Goal: Task Accomplishment & Management: Use online tool/utility

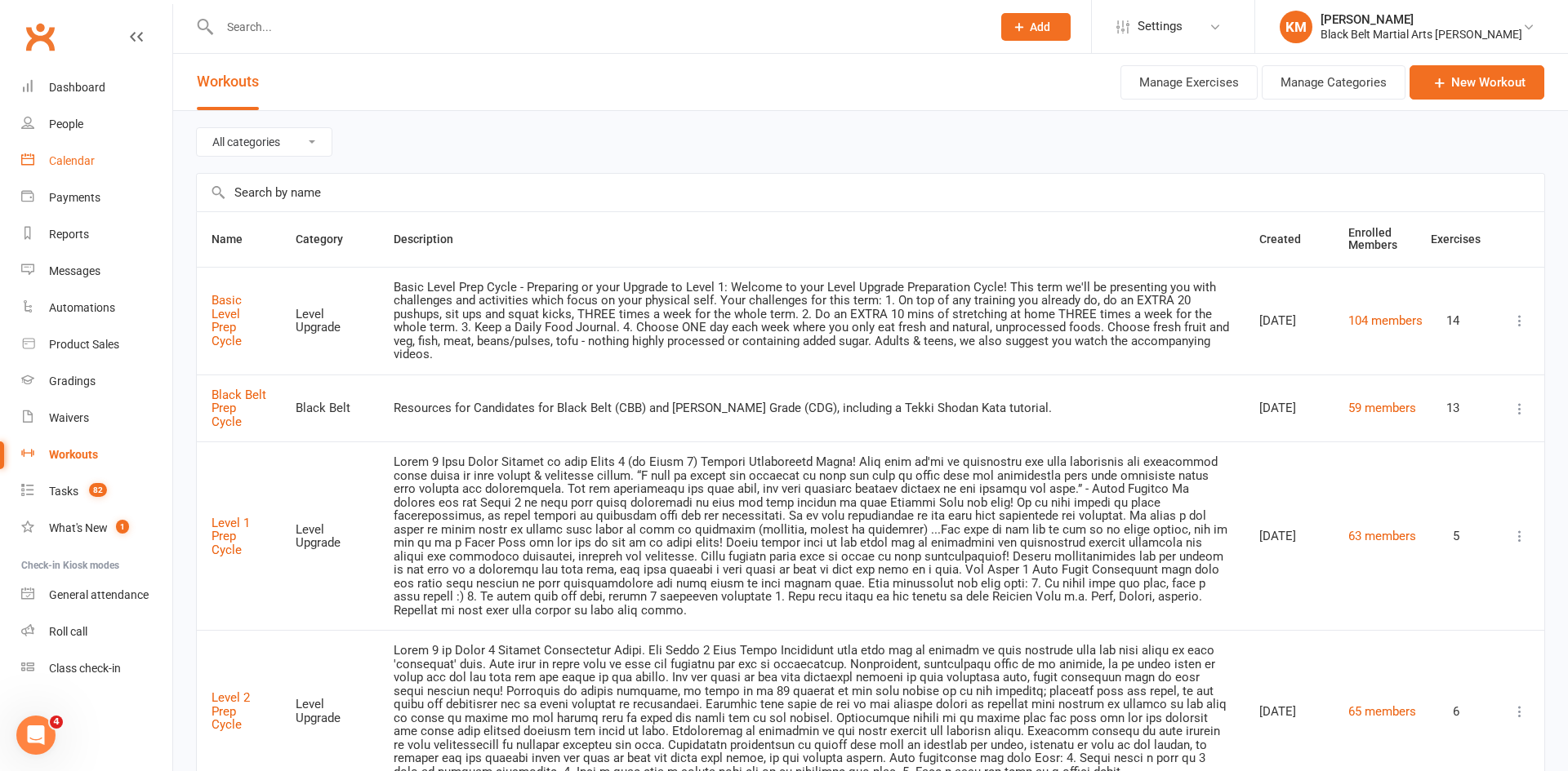
click at [99, 170] on link "Calendar" at bounding box center [96, 162] width 151 height 37
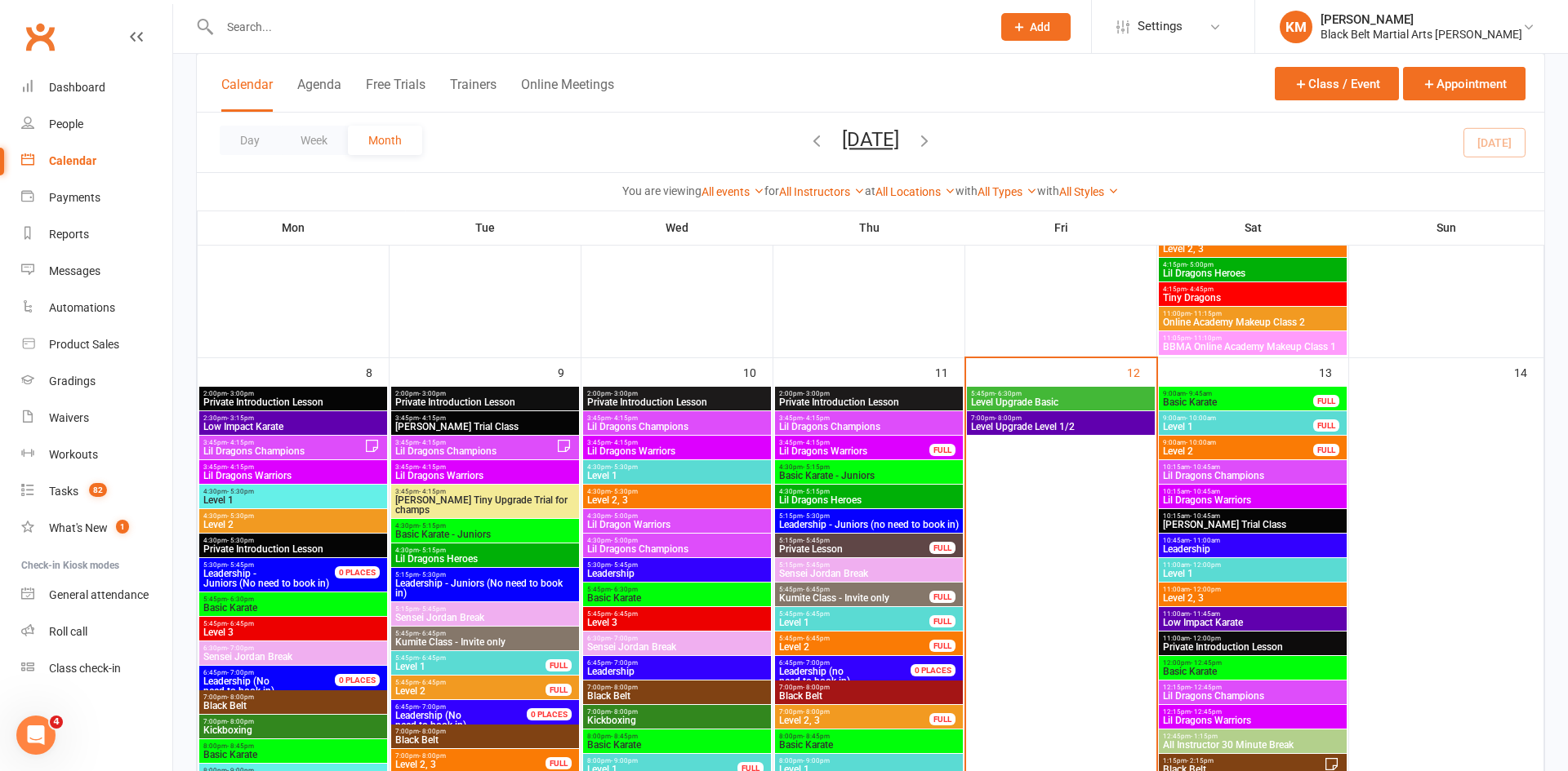
scroll to position [716, 0]
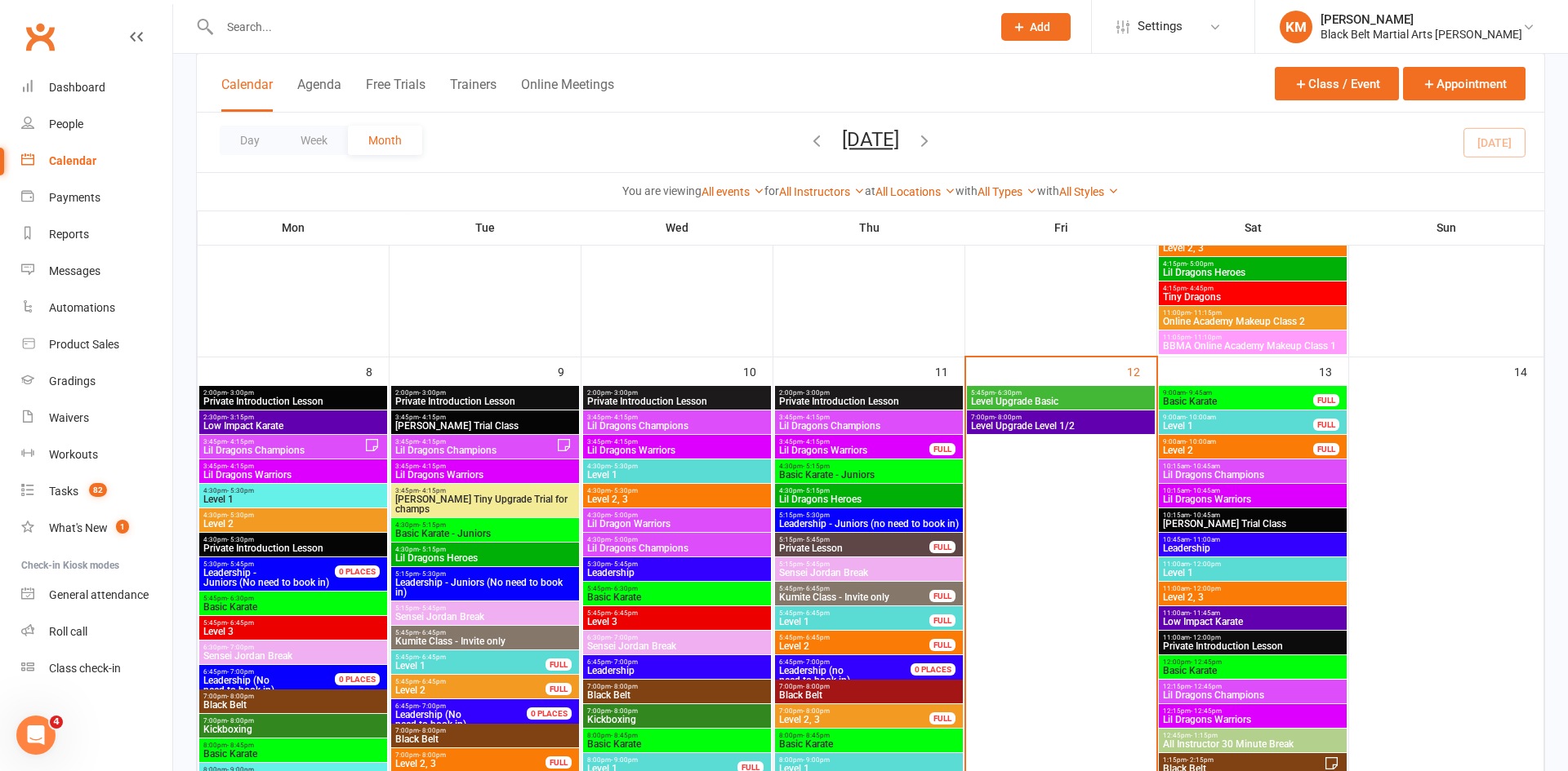
click at [1254, 350] on span "BBMA Online Academy Makeup Class 1" at bounding box center [1253, 346] width 181 height 10
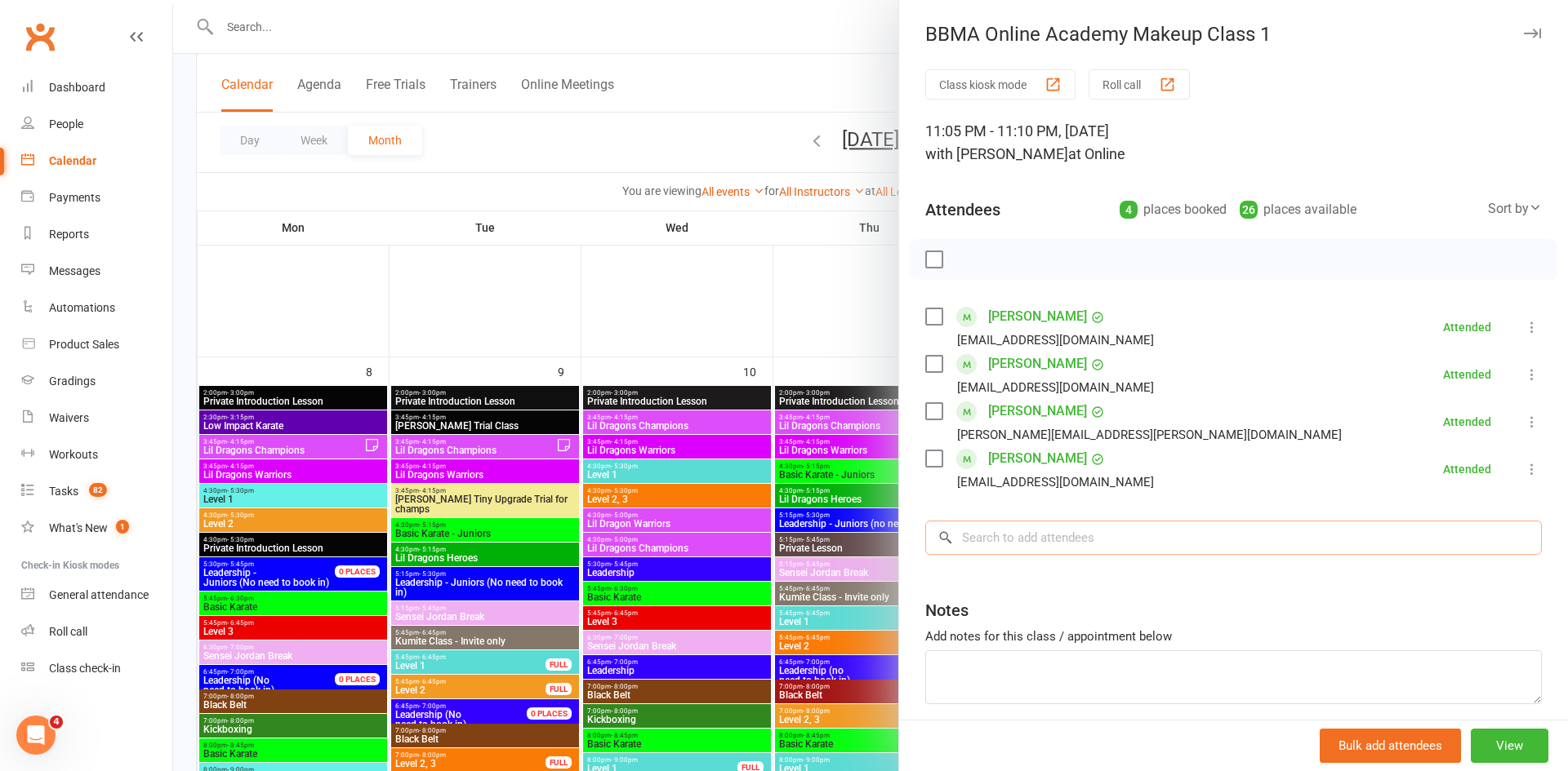
click at [1000, 536] on input "search" at bounding box center [1233, 538] width 616 height 35
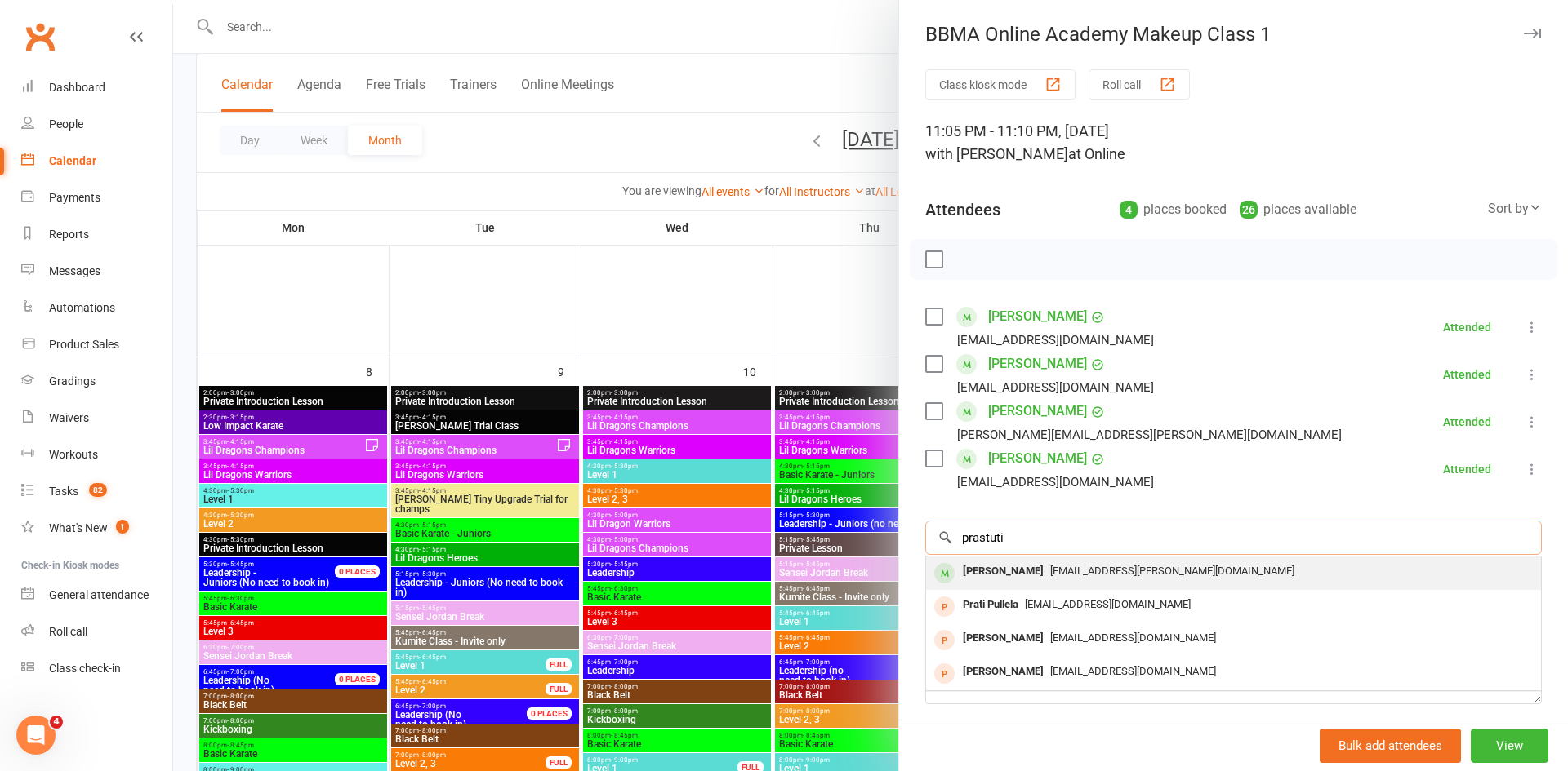
type input "prastuti"
click at [981, 568] on div "Prastuti Pandey" at bounding box center [1002, 572] width 94 height 24
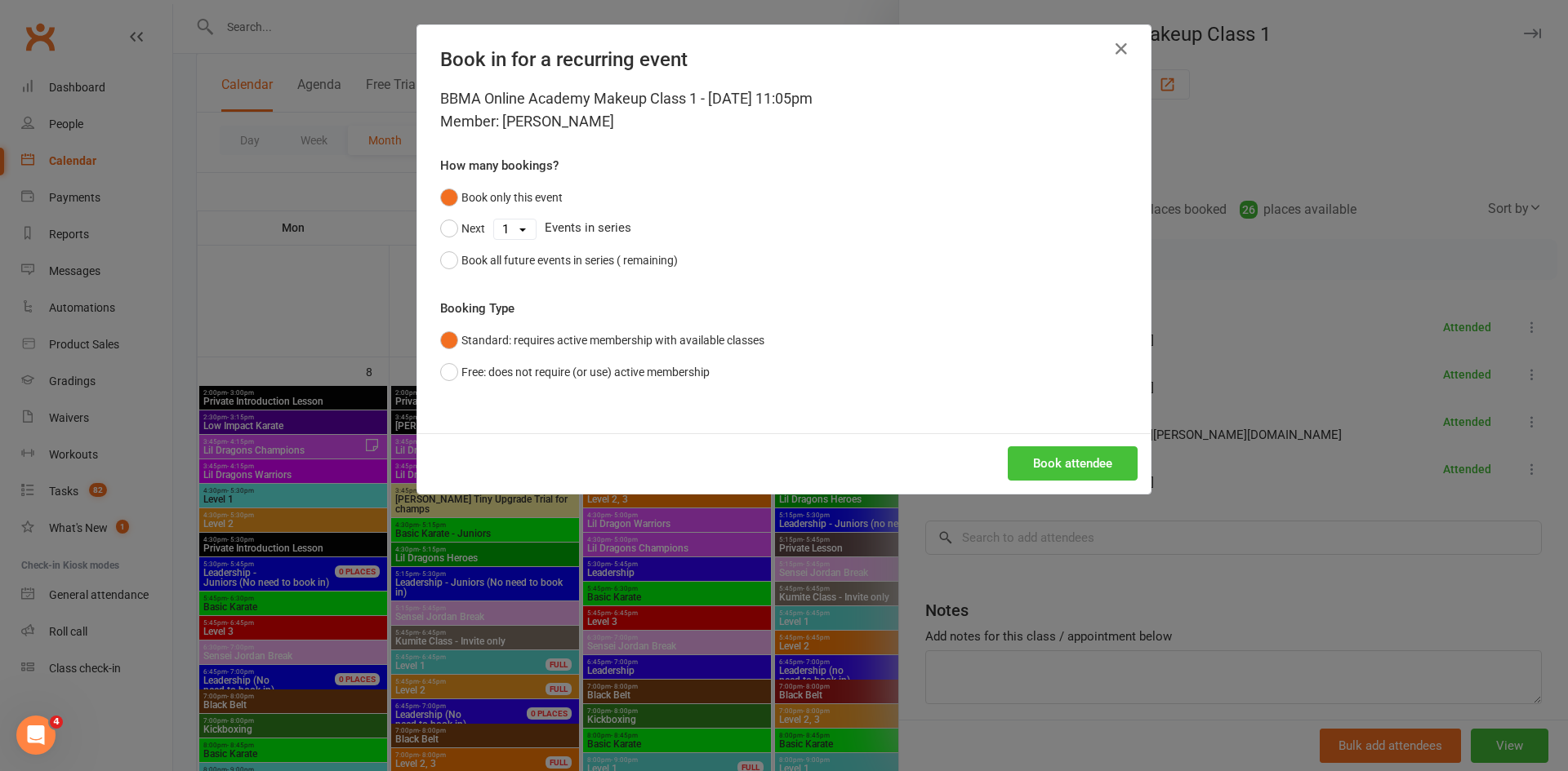
click at [1056, 459] on button "Book attendee" at bounding box center [1072, 463] width 130 height 35
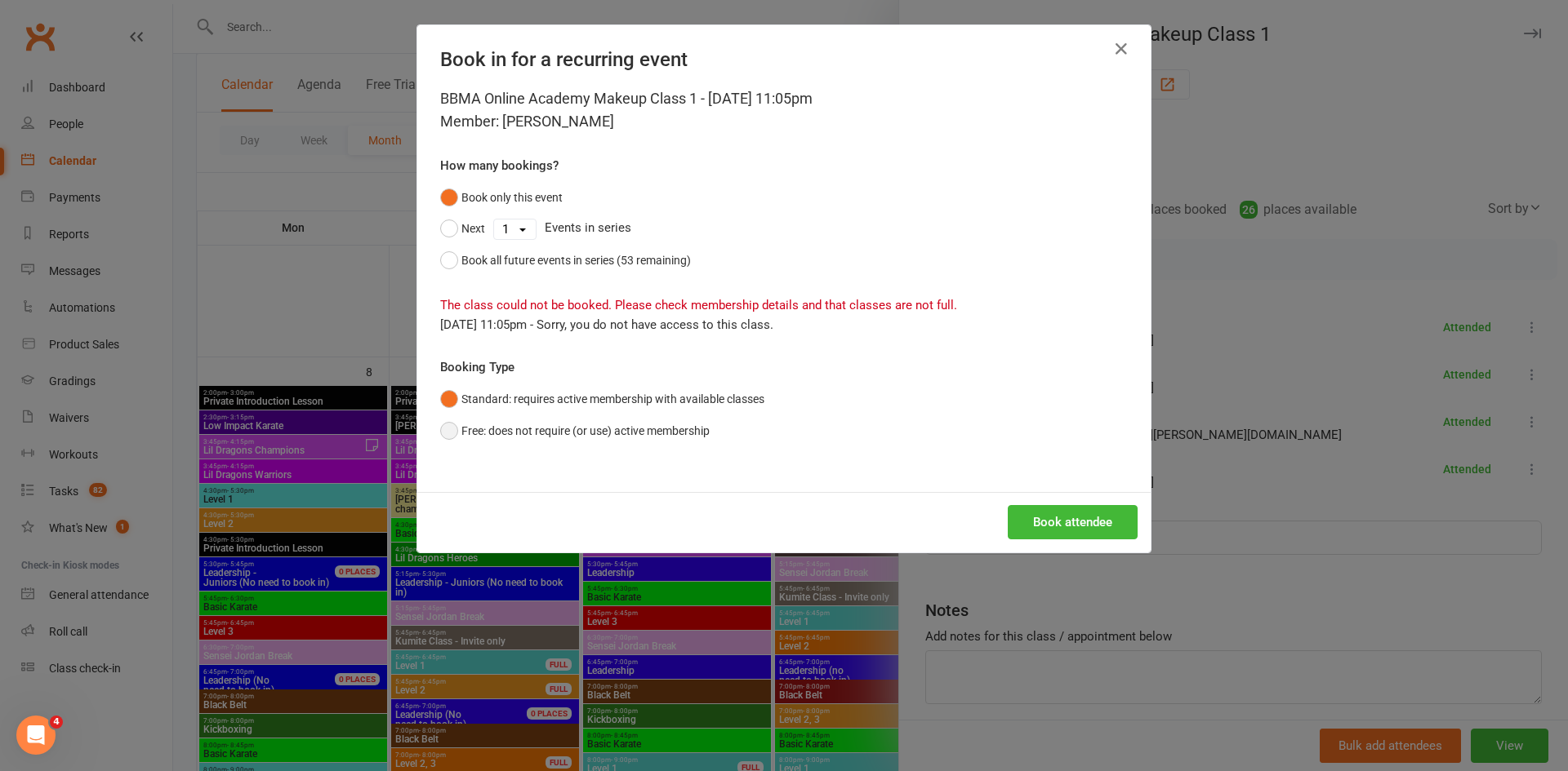
click at [656, 438] on button "Free: does not require (or use) active membership" at bounding box center [575, 431] width 270 height 31
click at [1045, 529] on button "Book attendee" at bounding box center [1072, 522] width 130 height 35
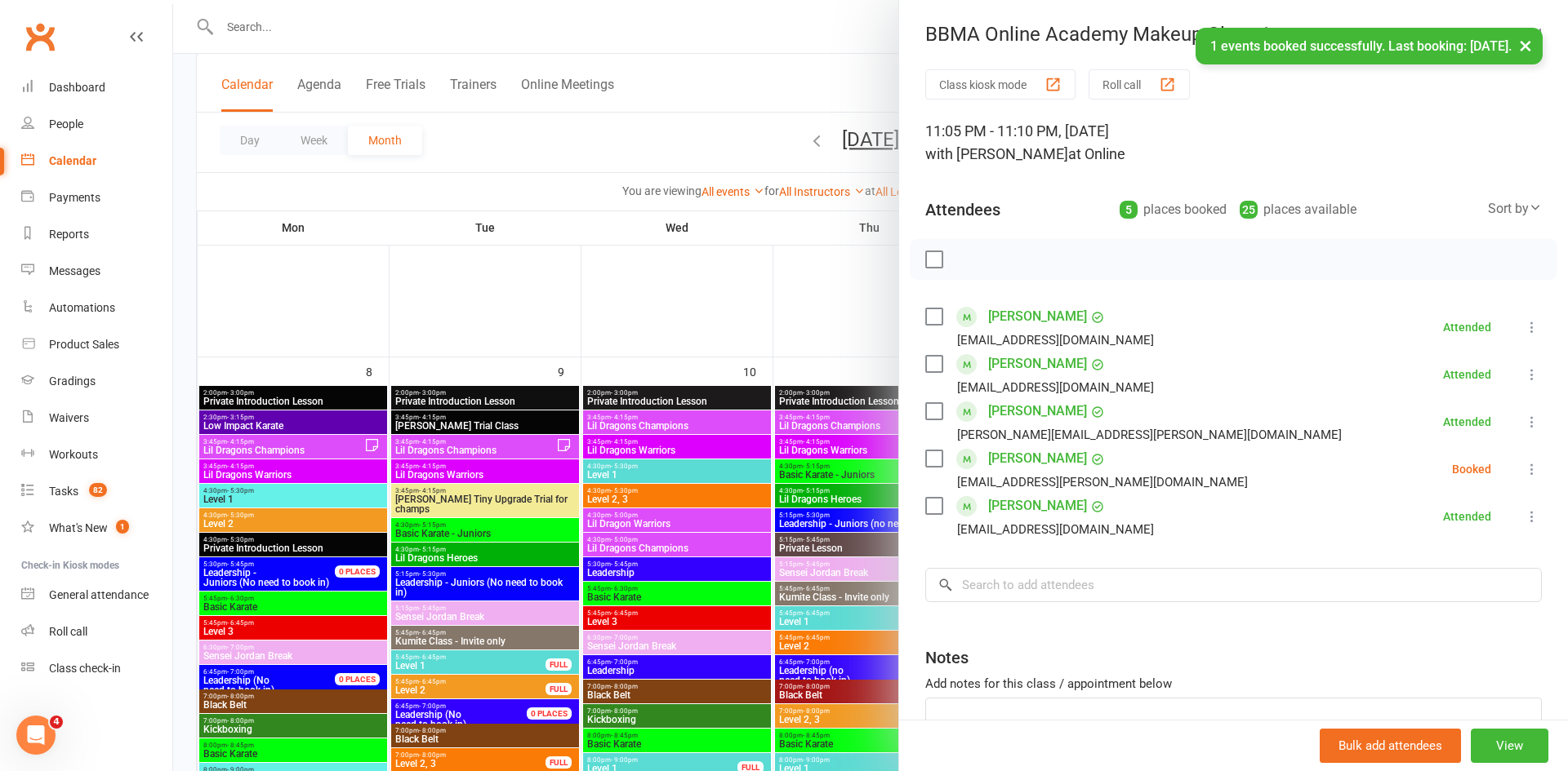
click at [1533, 474] on icon at bounding box center [1532, 468] width 16 height 16
click at [1466, 556] on link "Check in" at bounding box center [1453, 566] width 175 height 33
click at [715, 97] on div at bounding box center [870, 385] width 1395 height 771
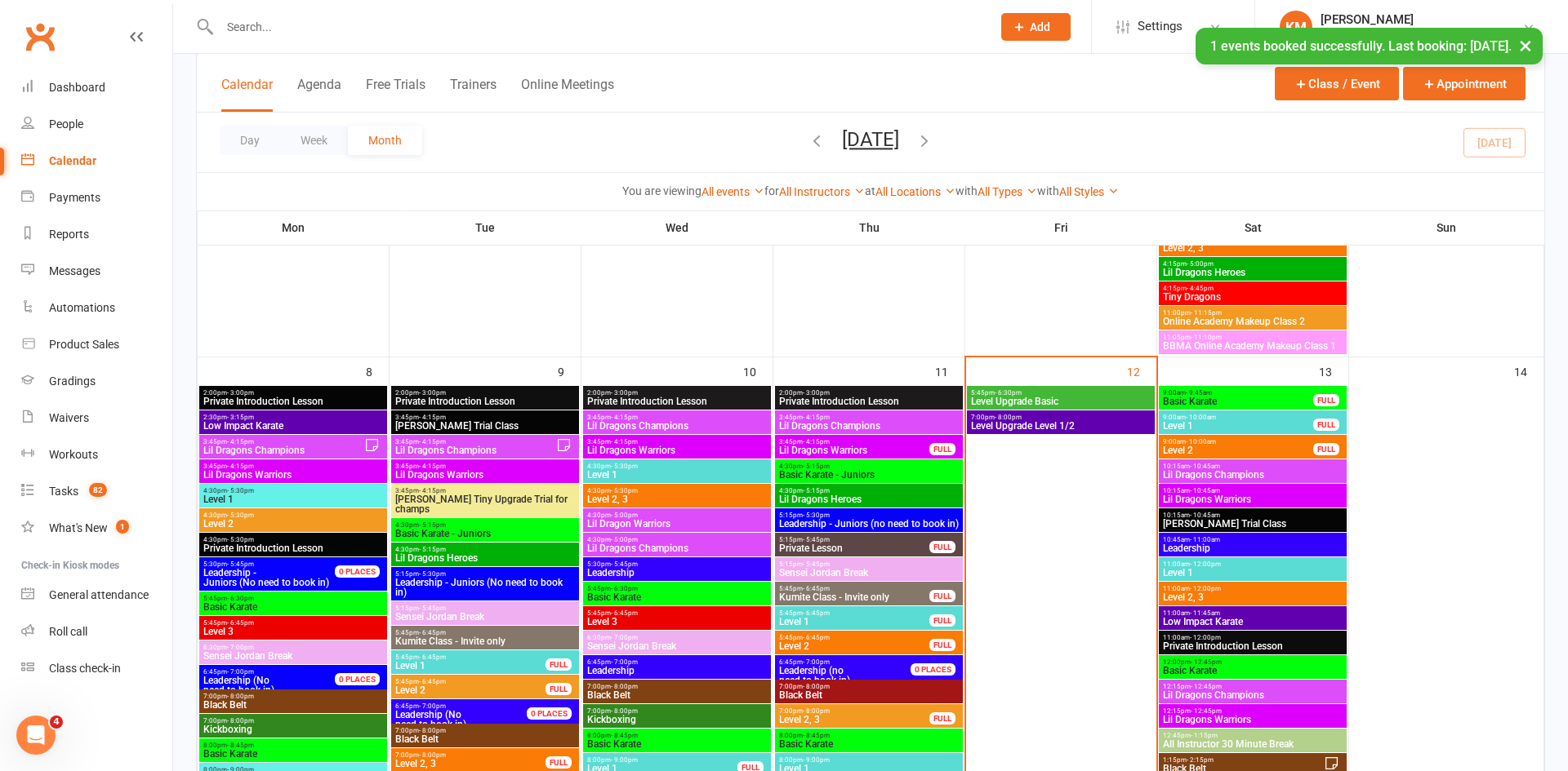
click at [1280, 317] on span "Online Academy Makeup Class 2" at bounding box center [1253, 322] width 181 height 10
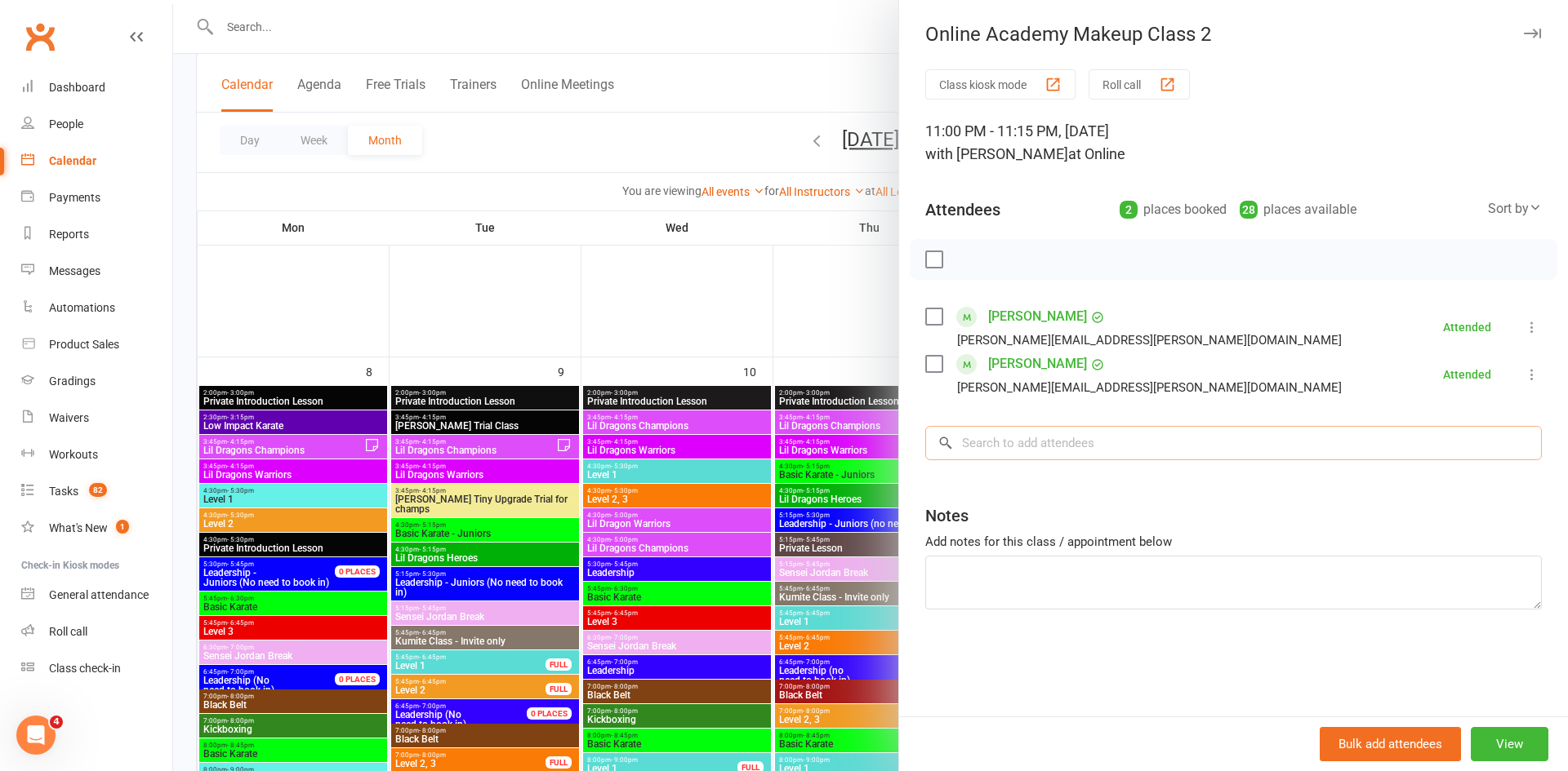
click at [1177, 441] on input "search" at bounding box center [1233, 443] width 616 height 35
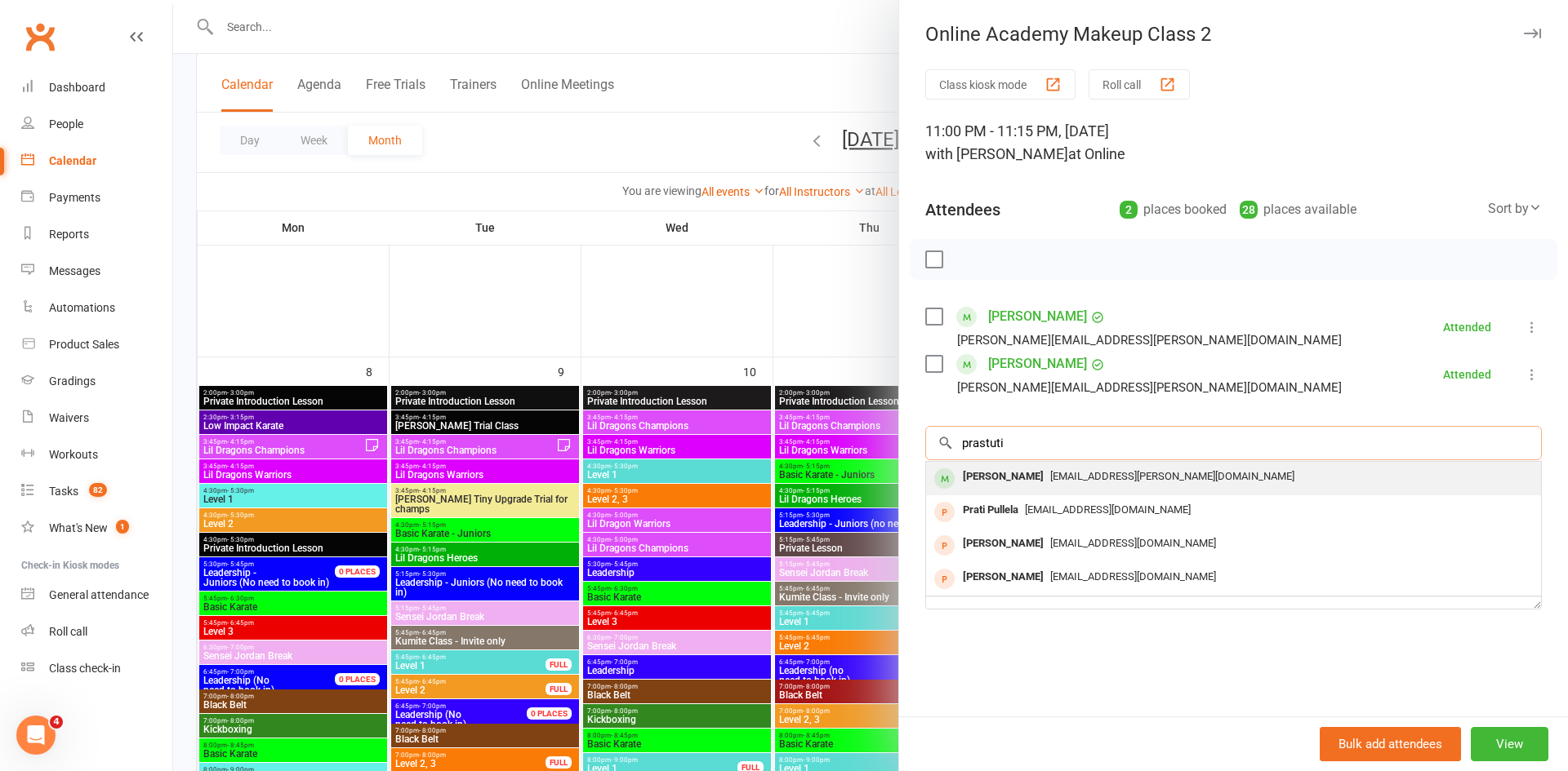
type input "prastuti"
click at [1179, 477] on div "[EMAIL_ADDRESS][PERSON_NAME][DOMAIN_NAME]" at bounding box center [1233, 477] width 602 height 24
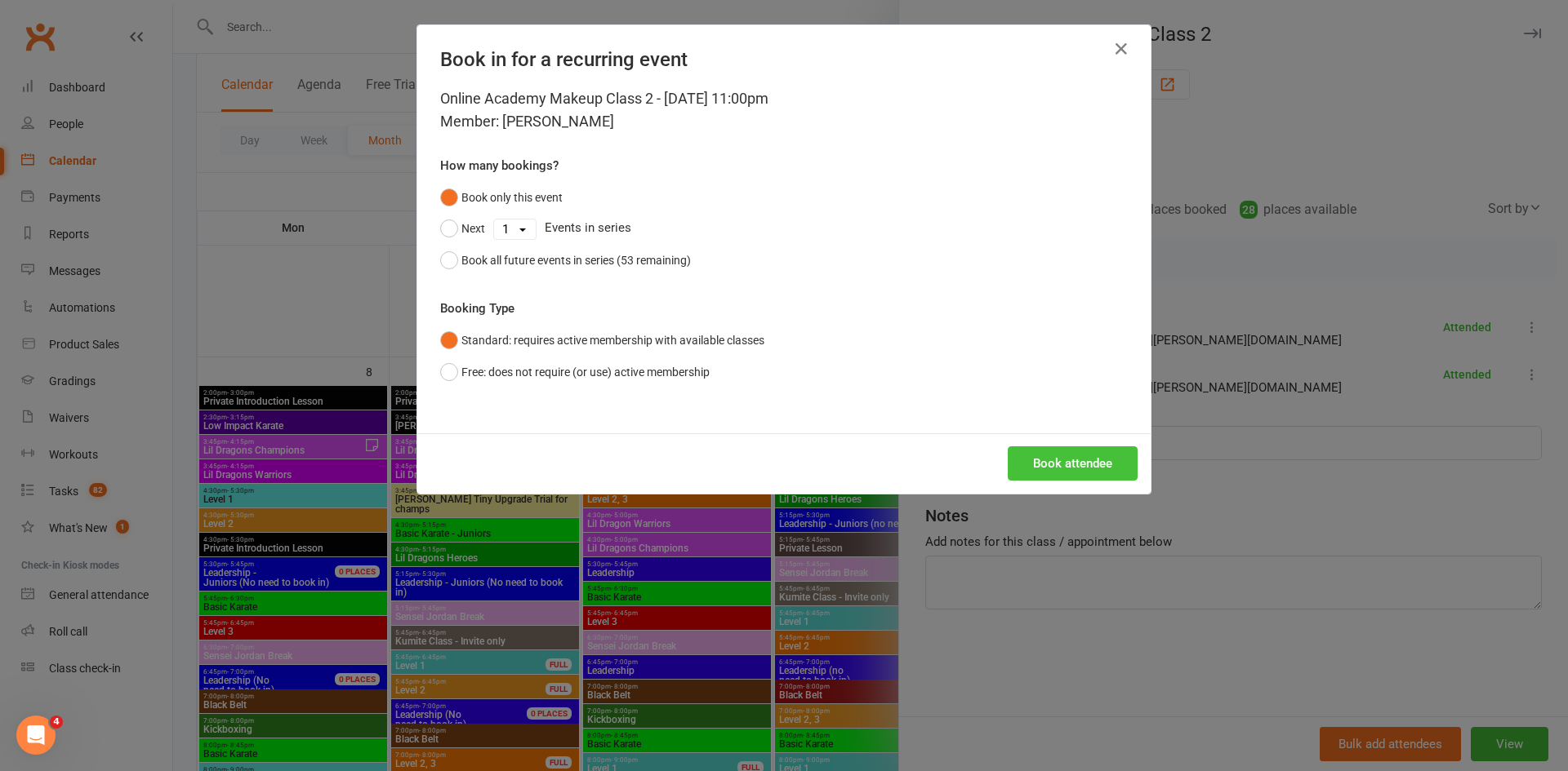
click at [1097, 461] on button "Book attendee" at bounding box center [1072, 463] width 130 height 35
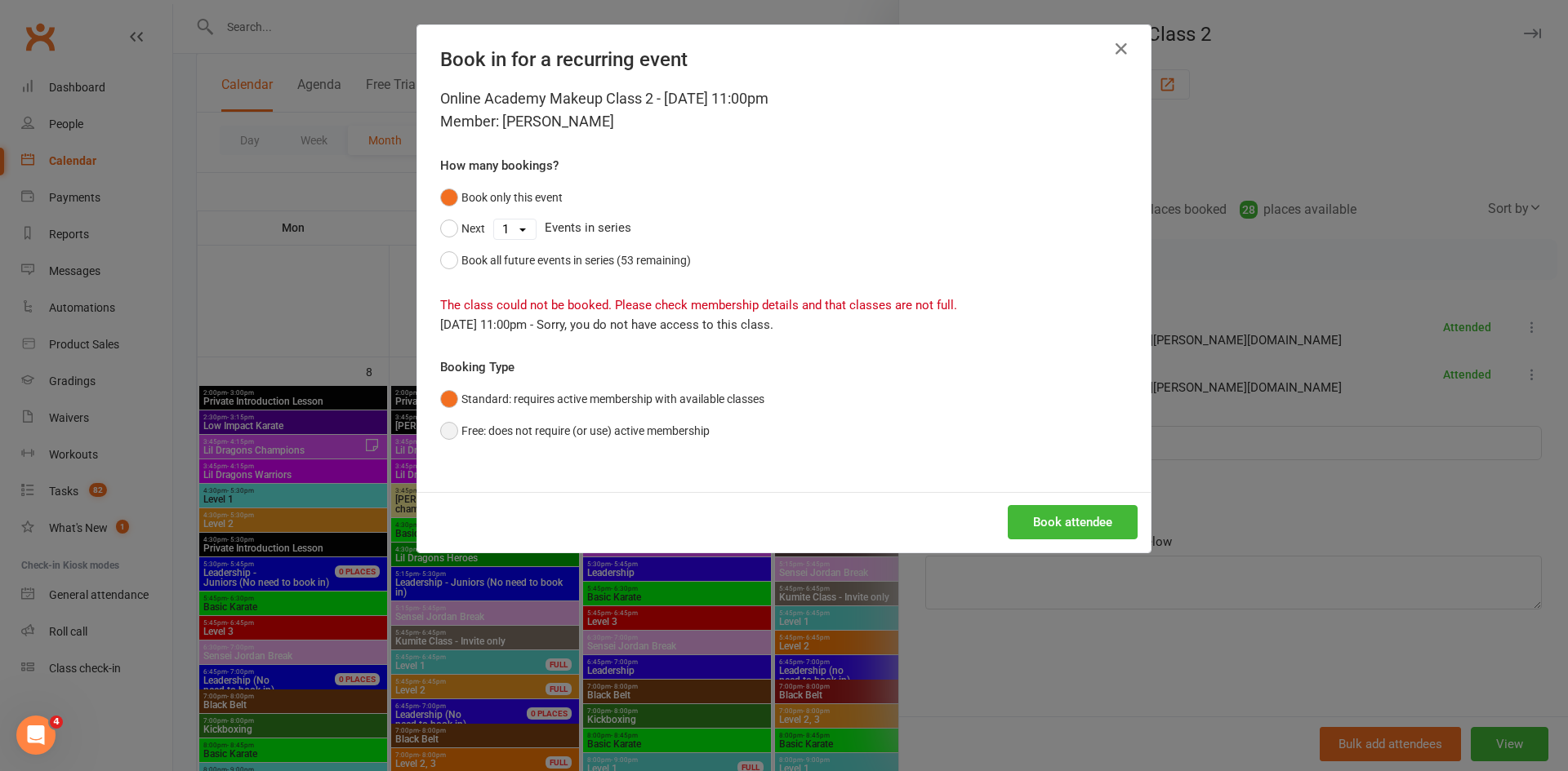
click at [673, 431] on button "Free: does not require (or use) active membership" at bounding box center [575, 431] width 270 height 31
click at [1068, 525] on button "Book attendee" at bounding box center [1072, 522] width 130 height 35
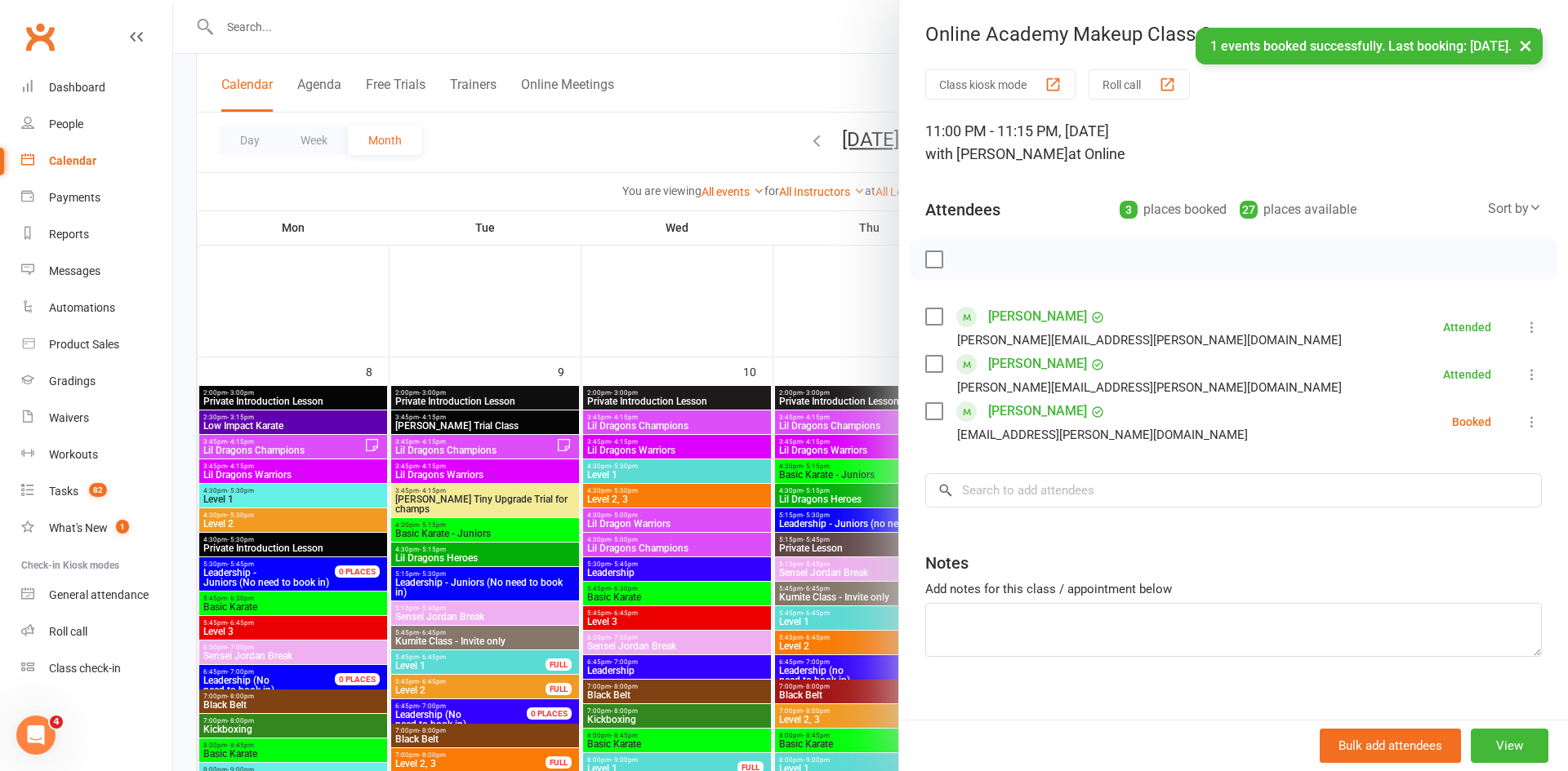
click at [1527, 420] on icon at bounding box center [1532, 421] width 16 height 16
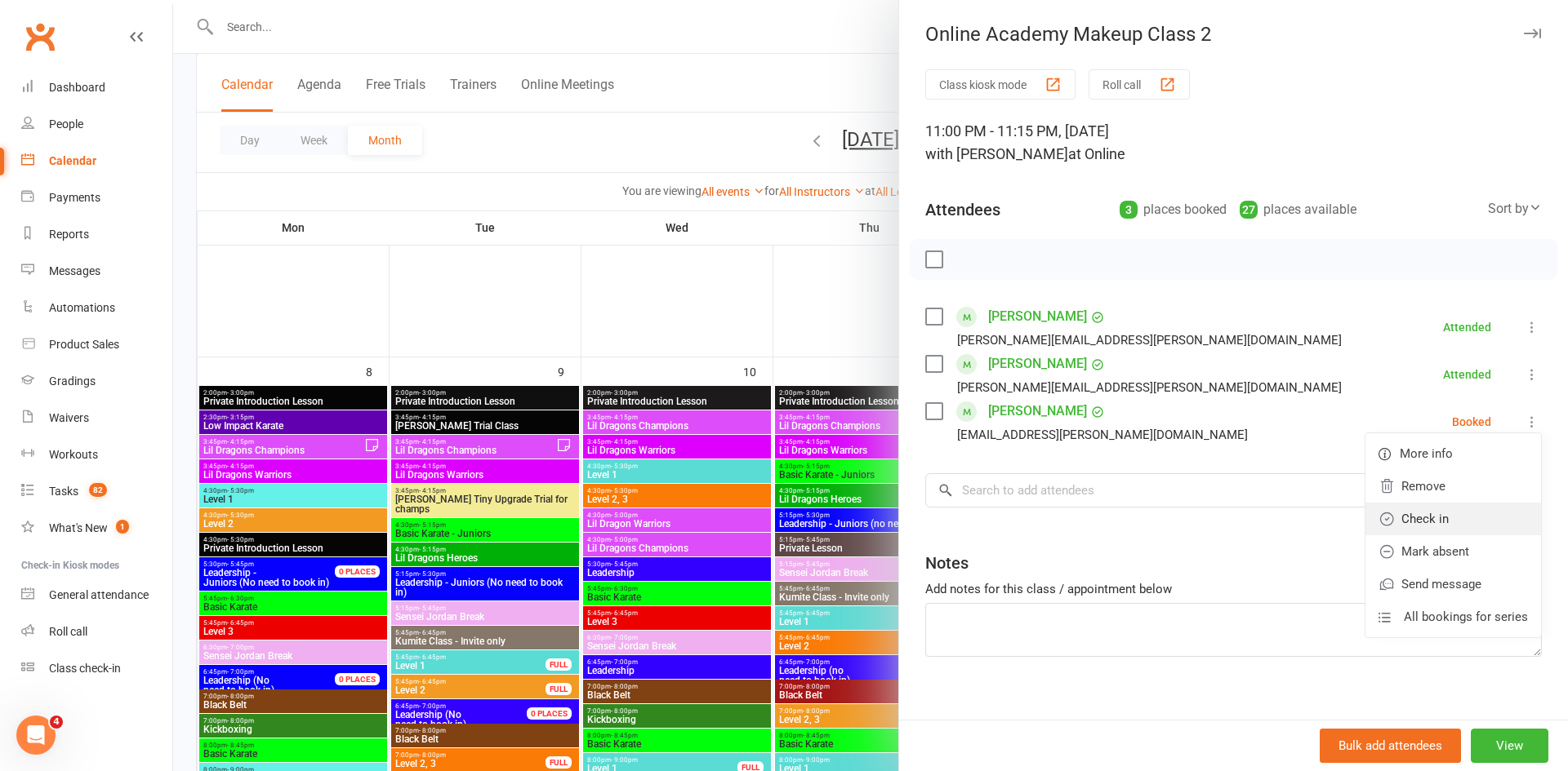
click at [1453, 524] on link "Check in" at bounding box center [1453, 519] width 175 height 33
click at [760, 50] on div at bounding box center [870, 385] width 1395 height 771
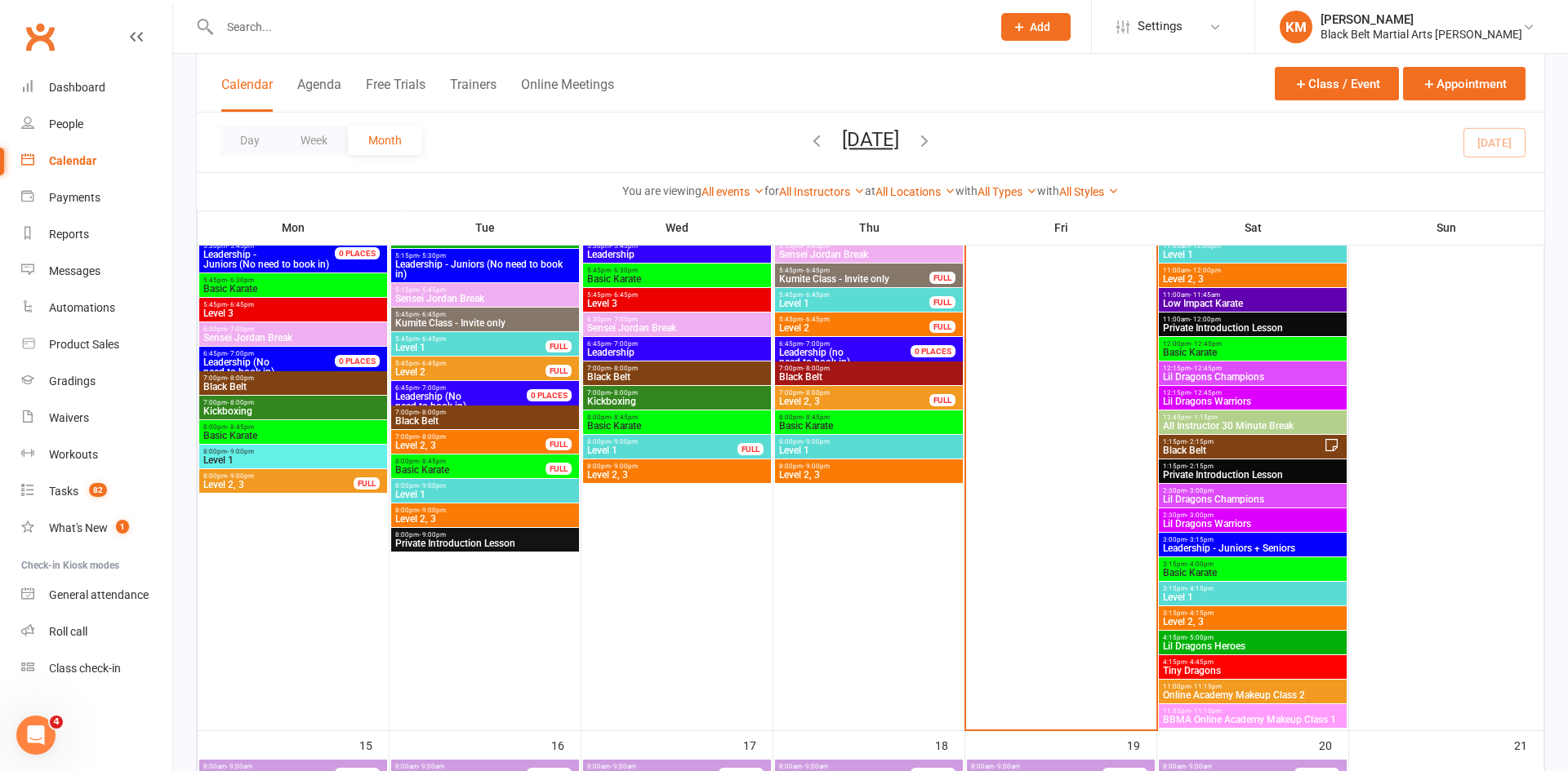
scroll to position [1035, 0]
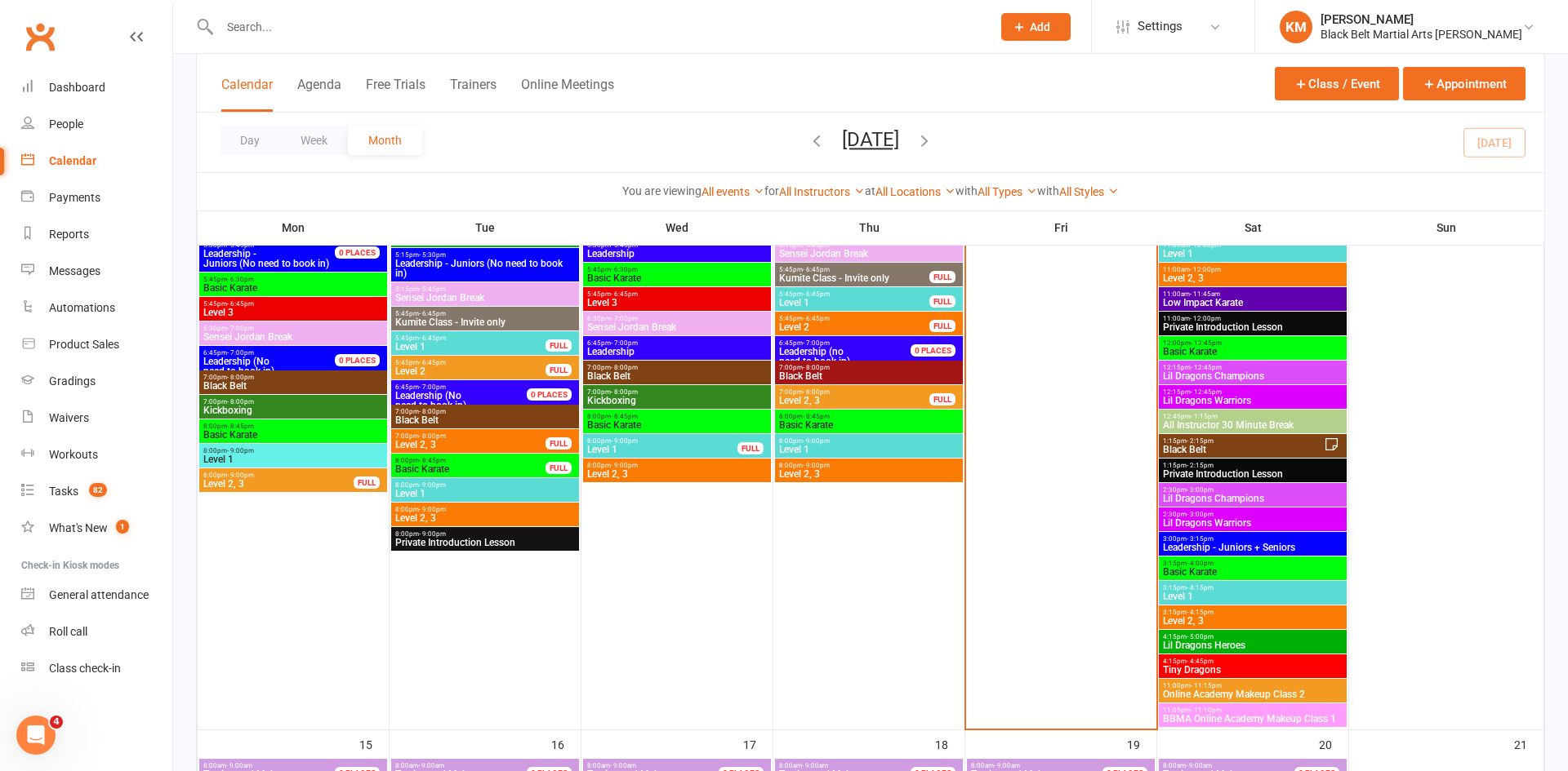
click at [1222, 721] on span "BBMA Online Academy Makeup Class 1" at bounding box center [1253, 720] width 181 height 10
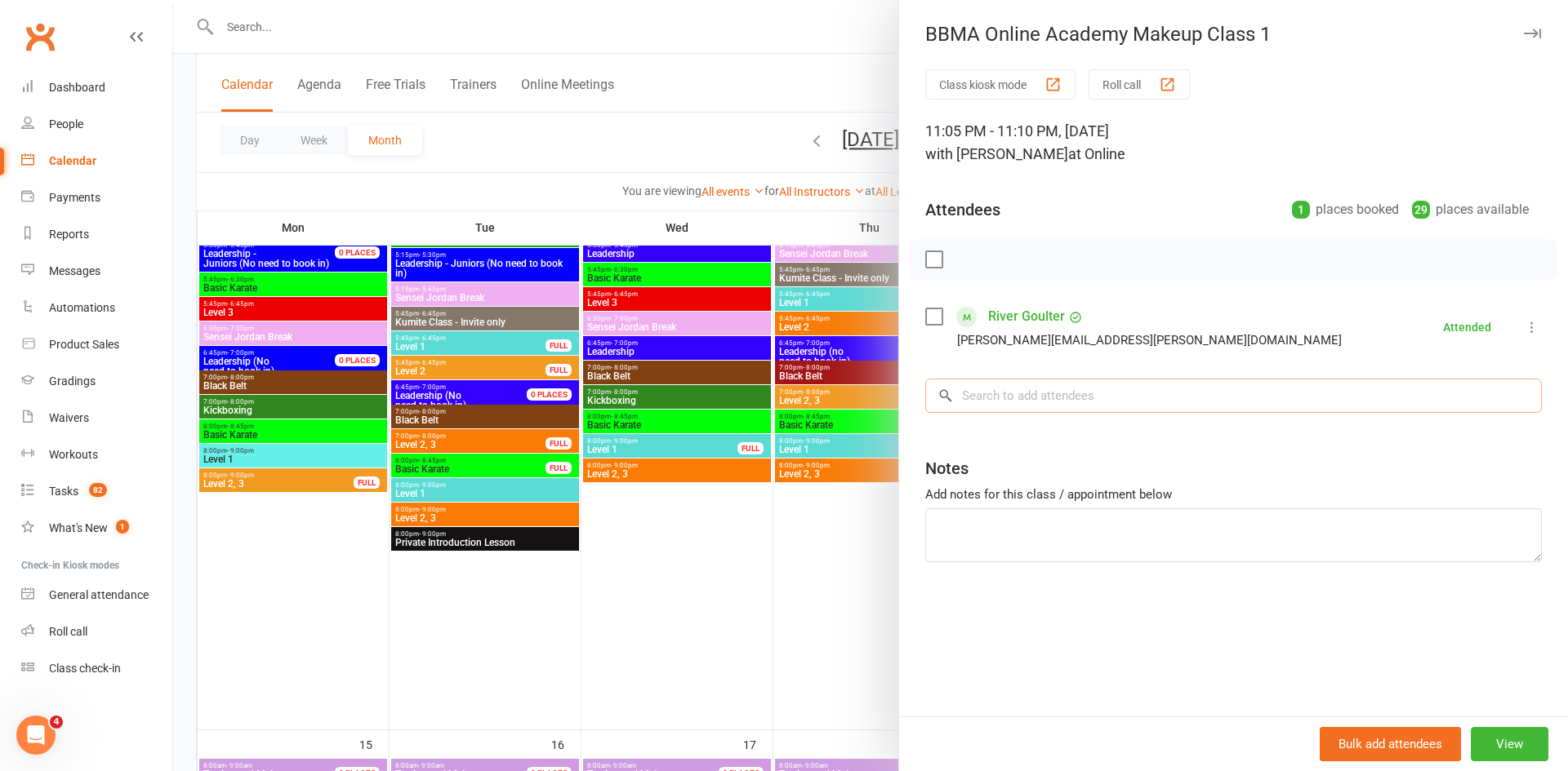
click at [1070, 405] on input "search" at bounding box center [1233, 396] width 616 height 35
type input "r"
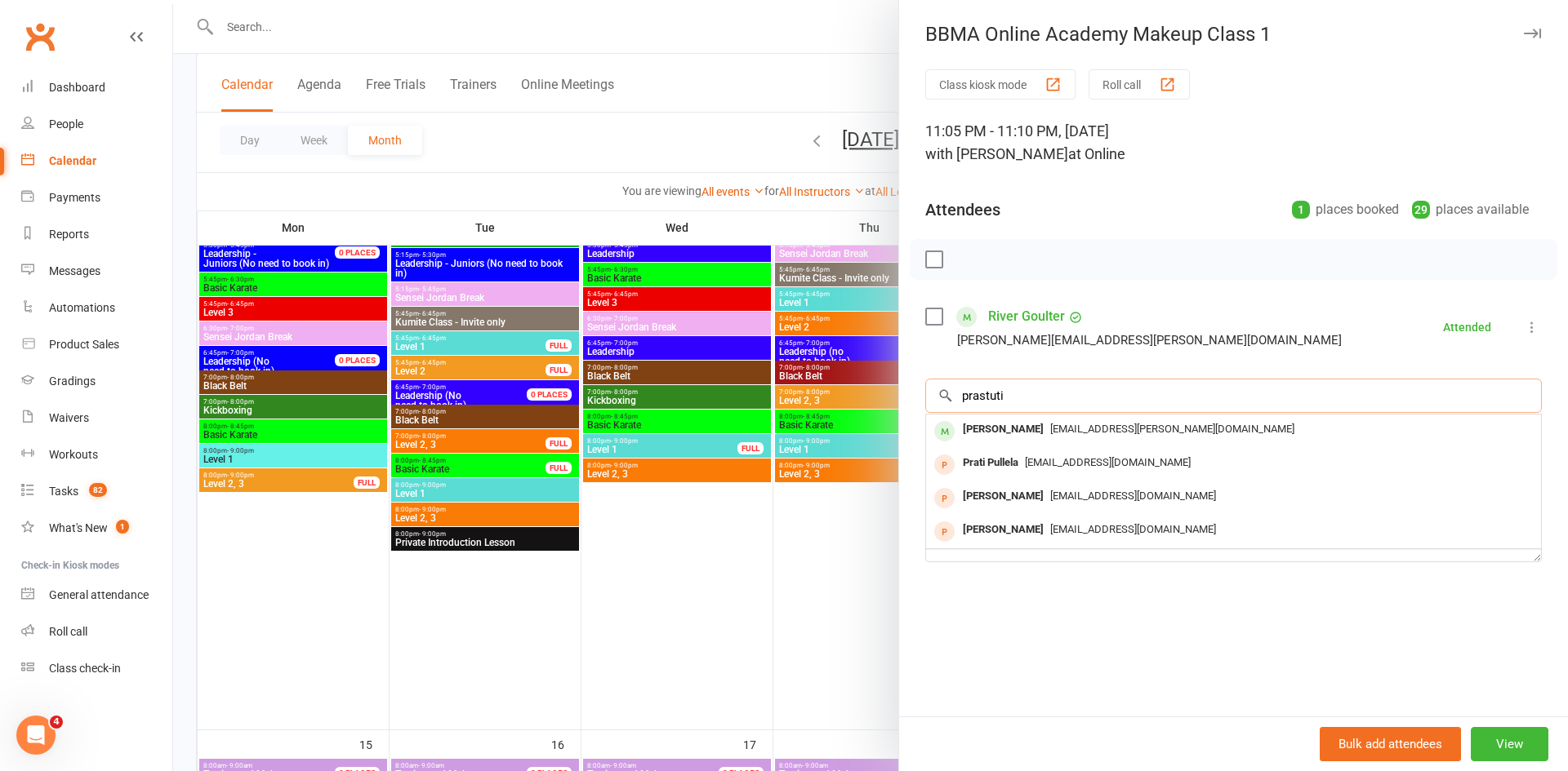
type input "prastuti"
click at [1066, 428] on span "pandey.amos@gmail.com" at bounding box center [1173, 429] width 244 height 13
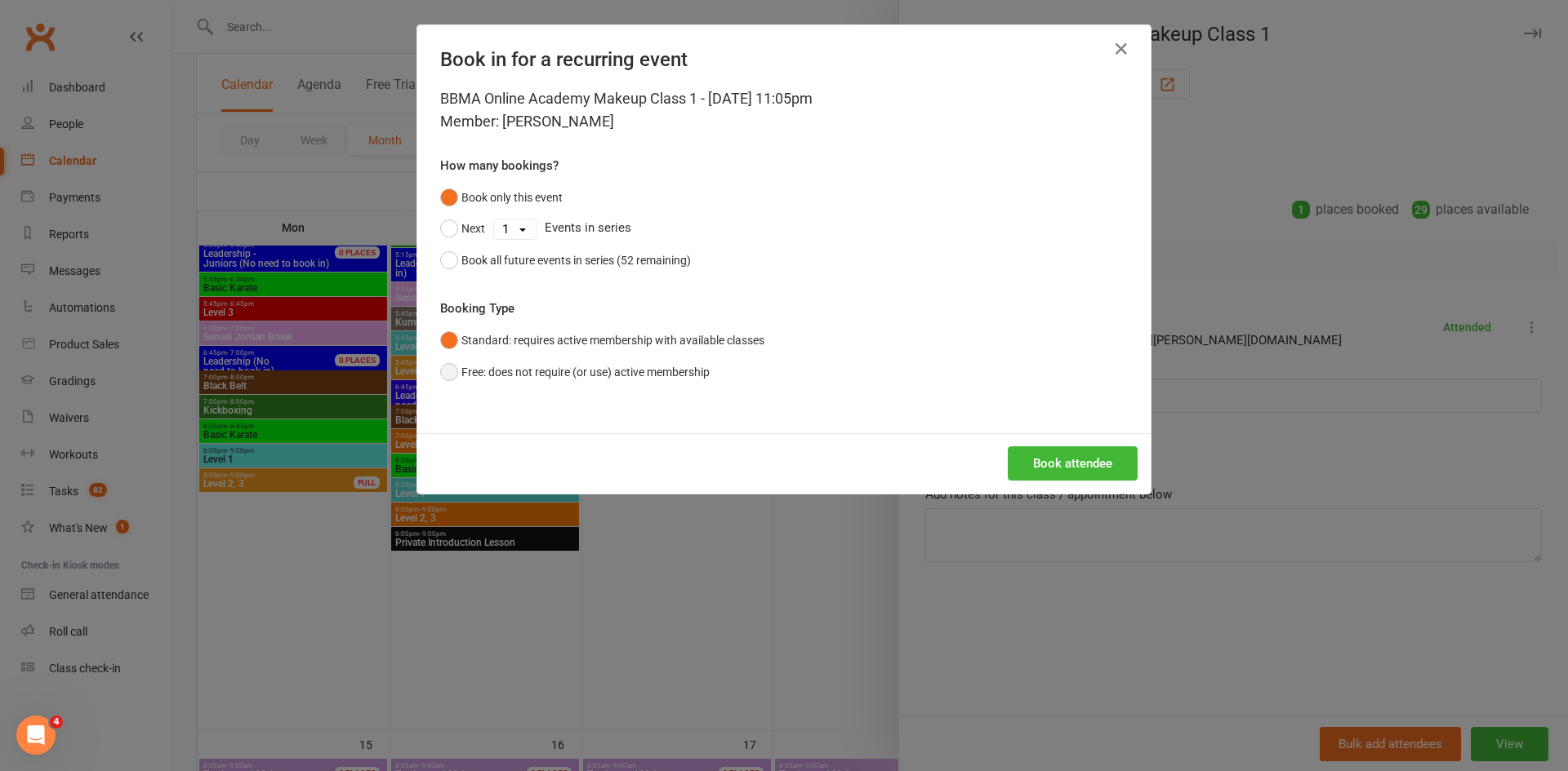
click at [671, 367] on button "Free: does not require (or use) active membership" at bounding box center [575, 372] width 270 height 31
click at [1068, 461] on button "Book attendee" at bounding box center [1072, 463] width 130 height 35
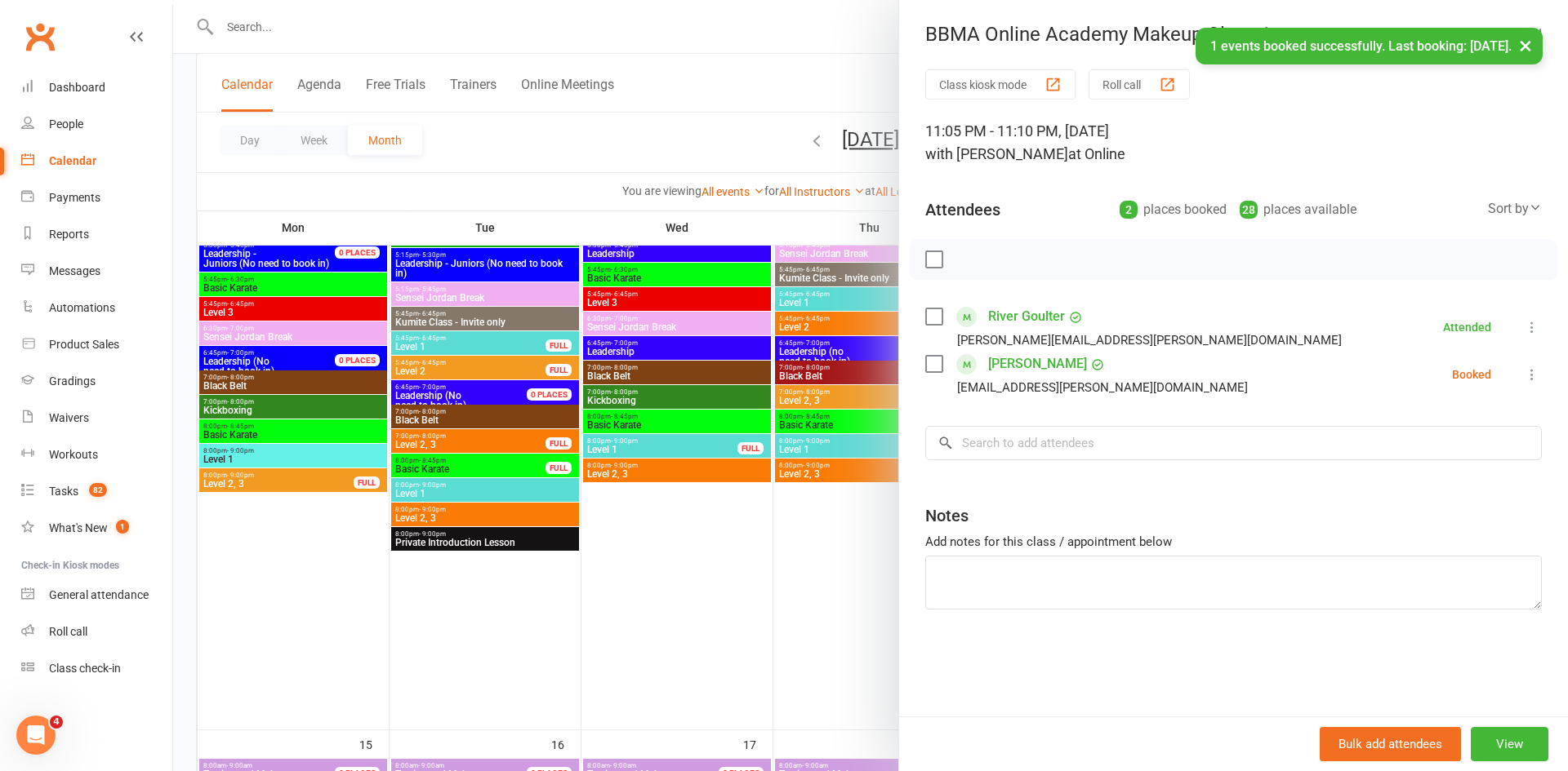
click at [1537, 373] on icon at bounding box center [1532, 374] width 16 height 16
click at [1431, 467] on link "Check in" at bounding box center [1453, 472] width 175 height 33
click at [835, 28] on div "× 1 events booked successfully. Last booking: Sep 13, 2025." at bounding box center [773, 28] width 1547 height 0
click at [834, 28] on div "× 1 events booked successfully. Last booking: Sep 13, 2025." at bounding box center [773, 28] width 1547 height 0
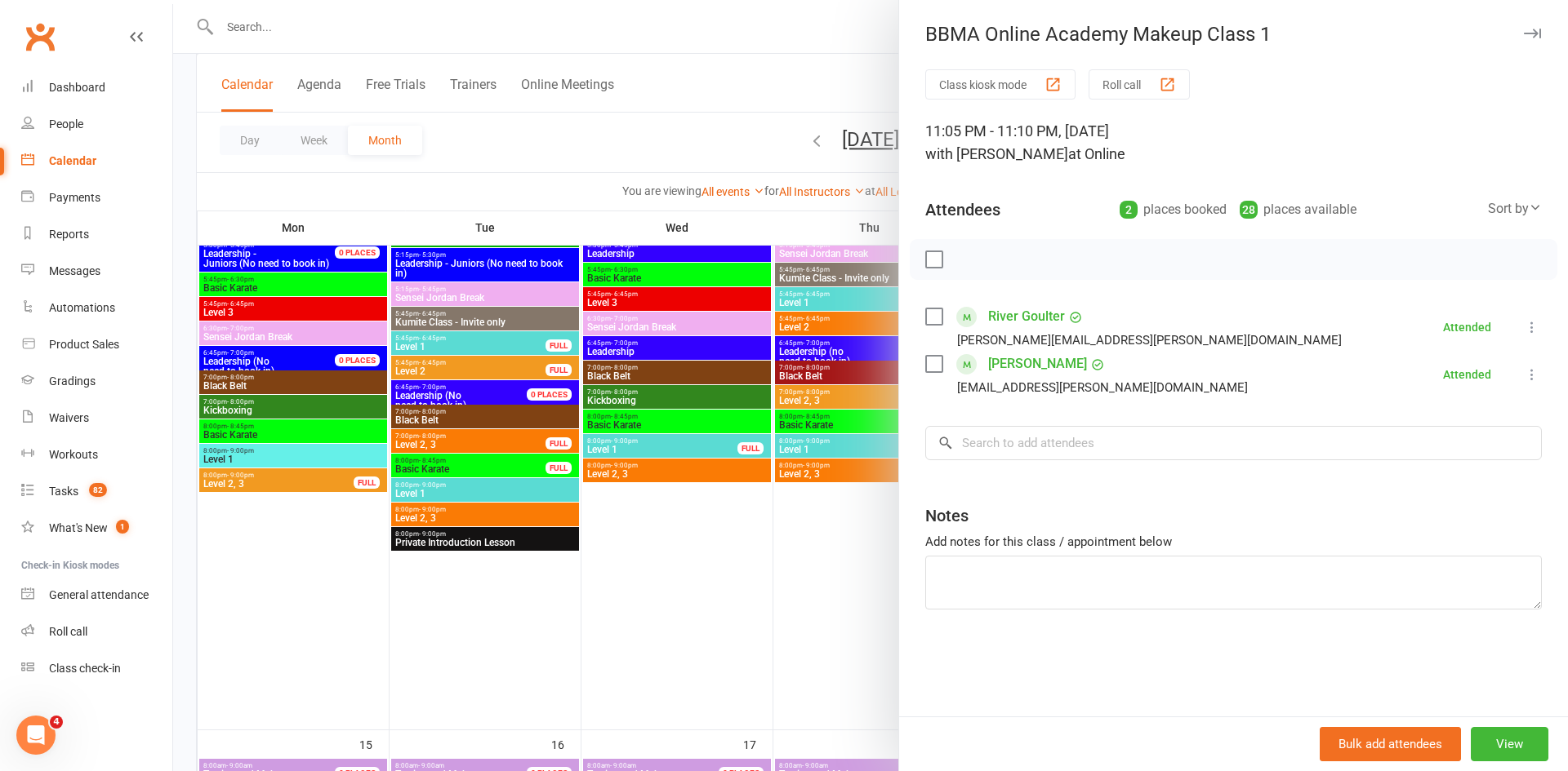
click at [834, 69] on div at bounding box center [870, 385] width 1395 height 771
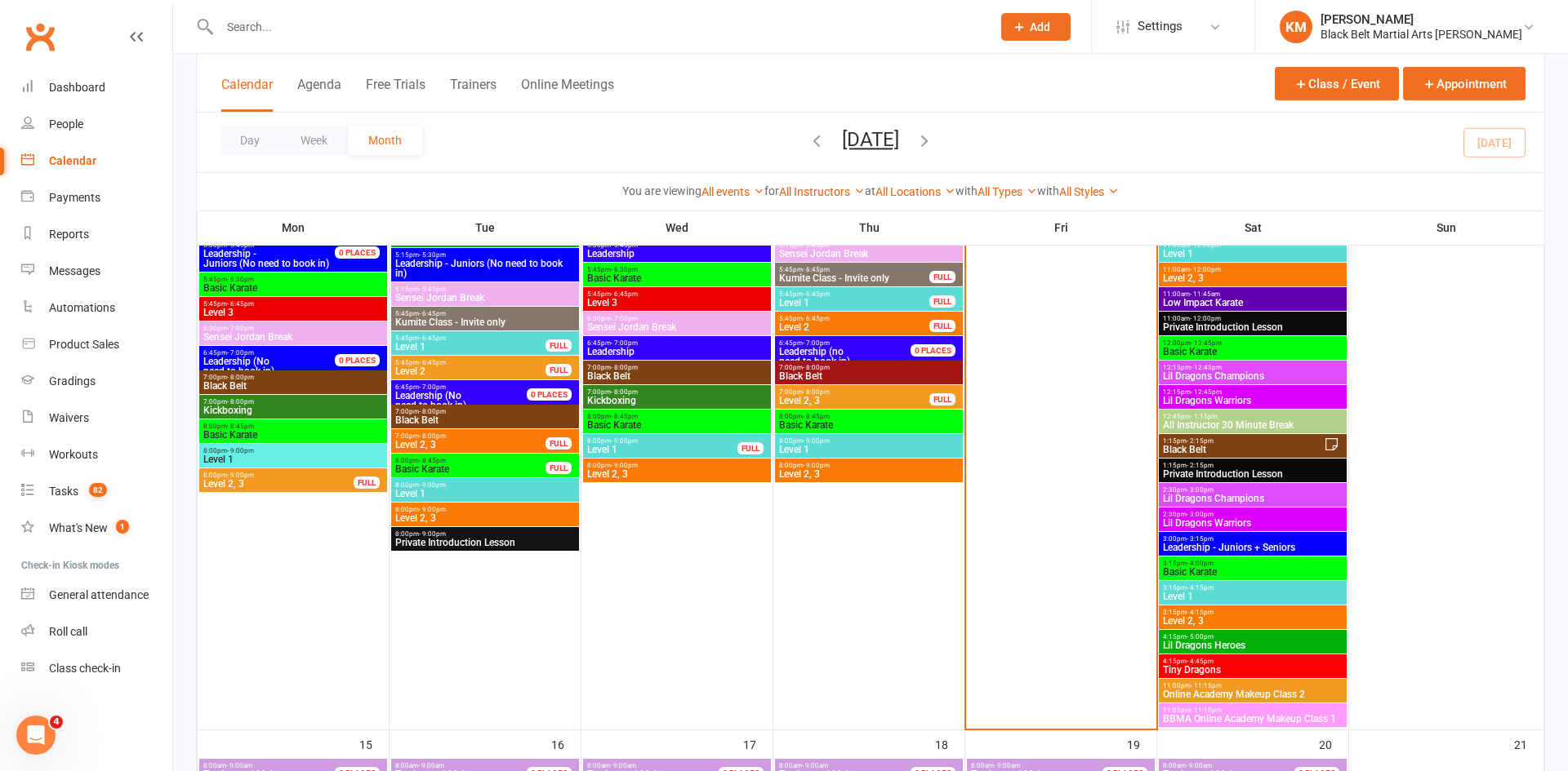
click at [1215, 690] on span "Online Academy Makeup Class 2" at bounding box center [1253, 695] width 181 height 10
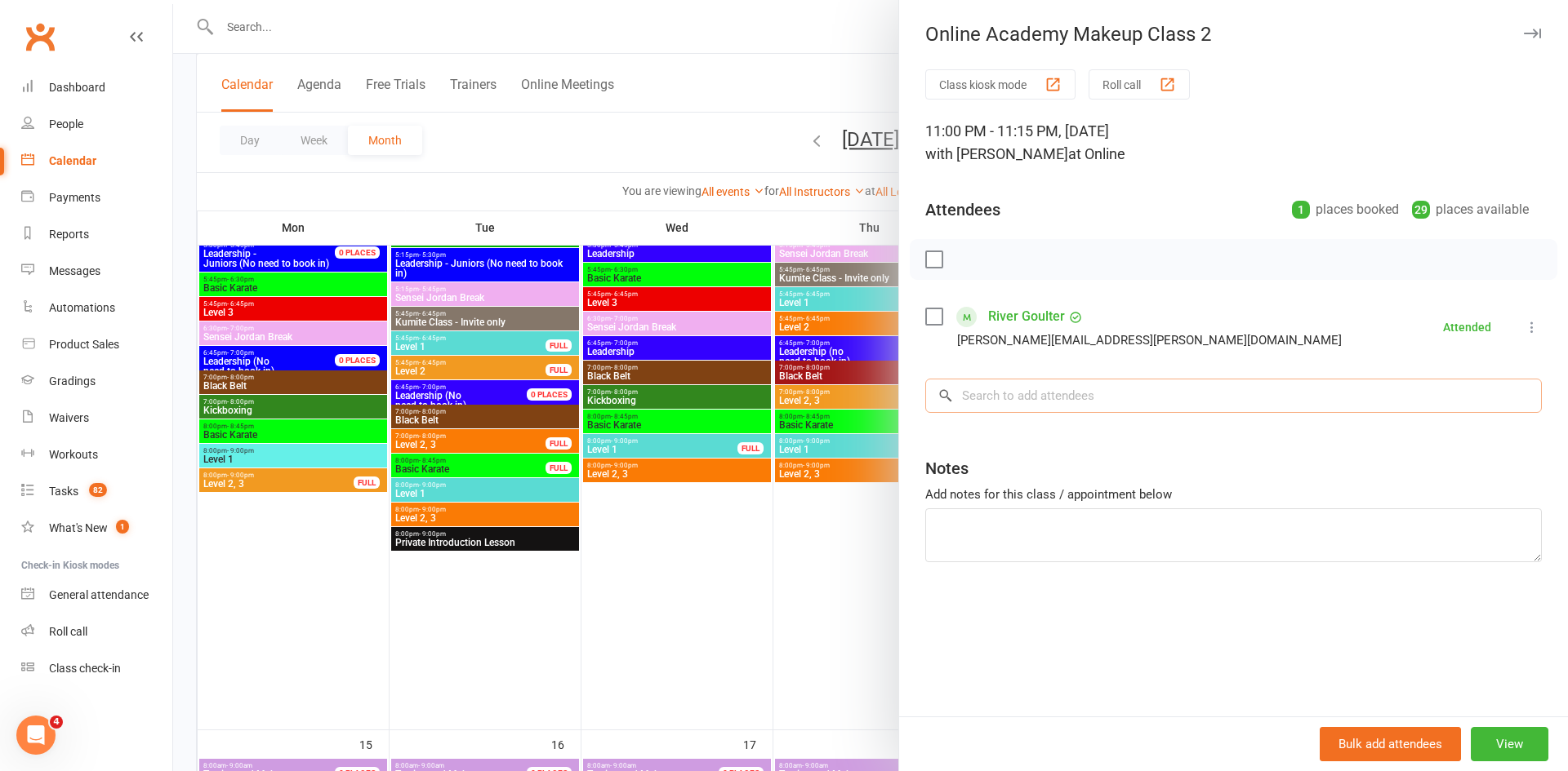
click at [1093, 400] on input "search" at bounding box center [1233, 396] width 616 height 35
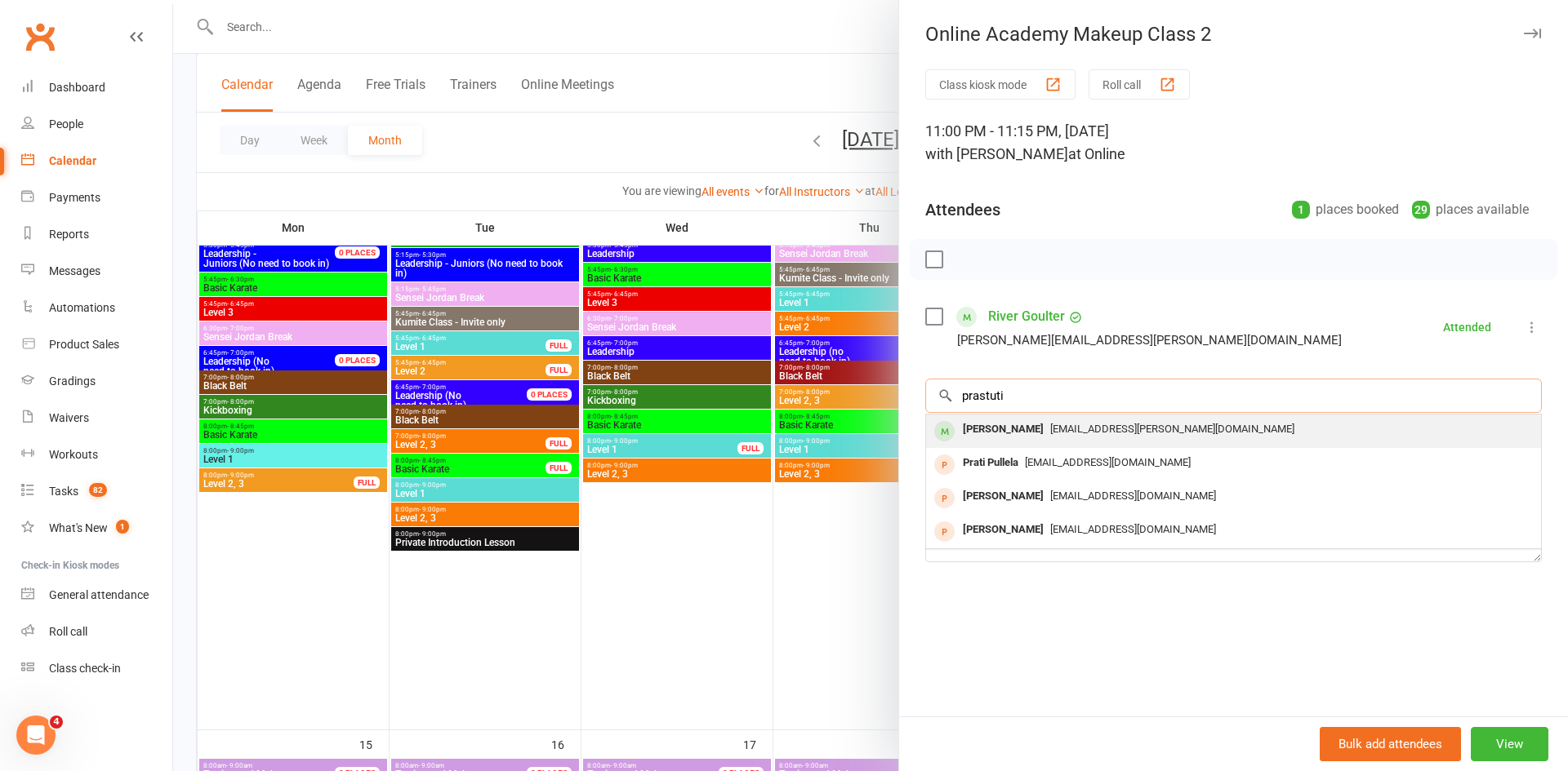
type input "prastuti"
click at [1050, 429] on span "pandey.amos@gmail.com" at bounding box center [1173, 429] width 244 height 13
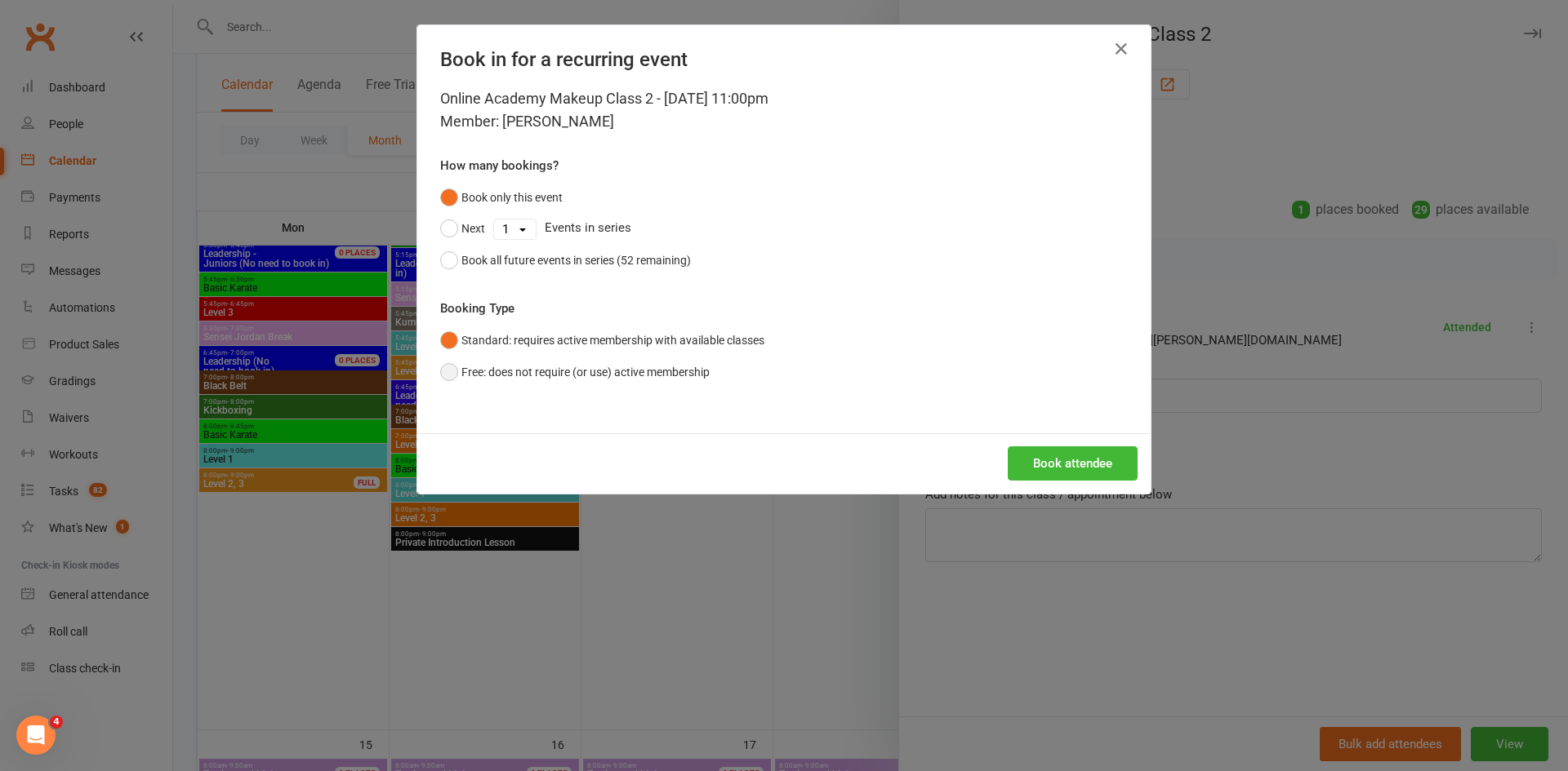
click at [710, 380] on button "Free: does not require (or use) active membership" at bounding box center [575, 372] width 270 height 31
click at [1069, 472] on button "Book attendee" at bounding box center [1072, 463] width 130 height 35
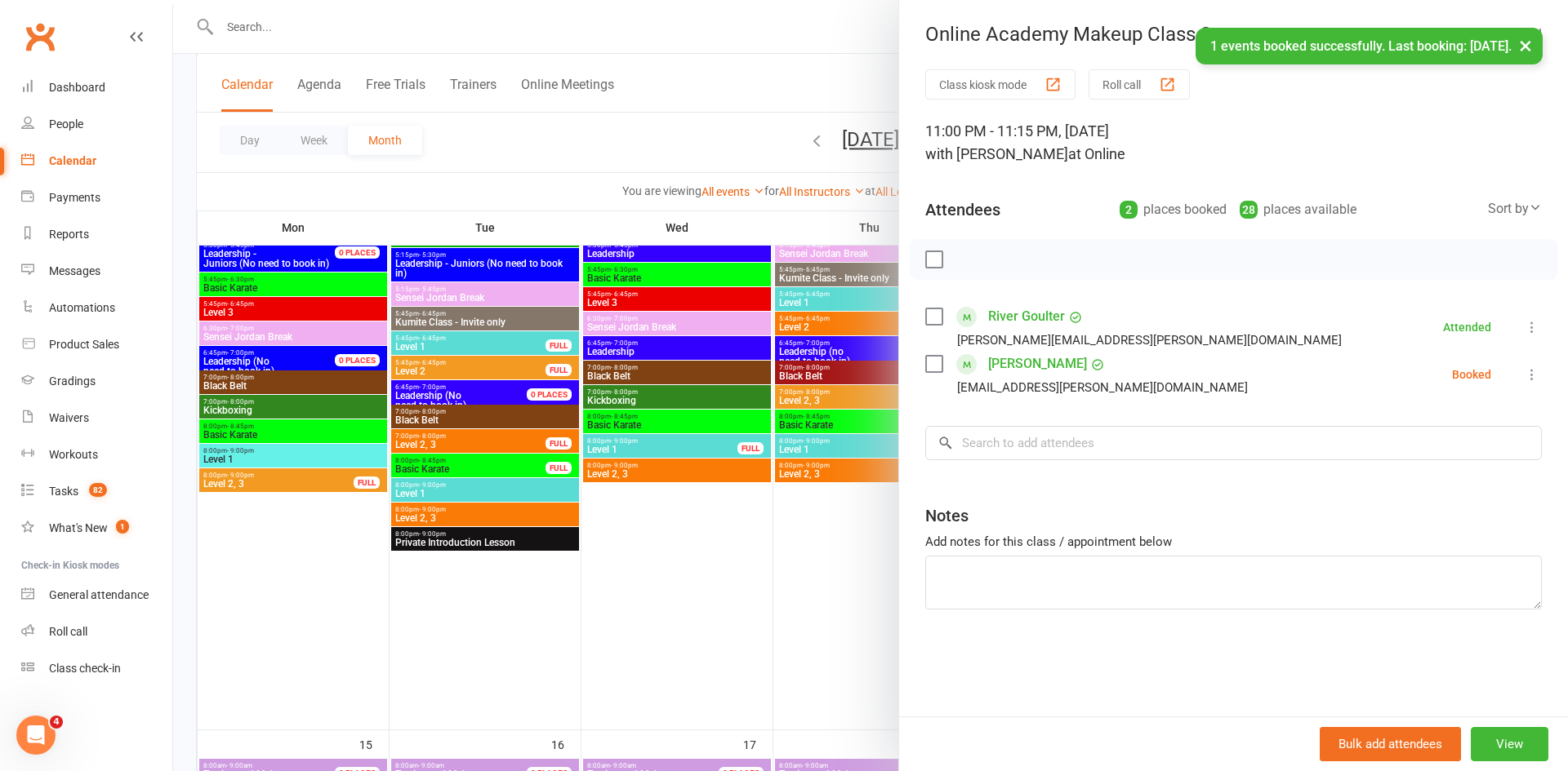
click at [1535, 370] on icon at bounding box center [1532, 374] width 16 height 16
click at [1440, 479] on link "Check in" at bounding box center [1453, 472] width 175 height 33
click at [833, 25] on div at bounding box center [870, 385] width 1395 height 771
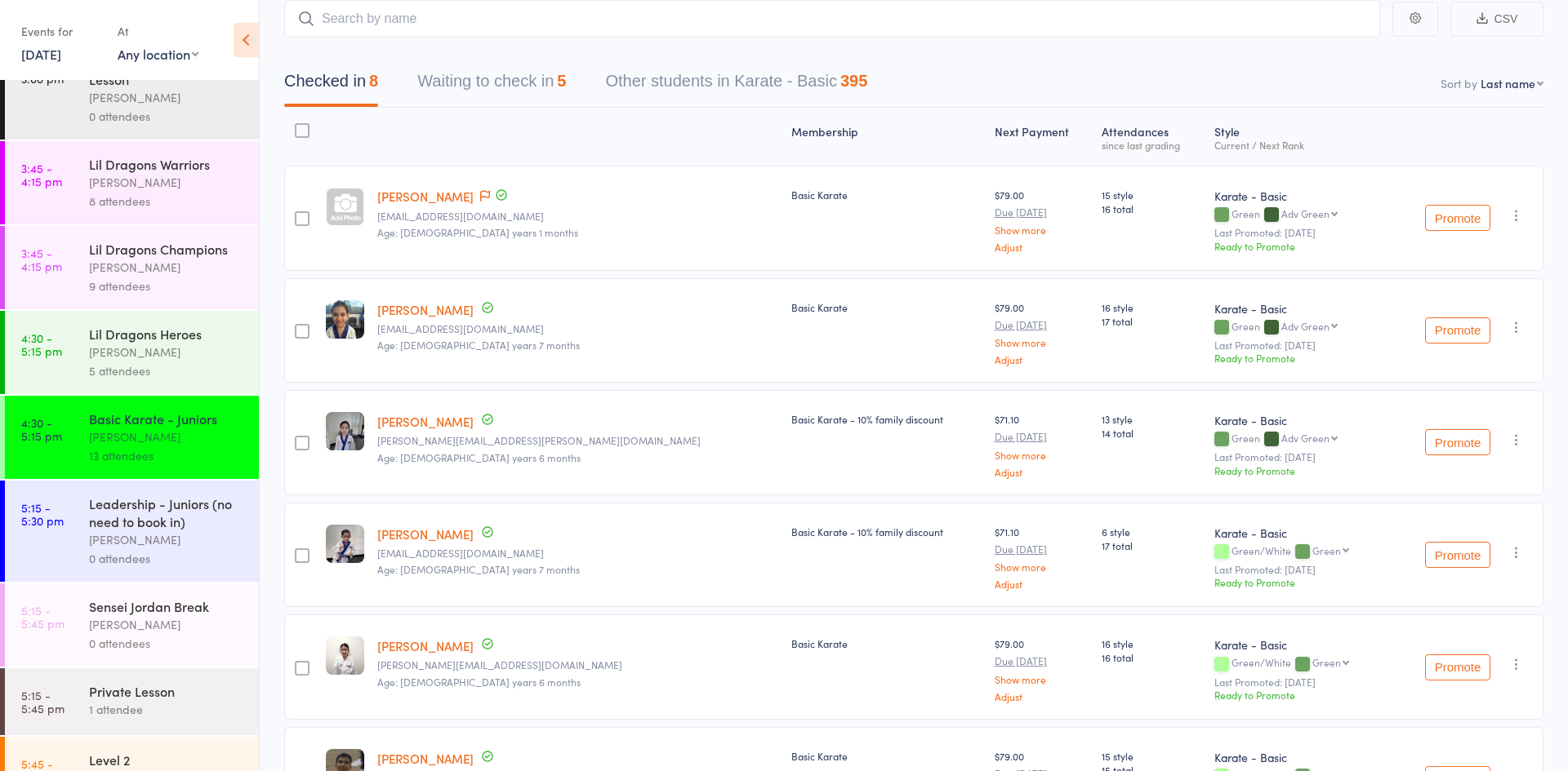
scroll to position [43, 0]
click at [29, 52] on link "11 Sep, 2025" at bounding box center [40, 53] width 40 height 18
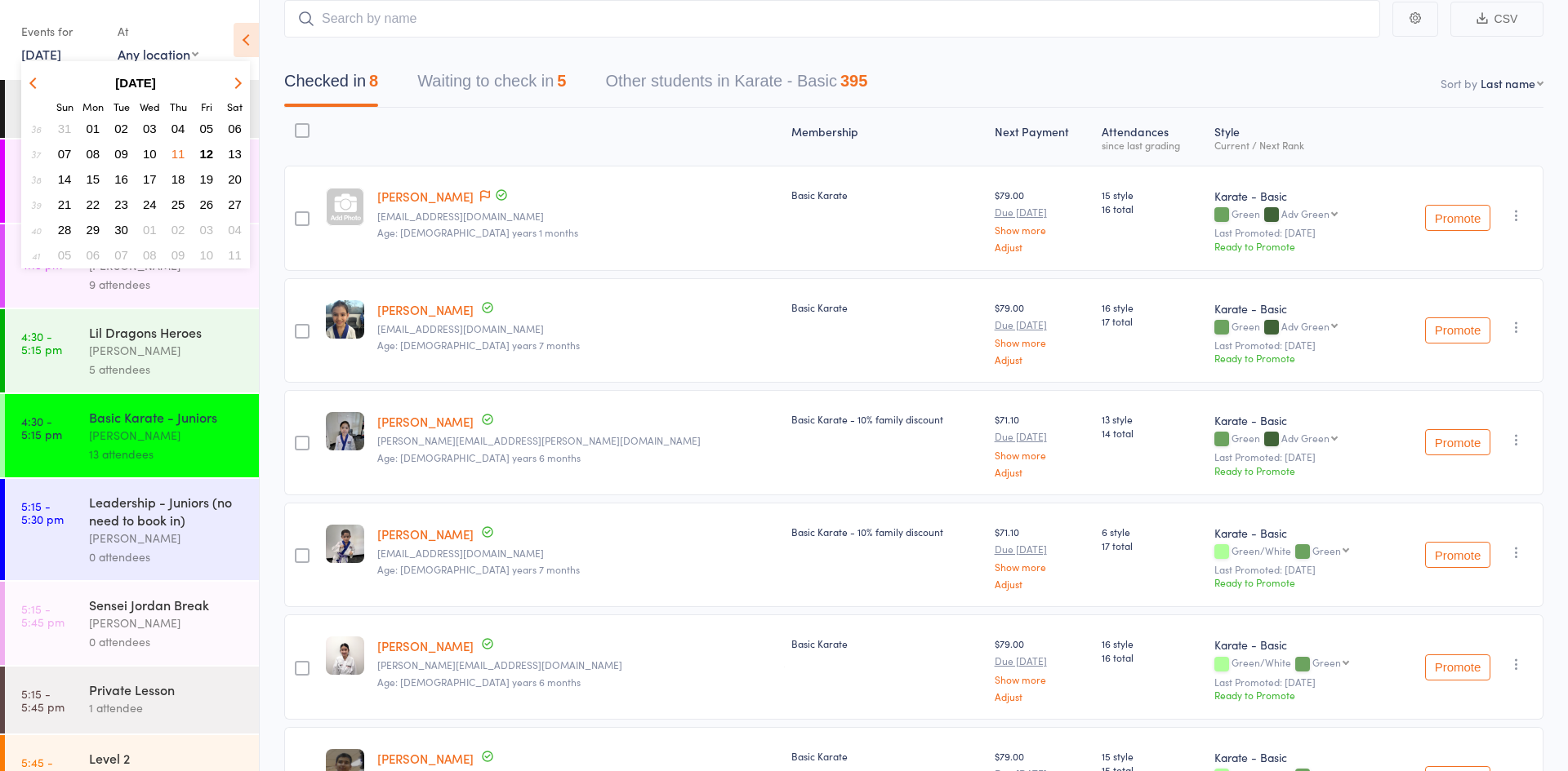
click at [234, 153] on span "13" at bounding box center [234, 153] width 13 height 13
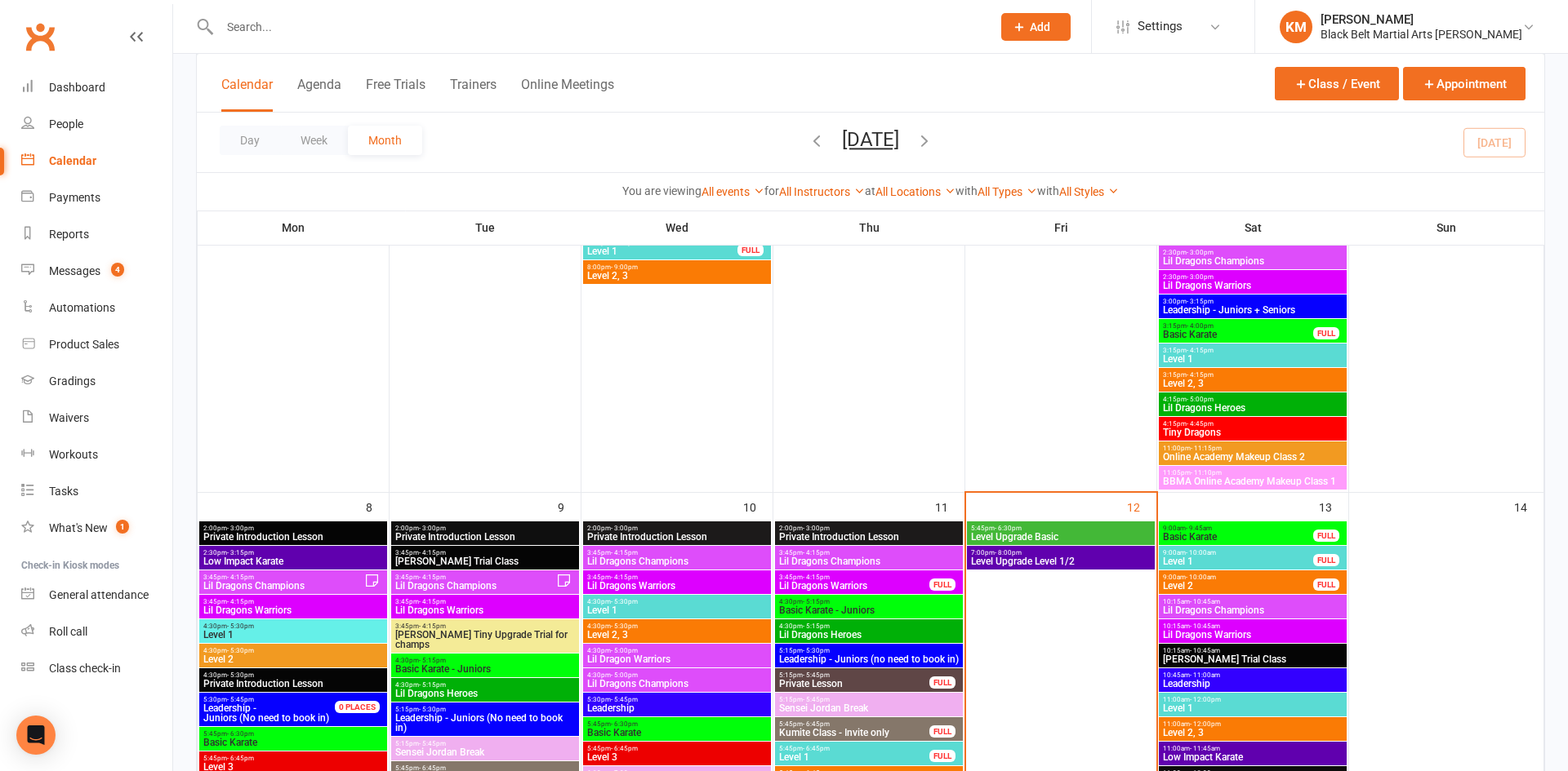
scroll to position [1148, 0]
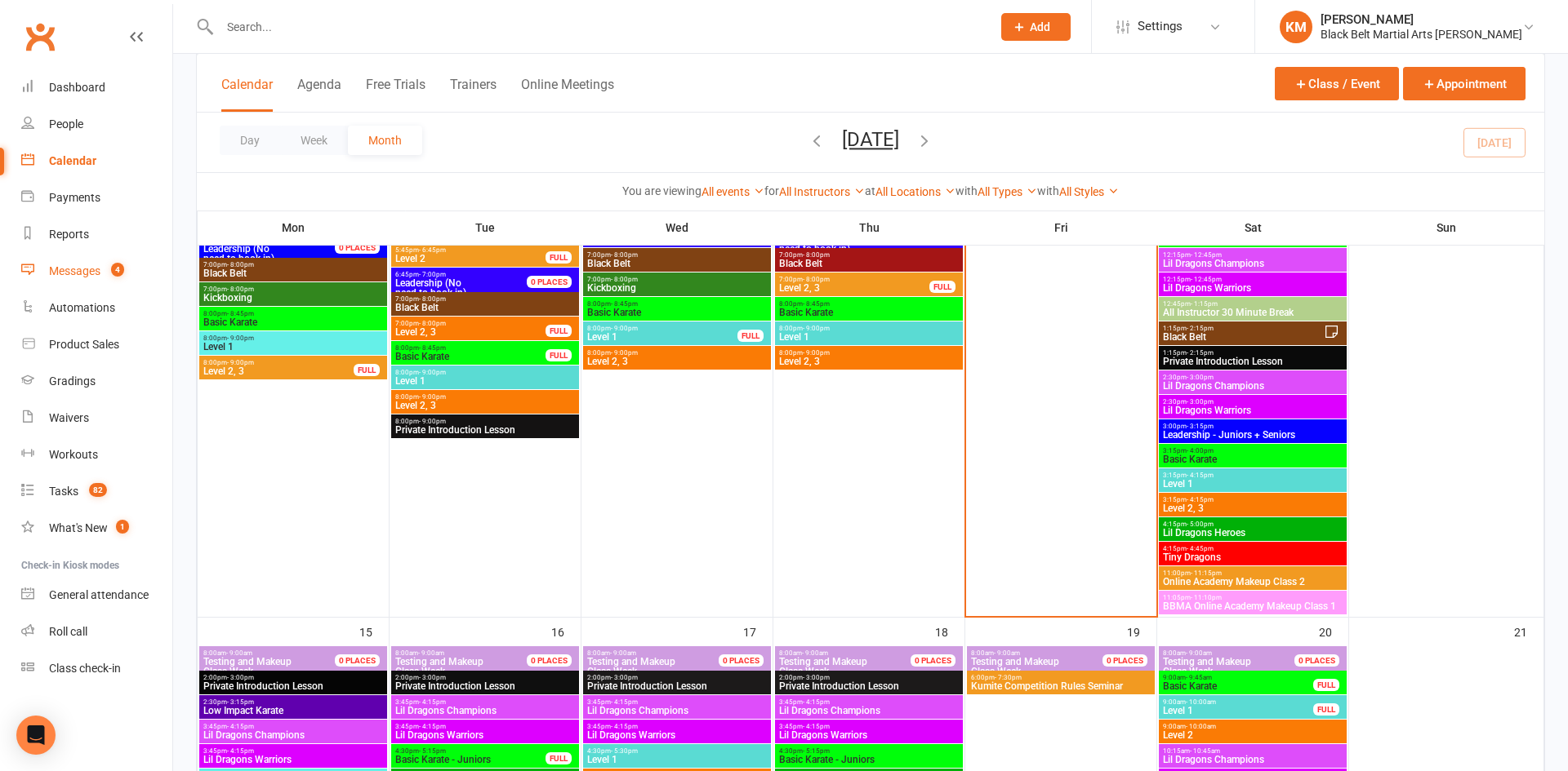
click at [92, 266] on div "Messages" at bounding box center [74, 271] width 51 height 13
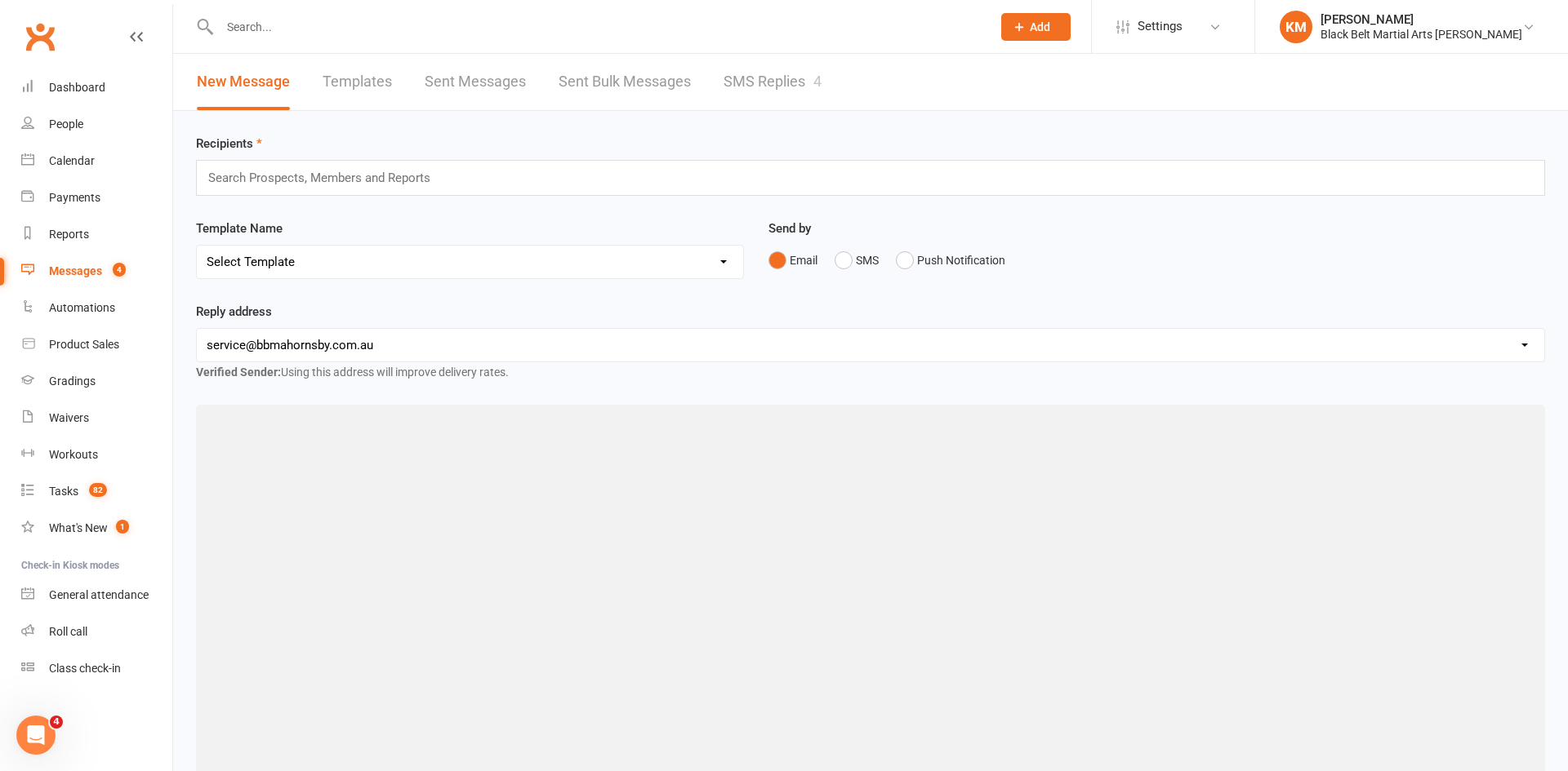
click at [814, 99] on link "SMS Replies 4" at bounding box center [772, 82] width 98 height 56
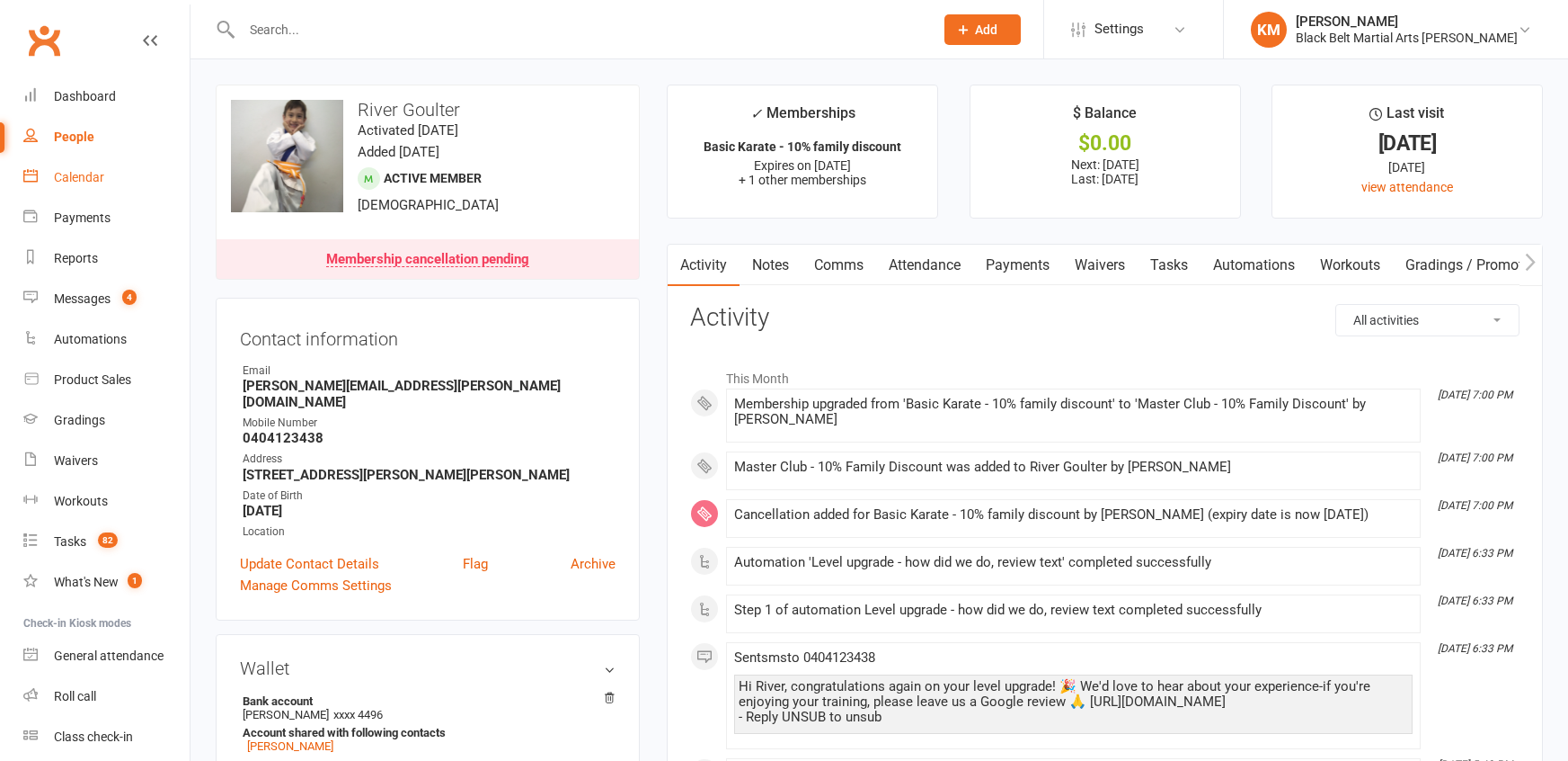
click at [143, 176] on link "Calendar" at bounding box center [106, 178] width 166 height 41
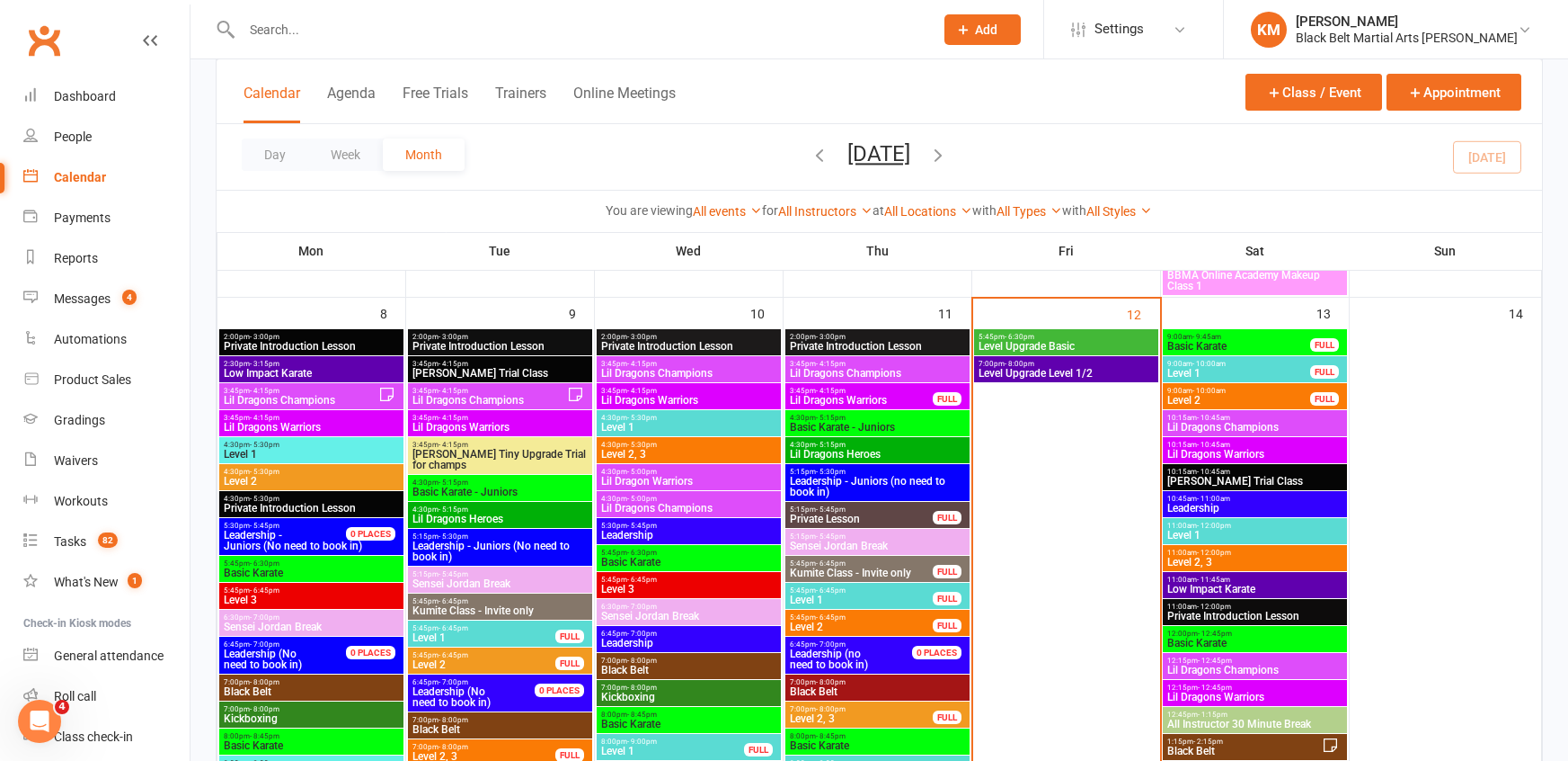
scroll to position [901, 0]
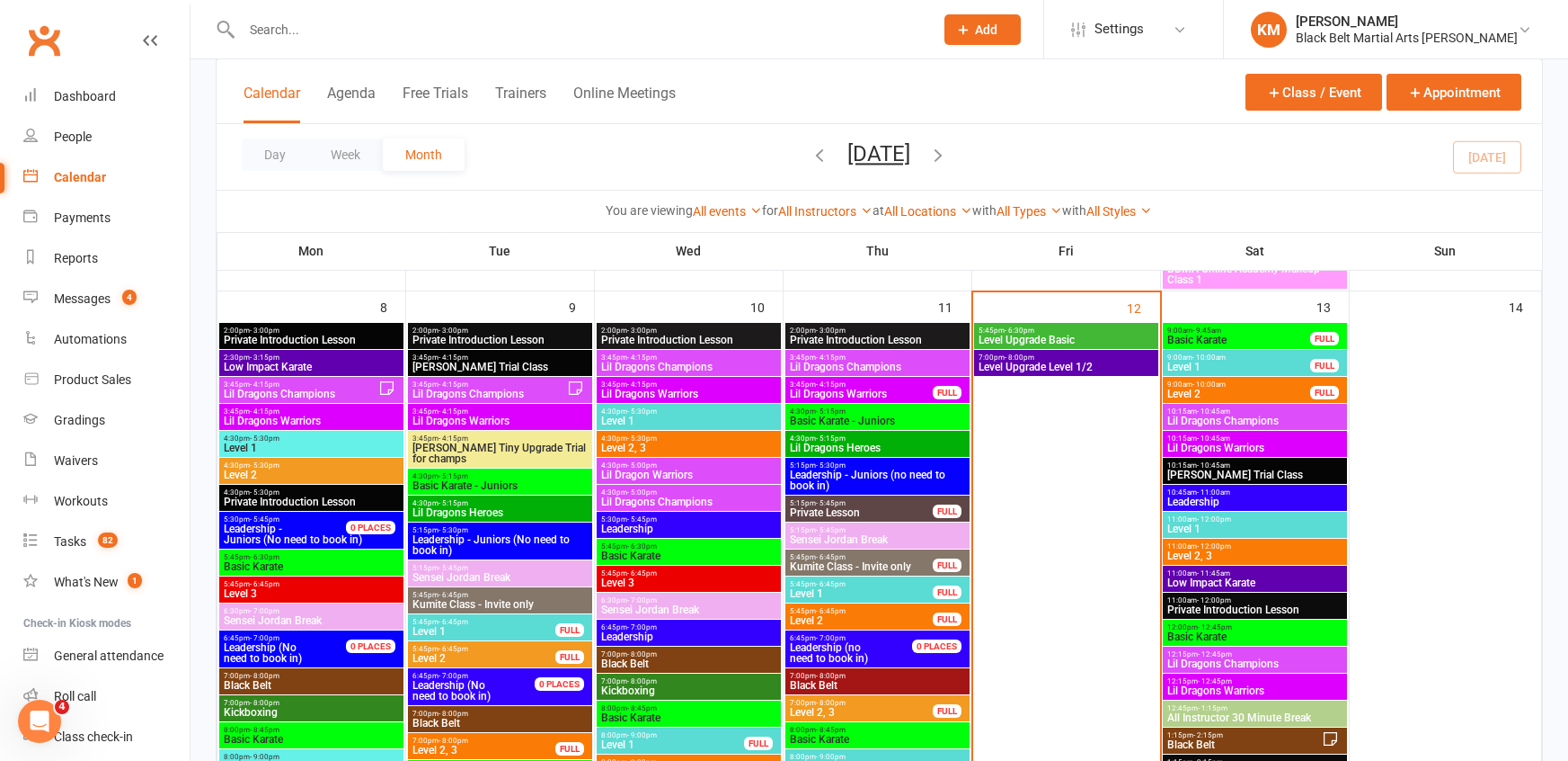
click at [1273, 519] on span "11:00am - 12:00pm" at bounding box center [1254, 519] width 177 height 8
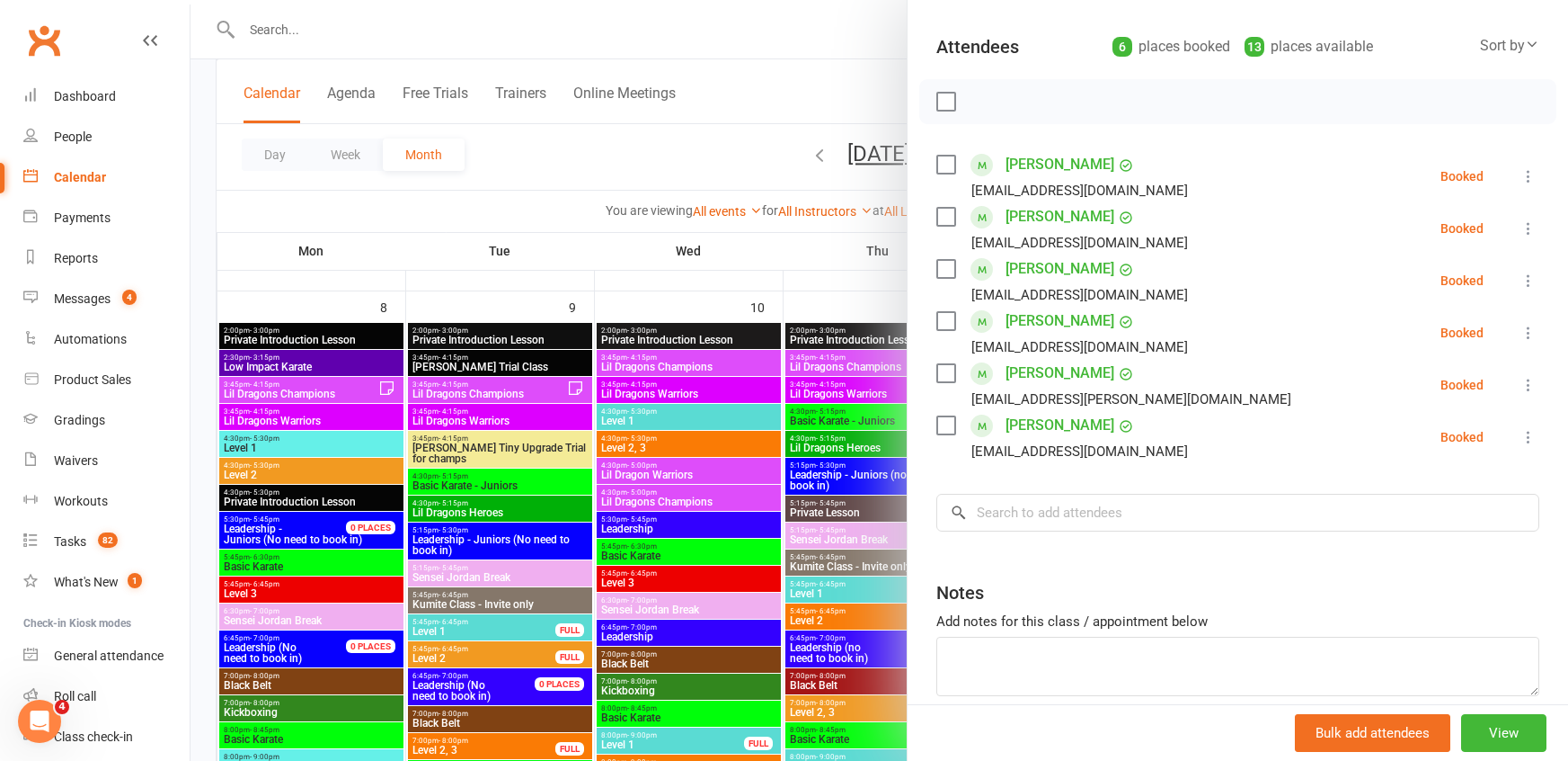
scroll to position [187, 0]
click at [1240, 517] on input "search" at bounding box center [1238, 509] width 603 height 38
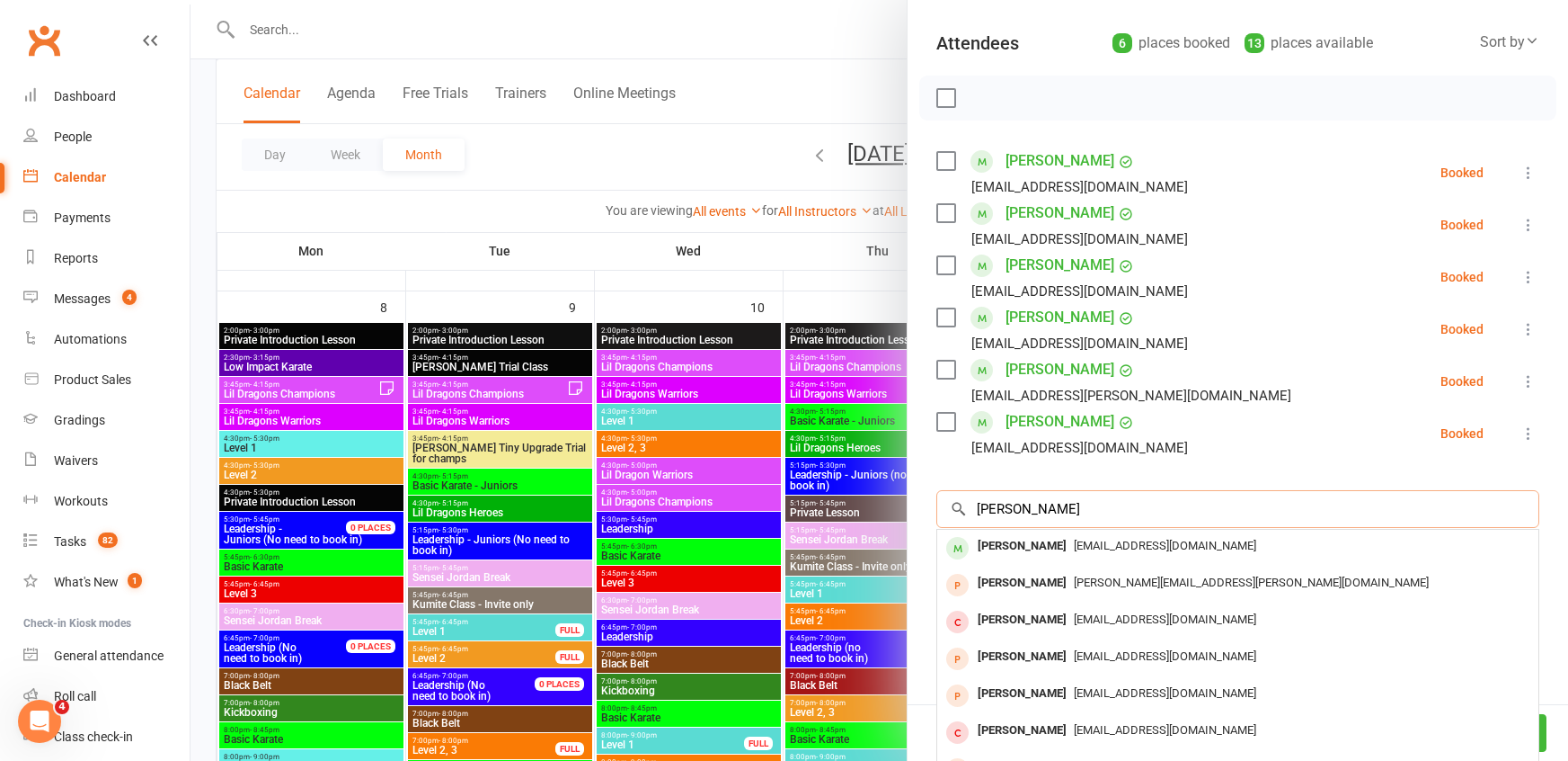
type input "Samantha Mane"
click at [1136, 534] on div "davidmanefield@gmail.com" at bounding box center [1238, 546] width 587 height 26
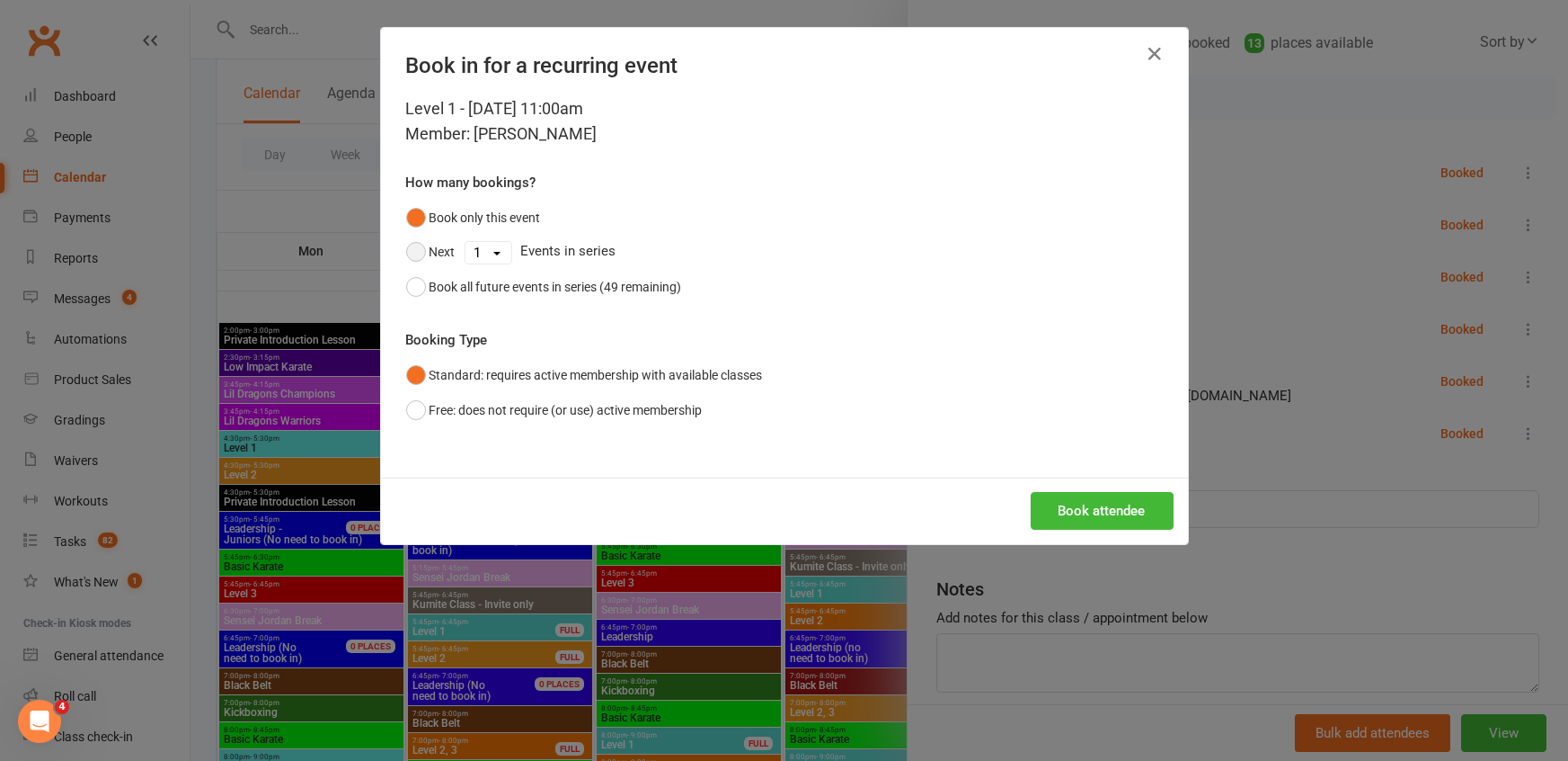
click at [418, 249] on button "Next" at bounding box center [431, 252] width 49 height 34
click at [473, 250] on select "1 2 3 4 5 6 7 8 9 10 11 12 13 14 15 16 17 18 19 20 21 22 23 24 25 26 27 28 29 3…" at bounding box center [488, 252] width 45 height 21
select select "1"
click at [466, 242] on select "1 2 3 4 5 6 7 8 9 10 11 12 13 14 15 16 17 18 19 20 21 22 23 24 25 26 27 28 29 3…" at bounding box center [488, 252] width 45 height 21
click at [1060, 509] on button "Book attendee" at bounding box center [1102, 510] width 143 height 38
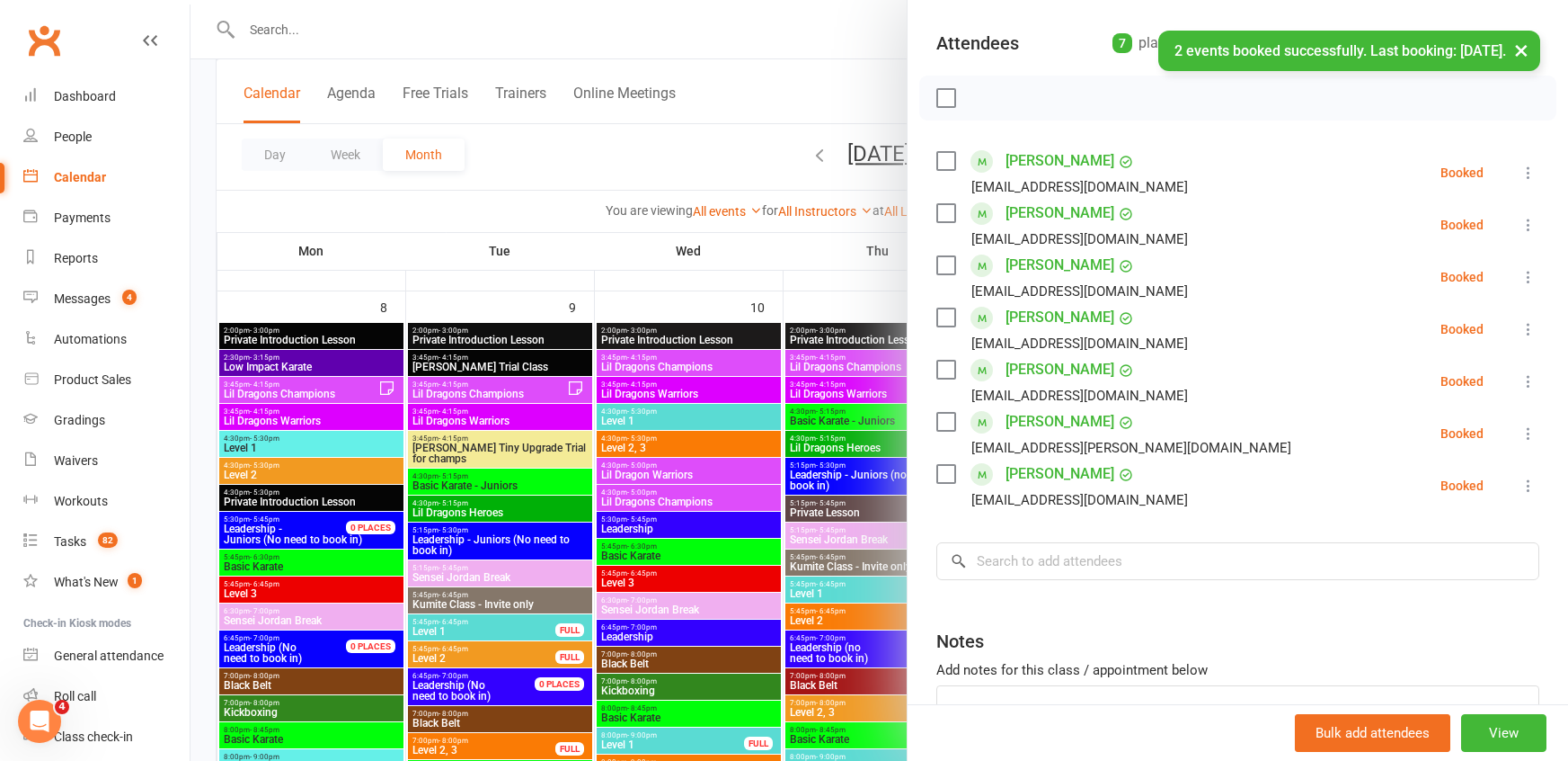
click at [737, 84] on div at bounding box center [879, 380] width 1378 height 761
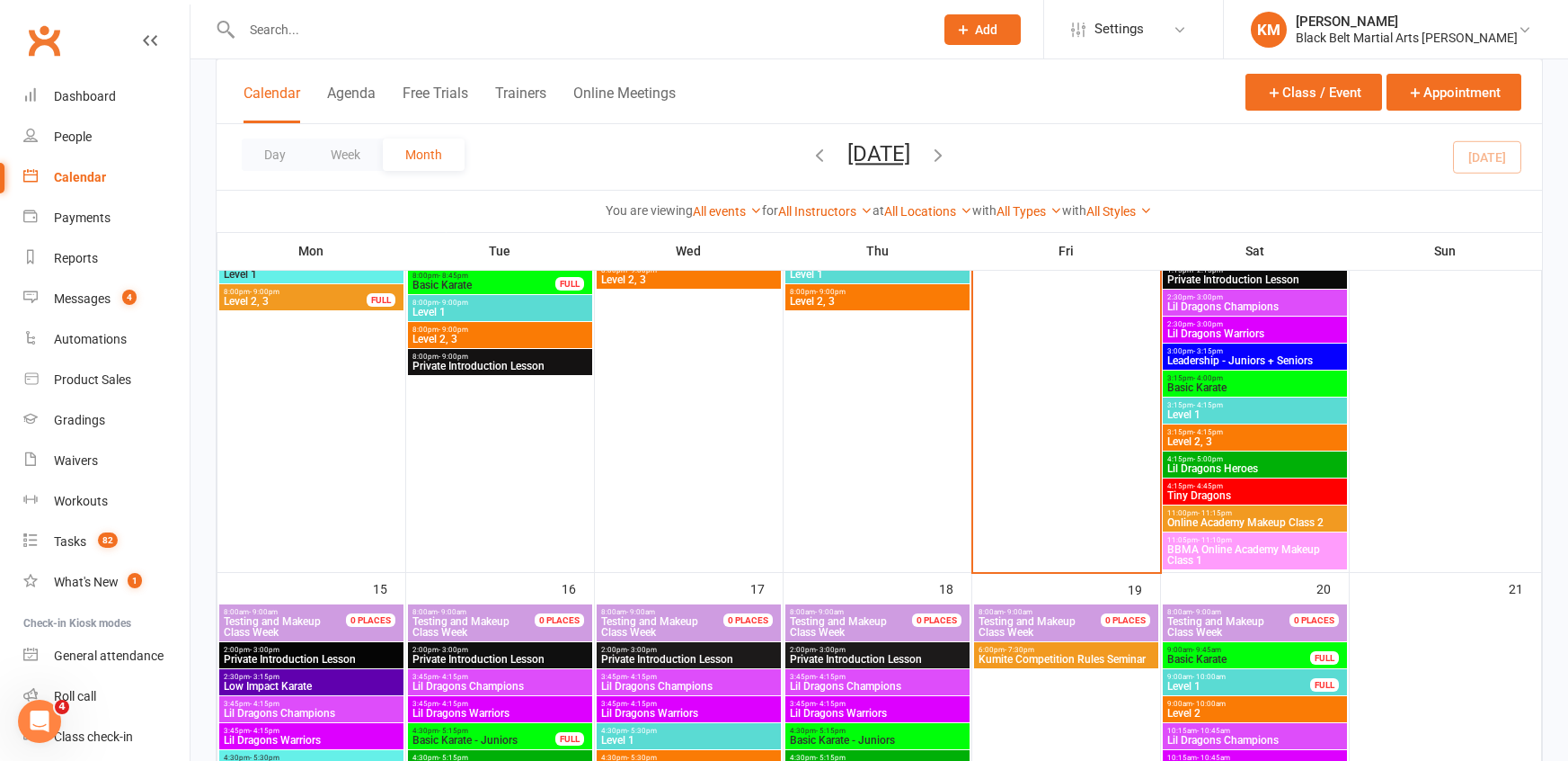
scroll to position [1396, 0]
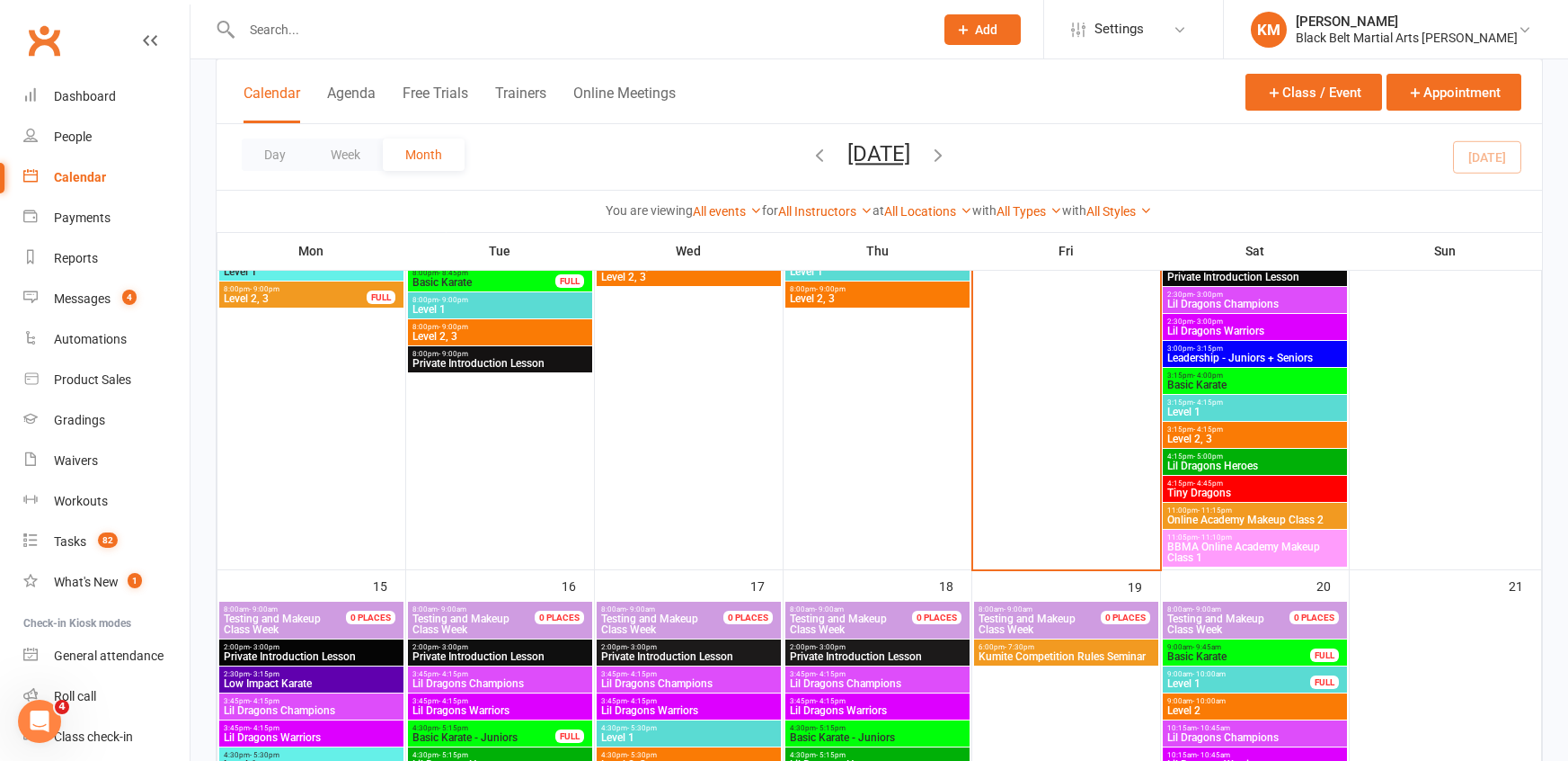
click at [1256, 554] on span "BBMA Online Academy Makeup Class 1" at bounding box center [1254, 551] width 177 height 21
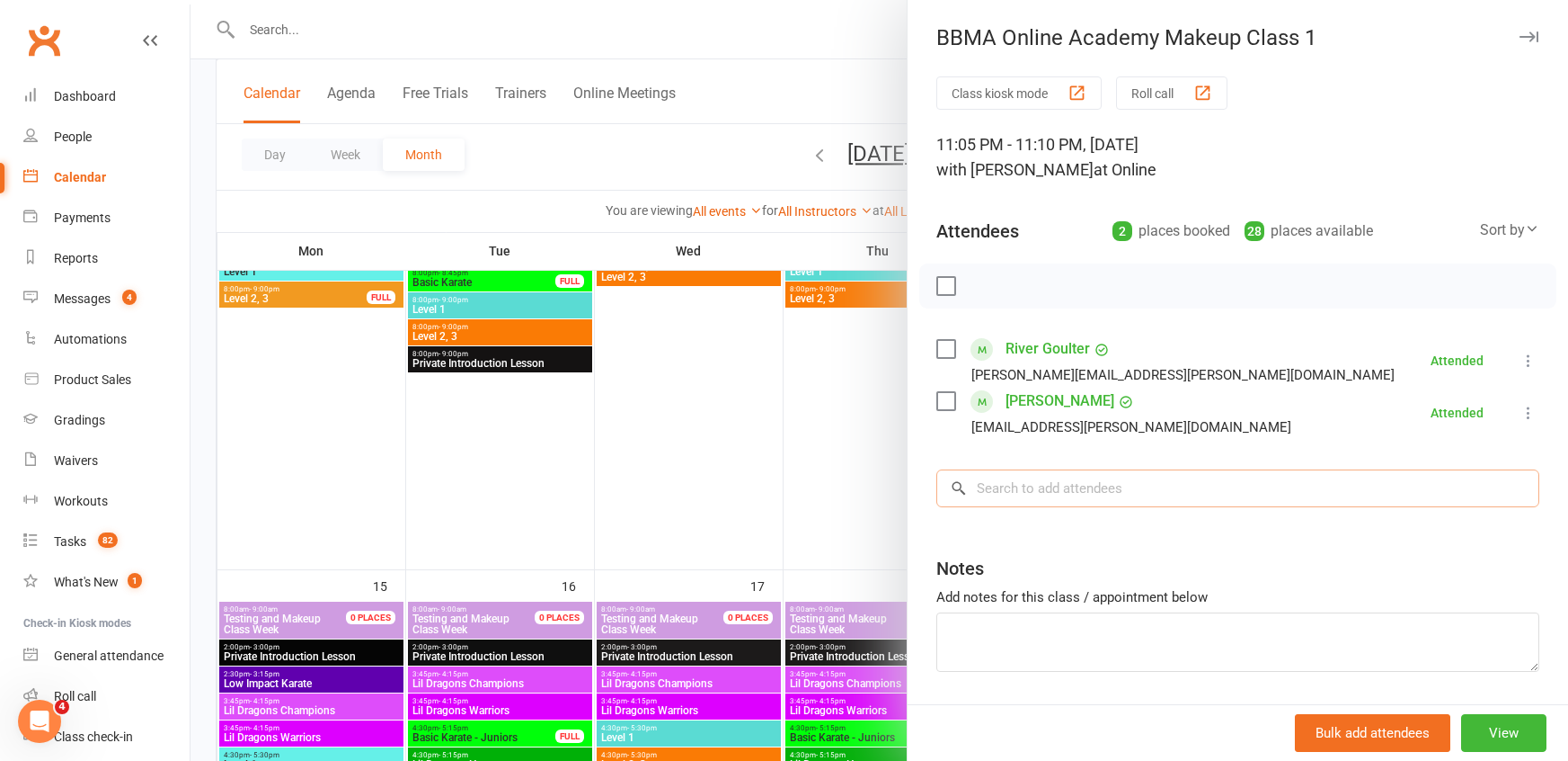
click at [1114, 488] on input "search" at bounding box center [1238, 488] width 603 height 38
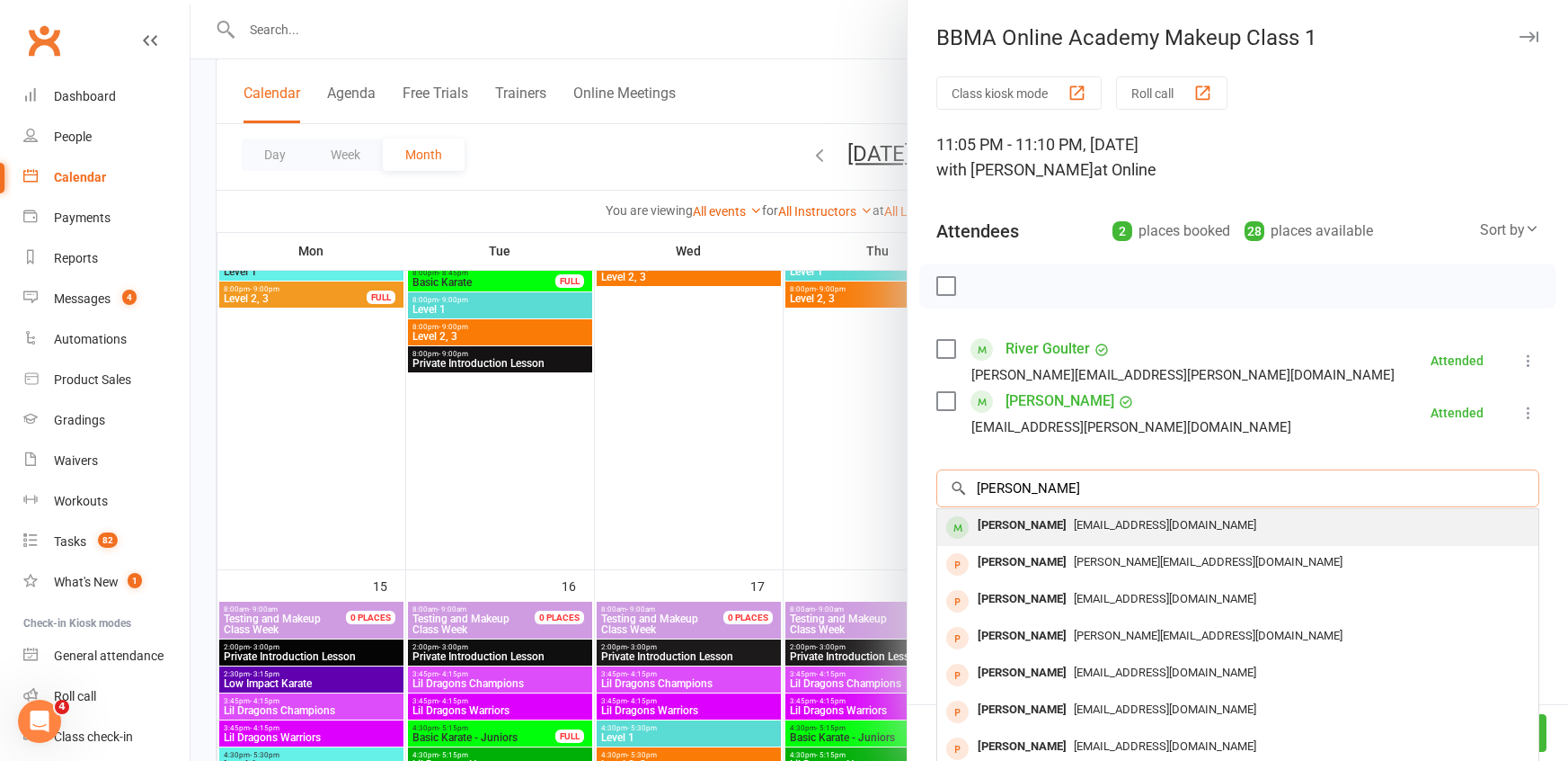
type input "jess myers"
click at [1092, 514] on div "jessicajnnicole@gmail.com" at bounding box center [1238, 525] width 587 height 26
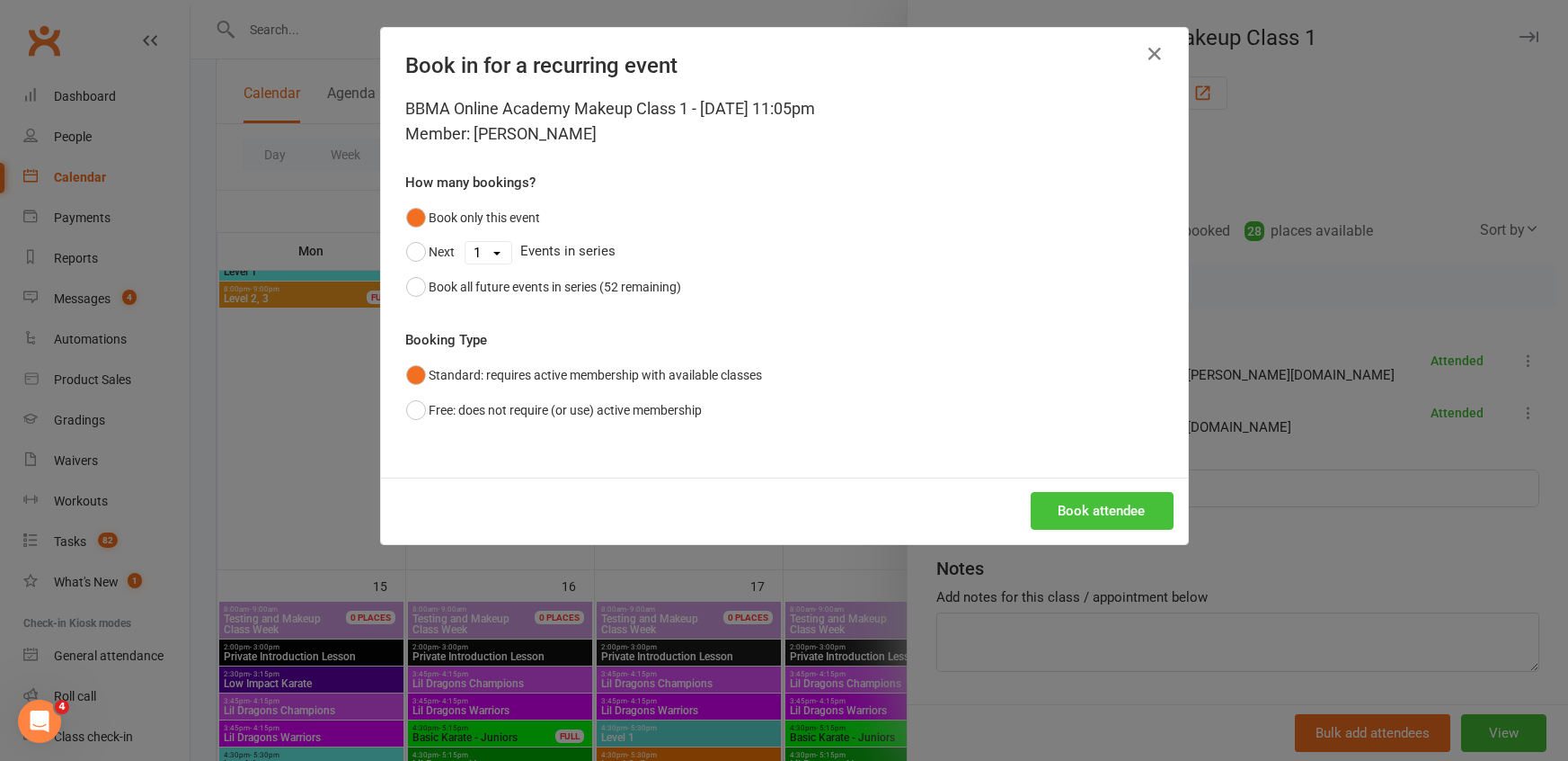
click at [1126, 504] on button "Book attendee" at bounding box center [1102, 510] width 143 height 38
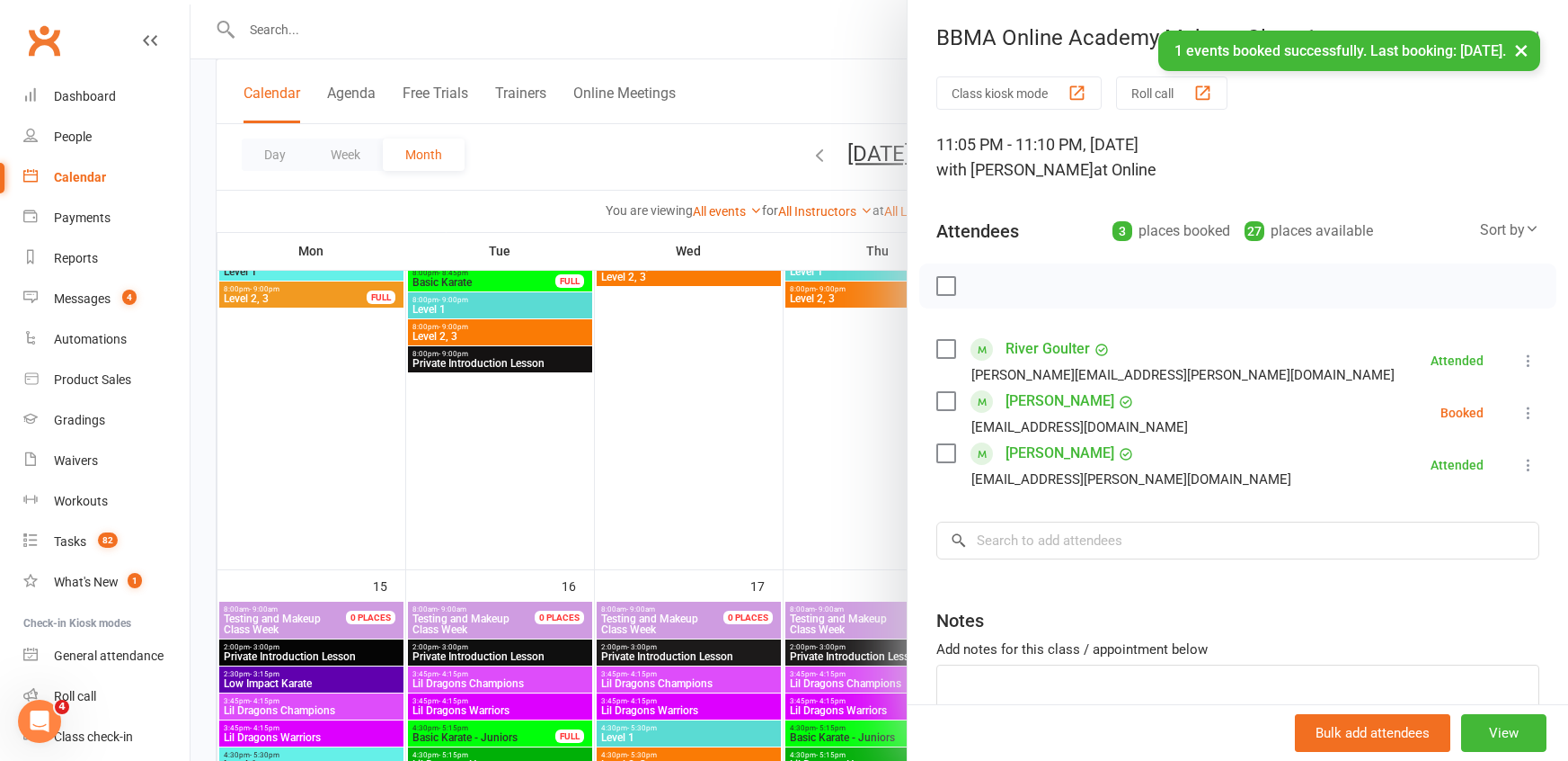
click at [1530, 415] on icon at bounding box center [1528, 412] width 18 height 18
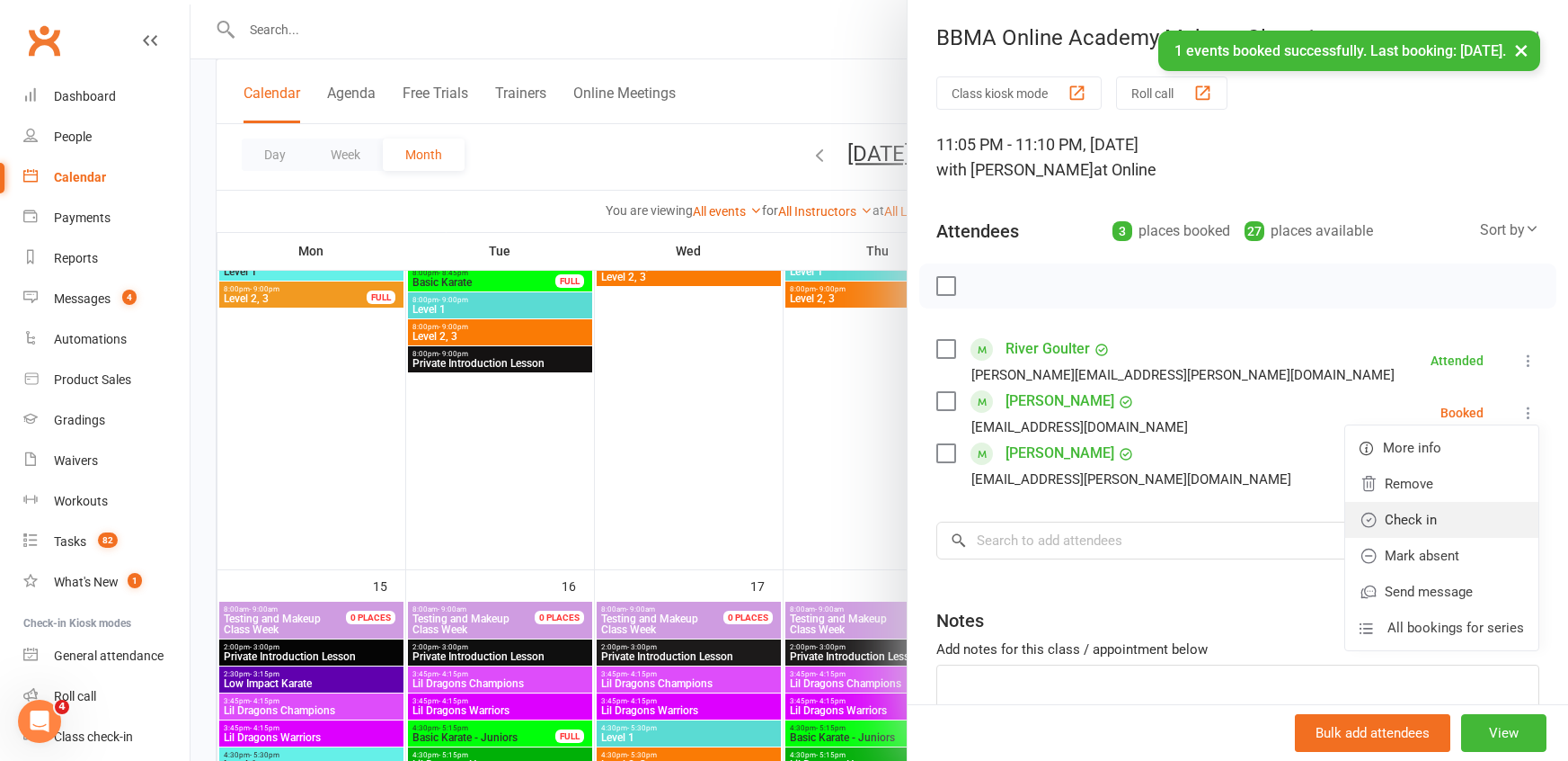
click at [1444, 513] on link "Check in" at bounding box center [1442, 520] width 193 height 36
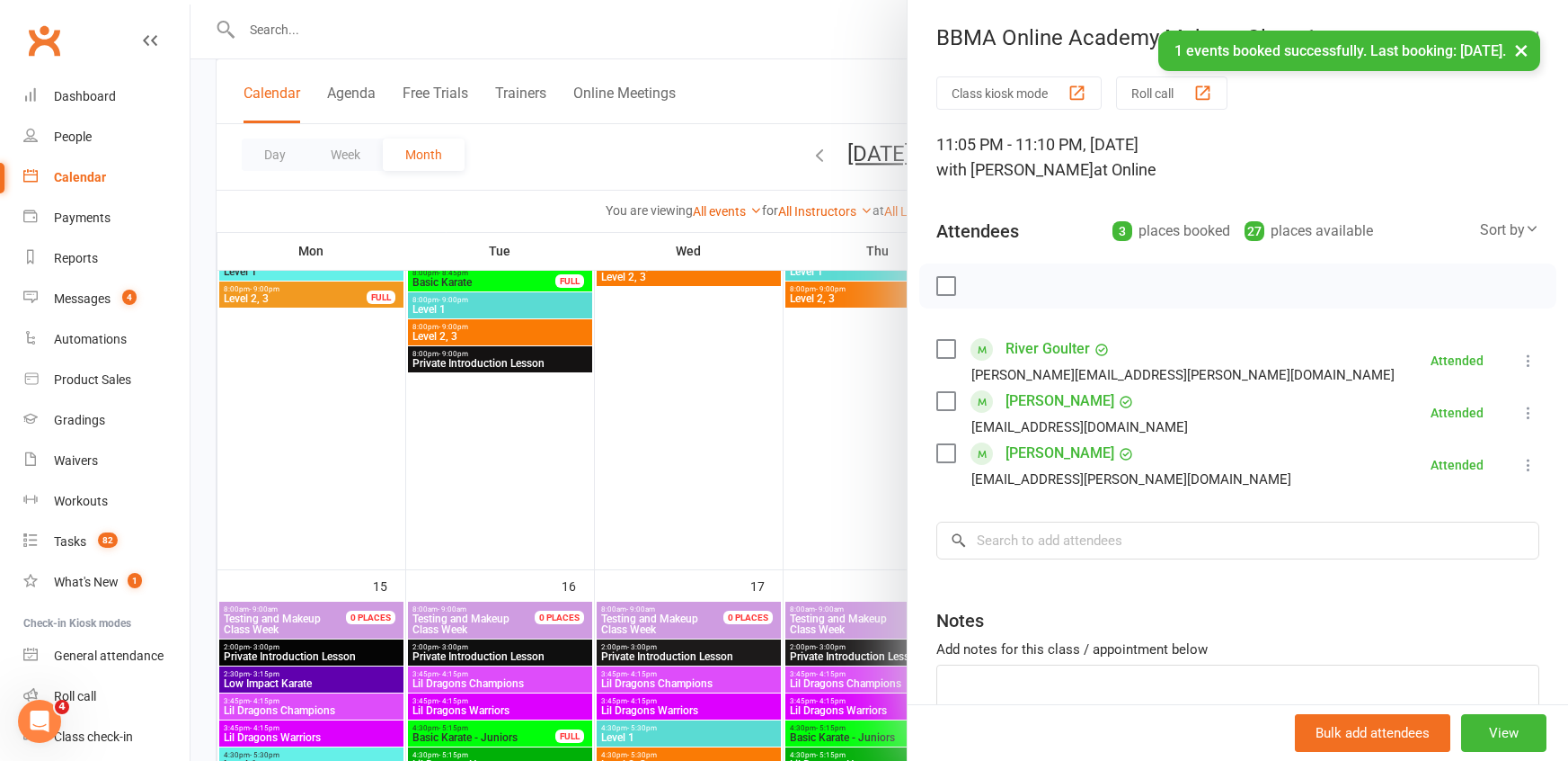
click at [824, 83] on div at bounding box center [879, 380] width 1378 height 761
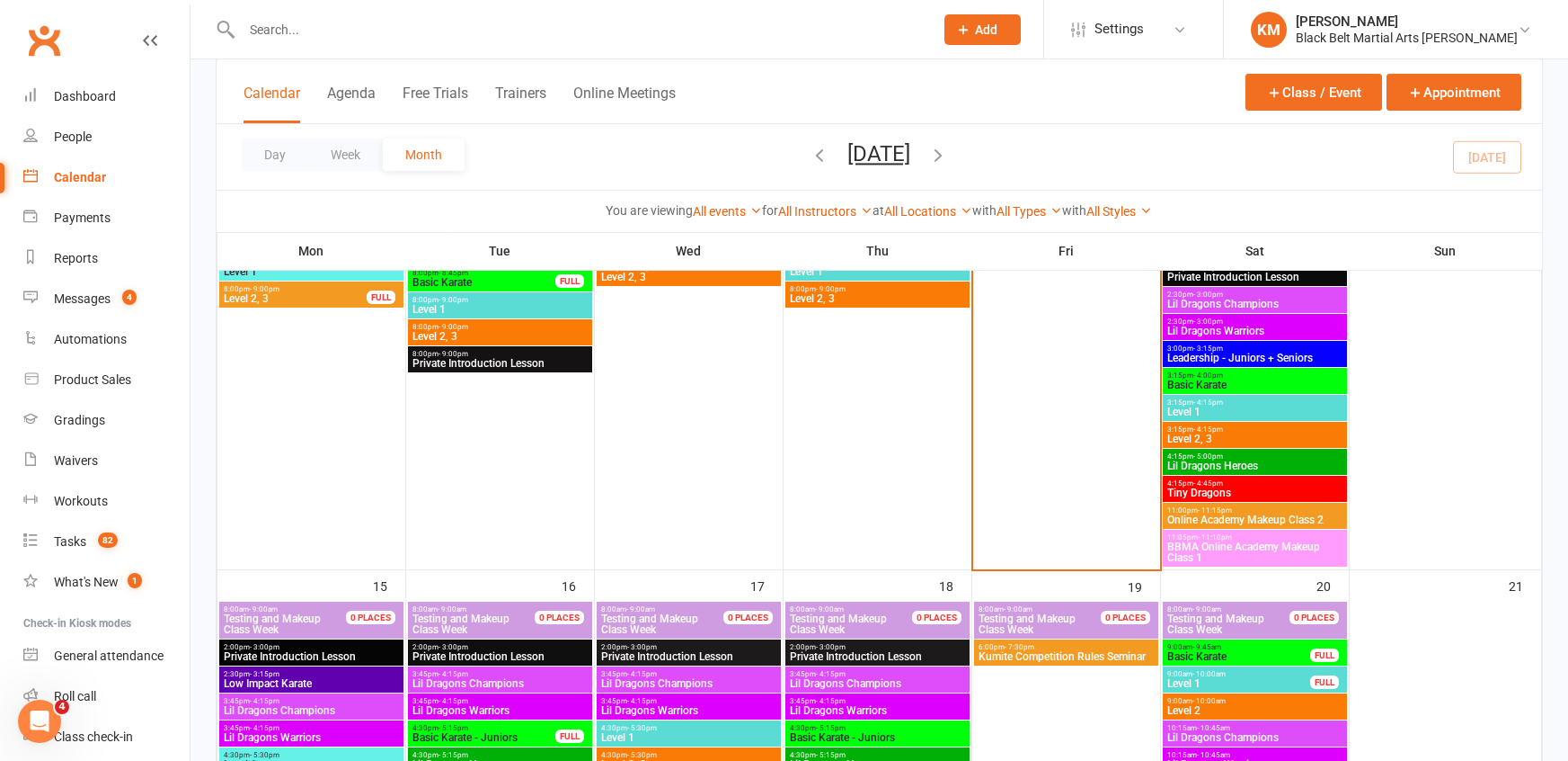
click at [1267, 518] on span "Online Academy Makeup Class 2" at bounding box center [1254, 520] width 177 height 11
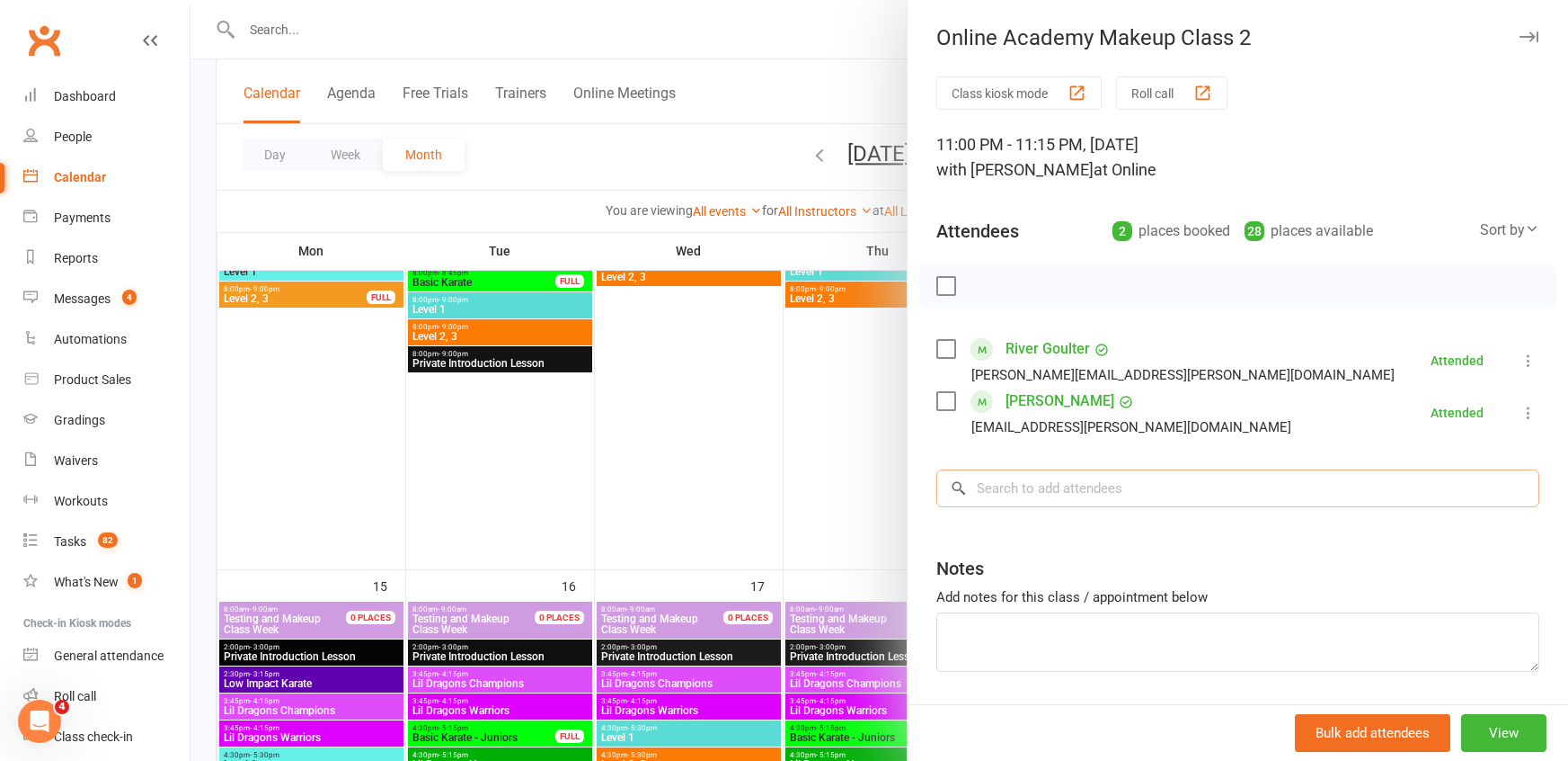
click at [1175, 497] on input "search" at bounding box center [1238, 488] width 603 height 38
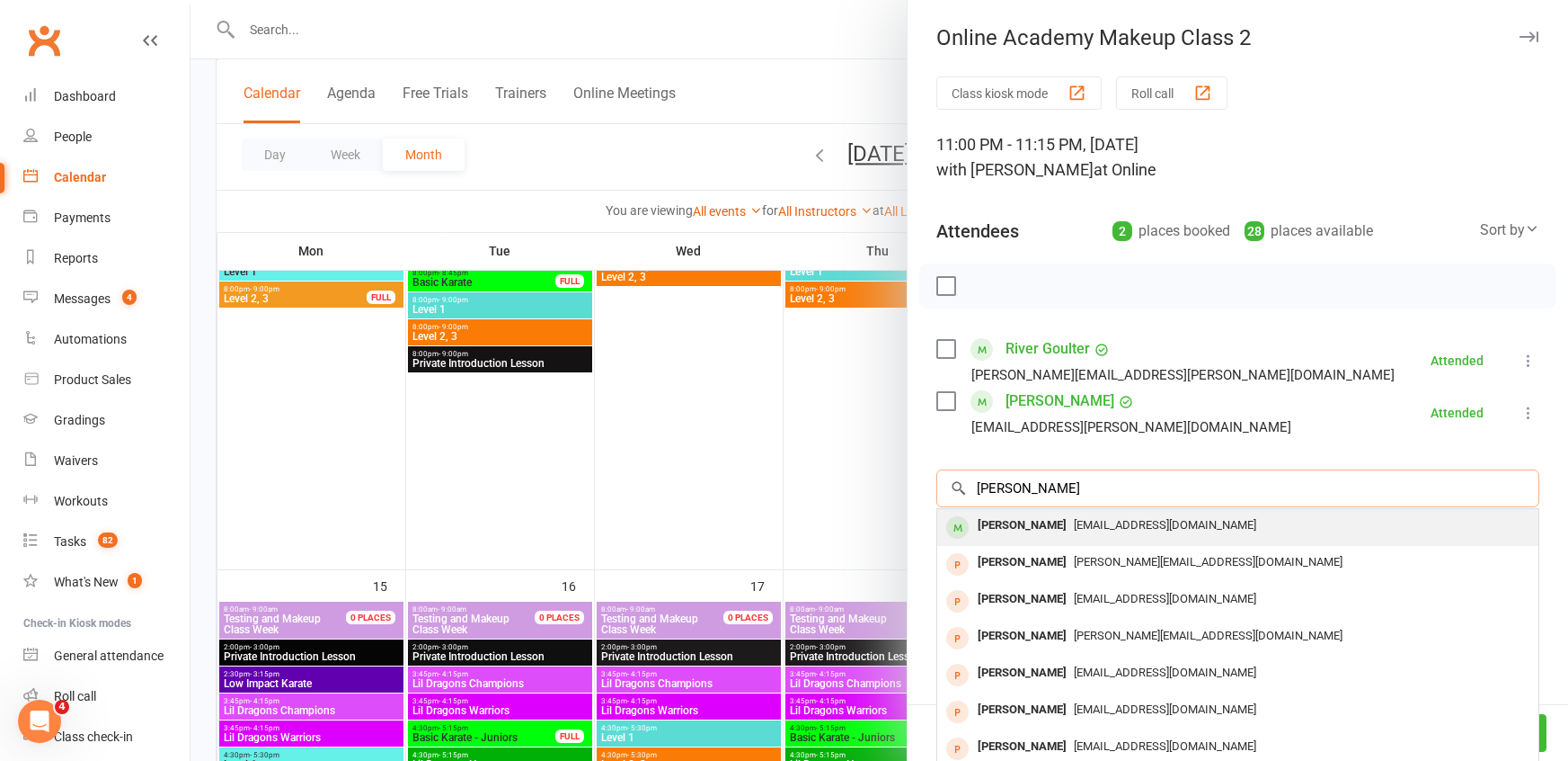
type input "jess myers"
click at [1179, 509] on div "Jessica Myers jessicajnnicole@gmail.com" at bounding box center [1238, 527] width 601 height 37
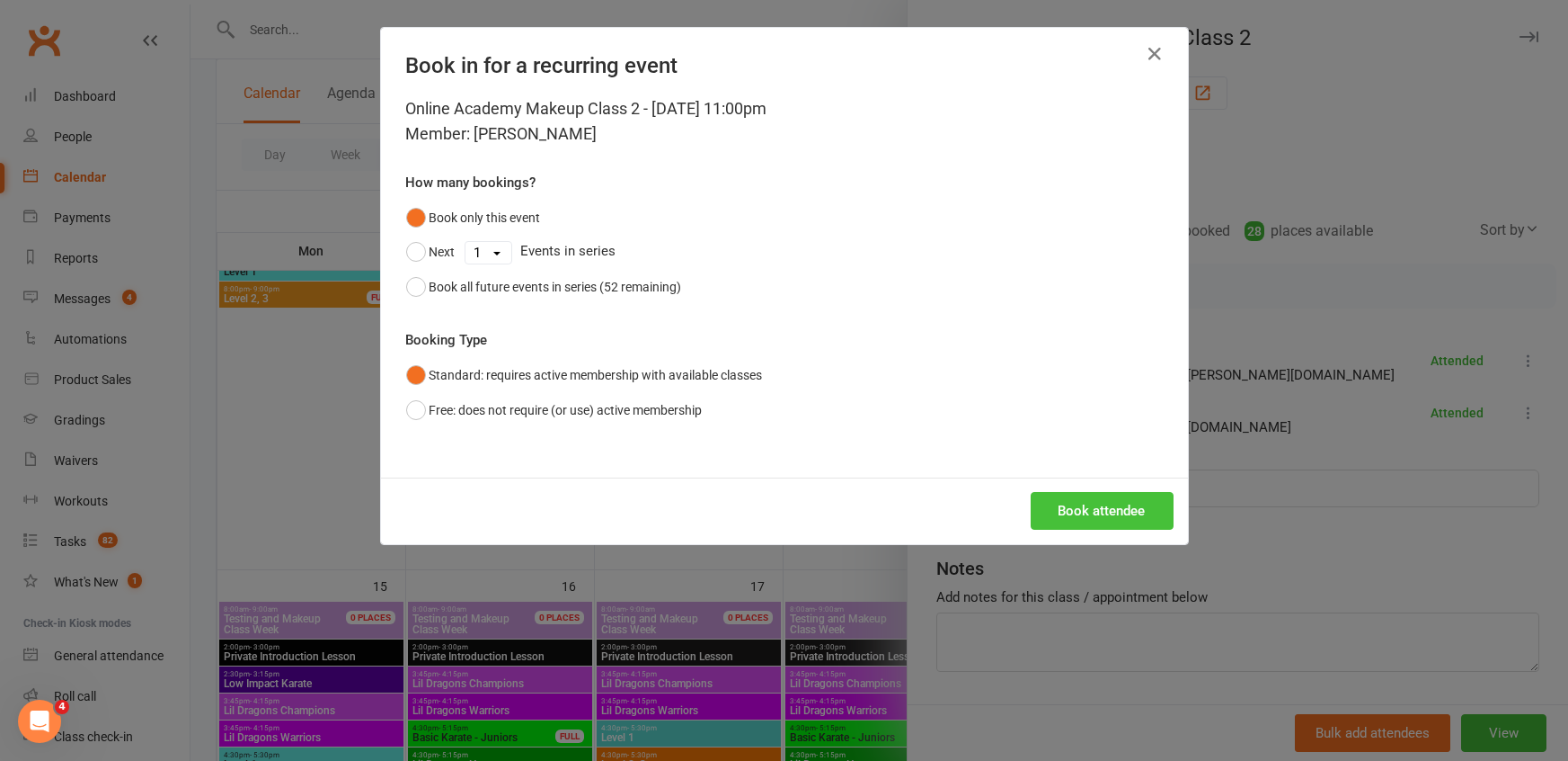
click at [1075, 504] on button "Book attendee" at bounding box center [1102, 510] width 143 height 38
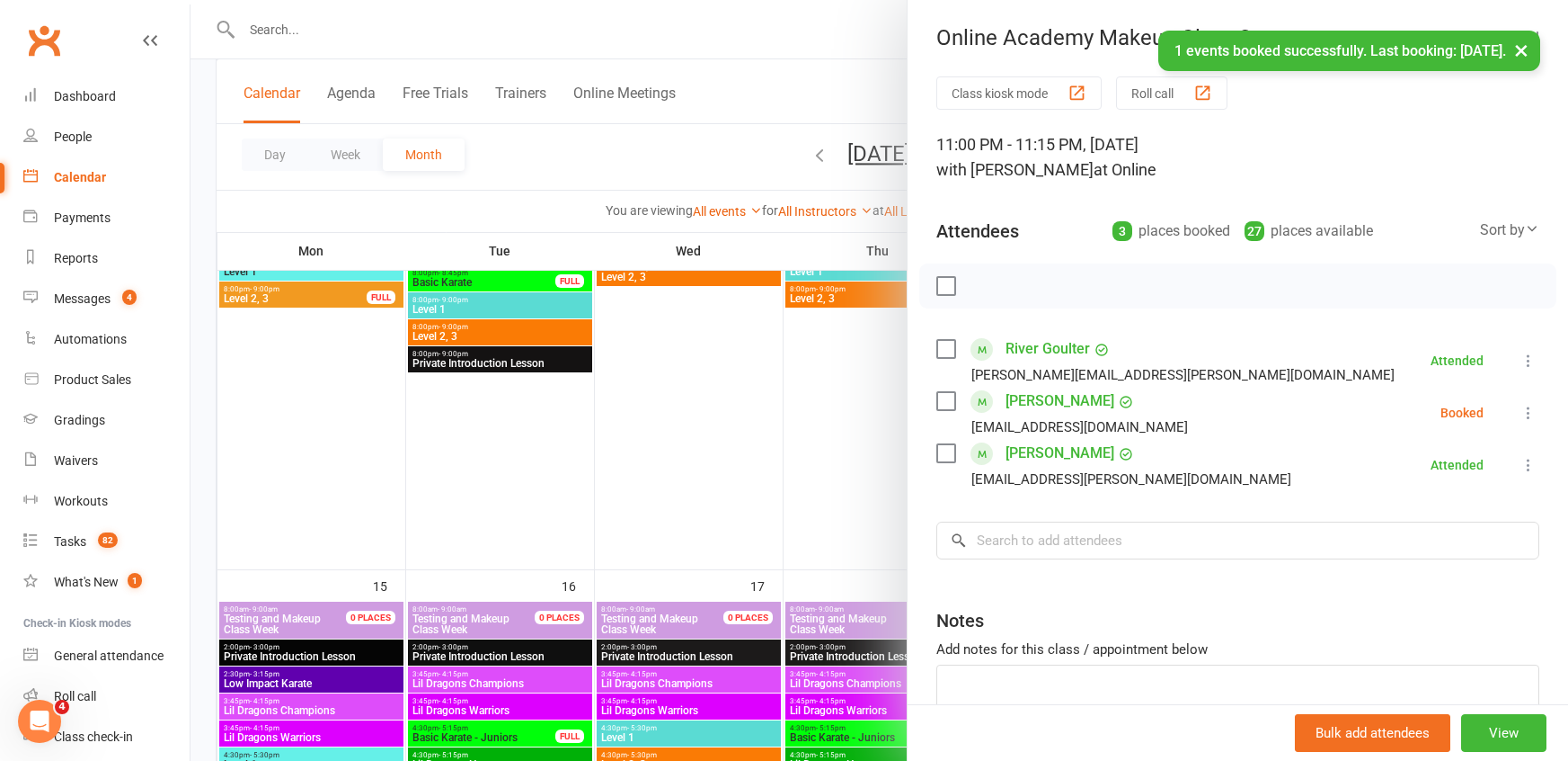
click at [1534, 408] on icon at bounding box center [1528, 412] width 18 height 18
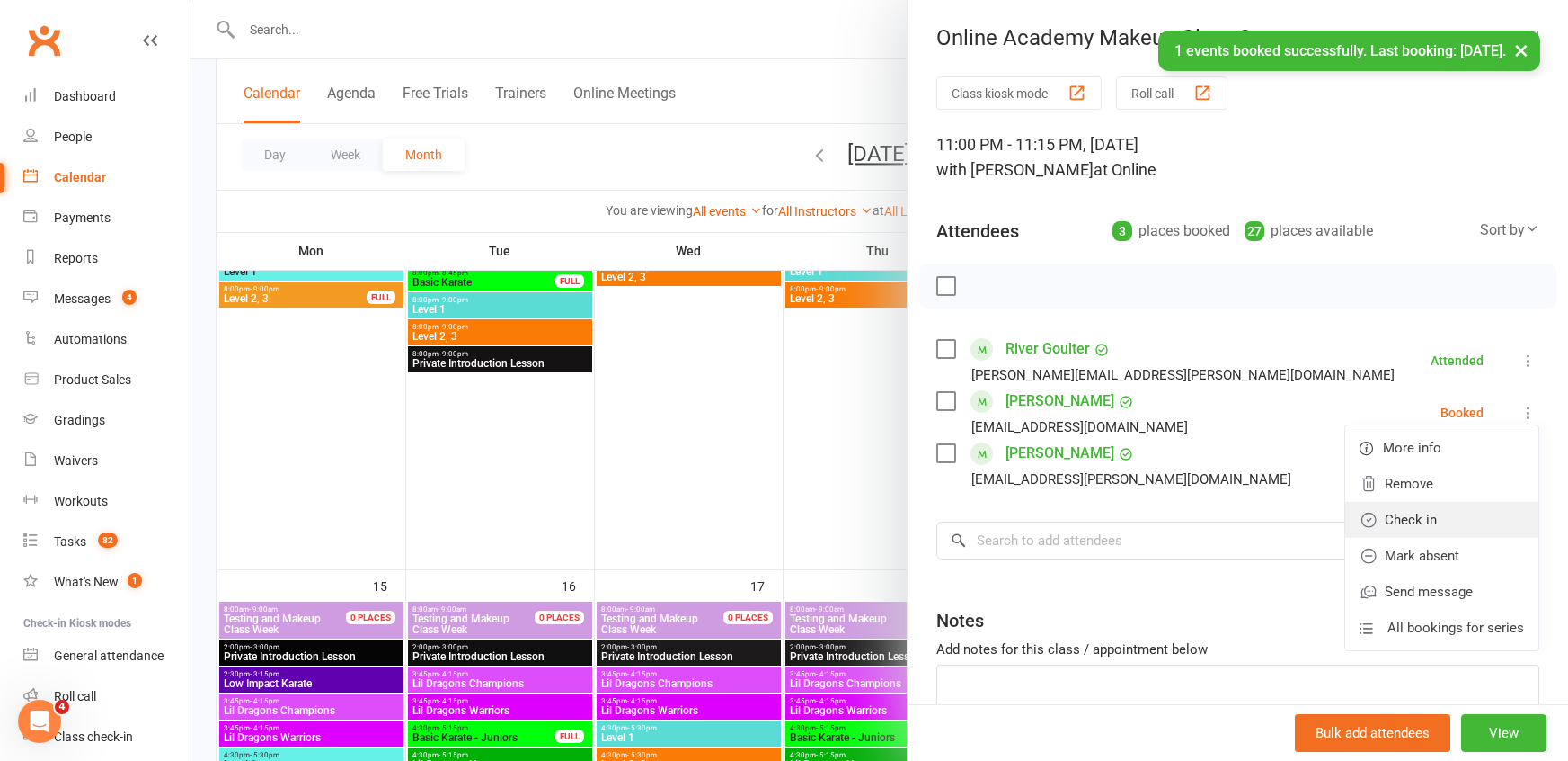
click at [1429, 533] on link "Check in" at bounding box center [1442, 520] width 193 height 36
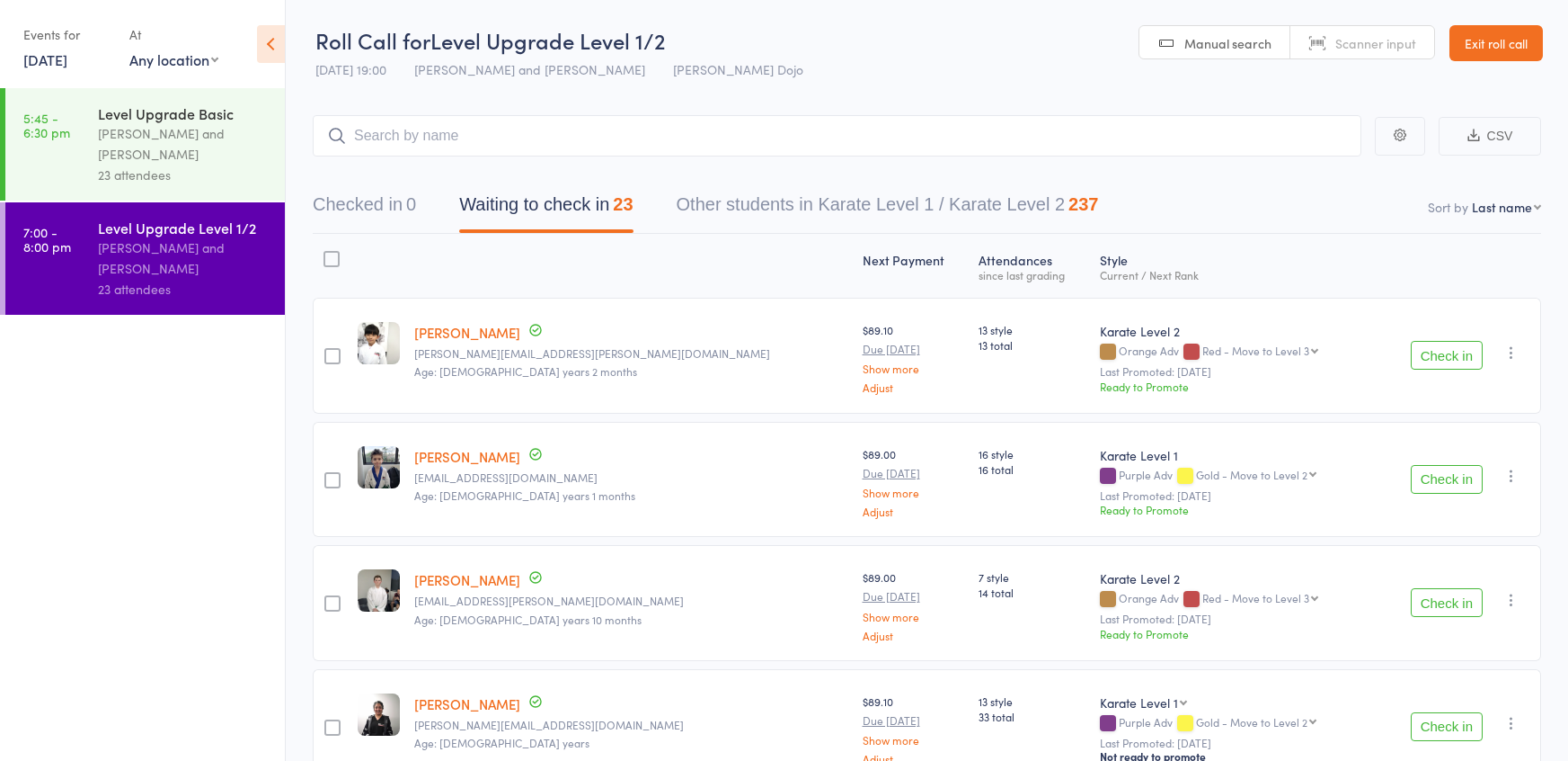
click at [1453, 355] on button "Check in" at bounding box center [1447, 355] width 72 height 29
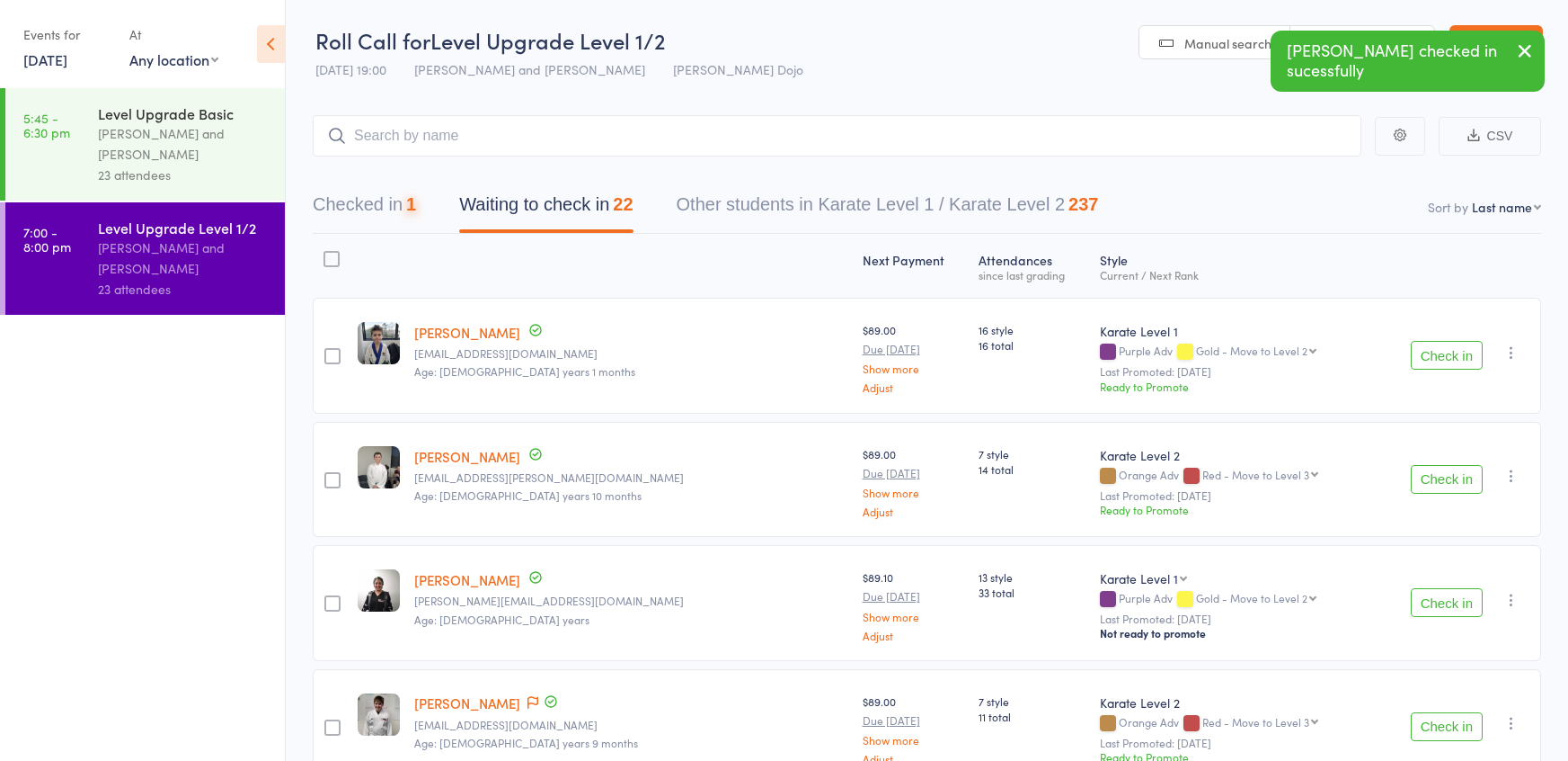
click at [1453, 355] on button "Check in" at bounding box center [1447, 355] width 72 height 29
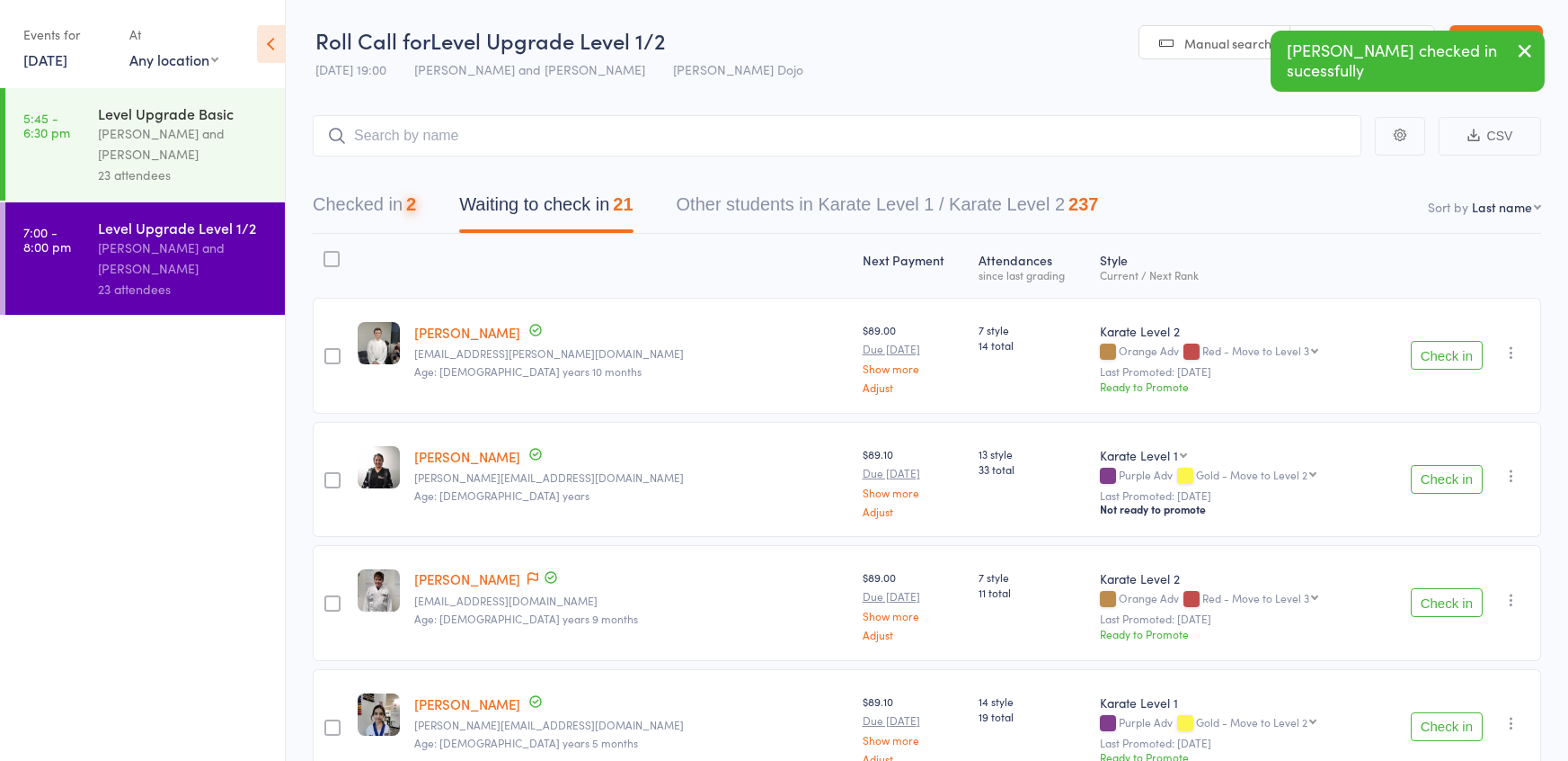
click at [1453, 355] on button "Check in" at bounding box center [1447, 355] width 72 height 29
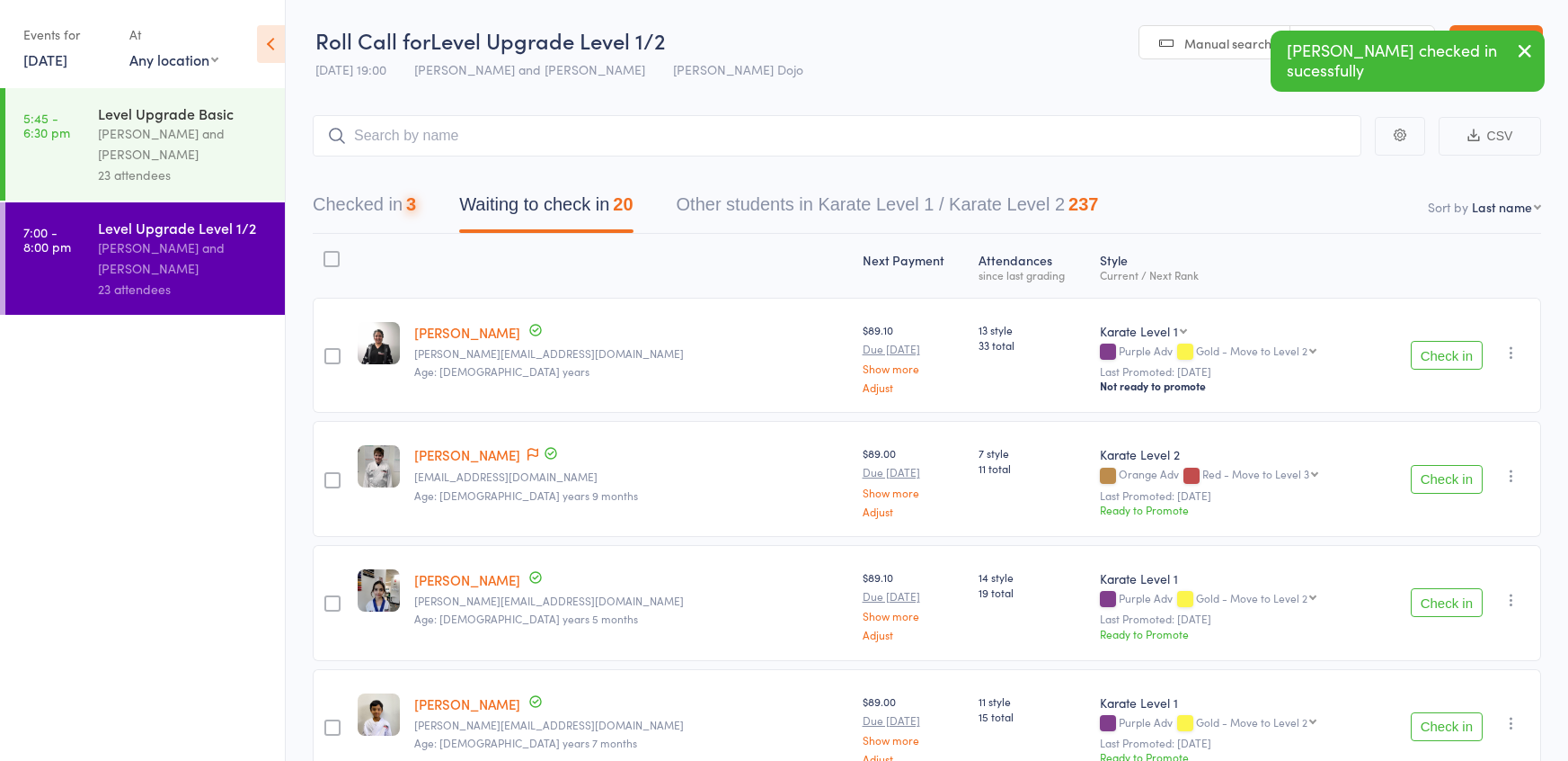
click at [1453, 355] on button "Check in" at bounding box center [1447, 355] width 72 height 29
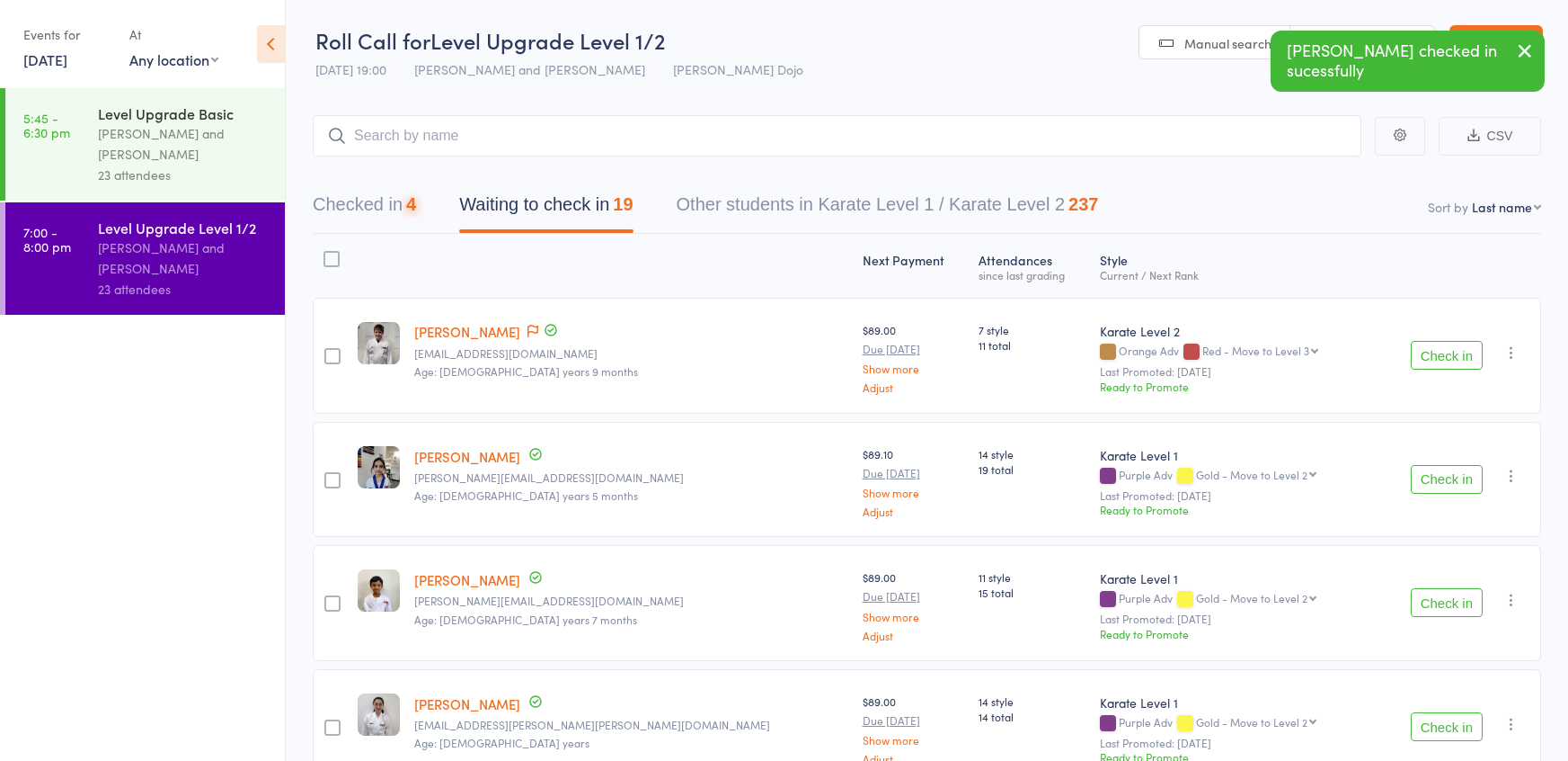
click at [1453, 355] on button "Check in" at bounding box center [1447, 355] width 72 height 29
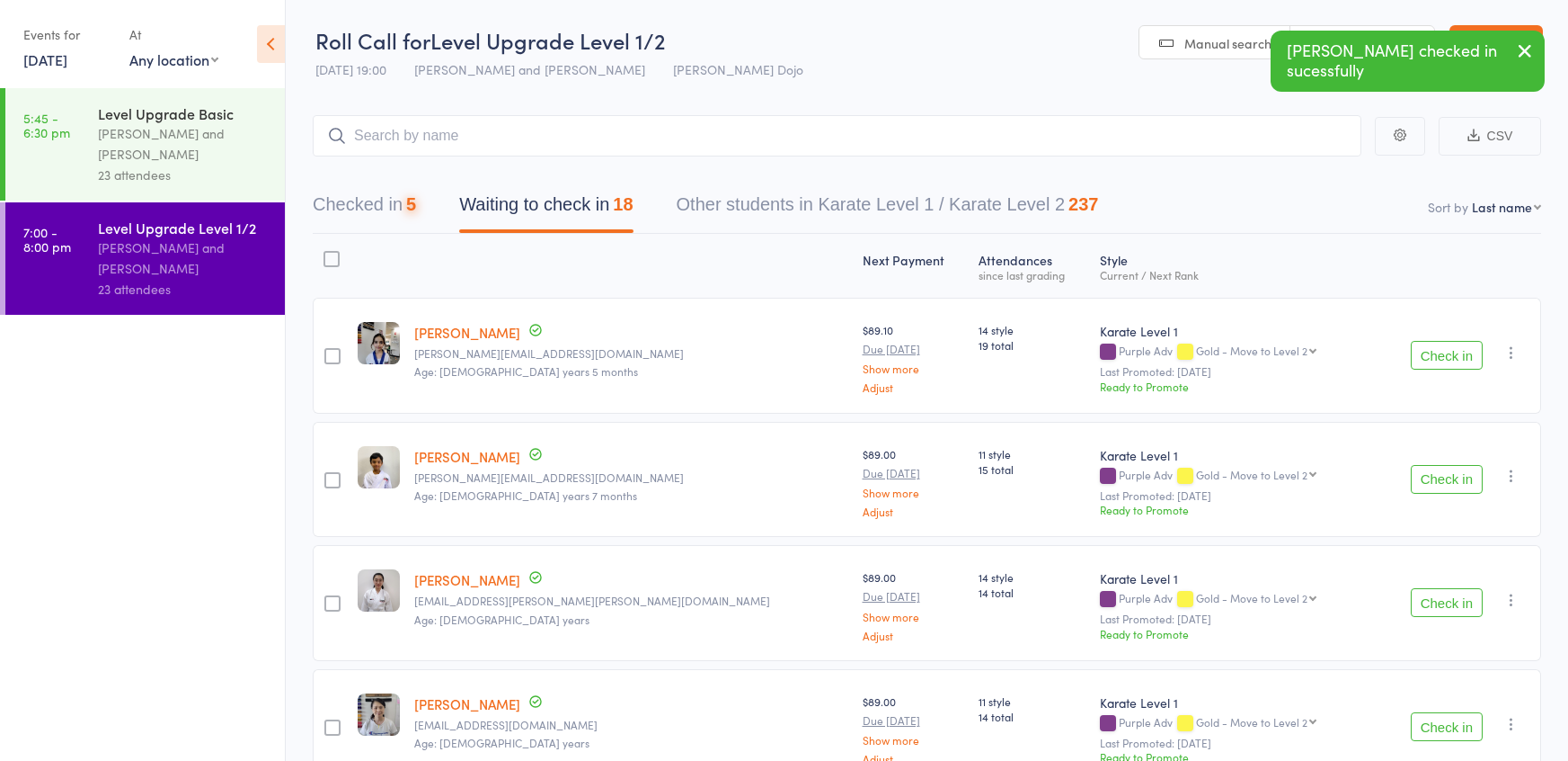
click at [1453, 355] on button "Check in" at bounding box center [1447, 355] width 72 height 29
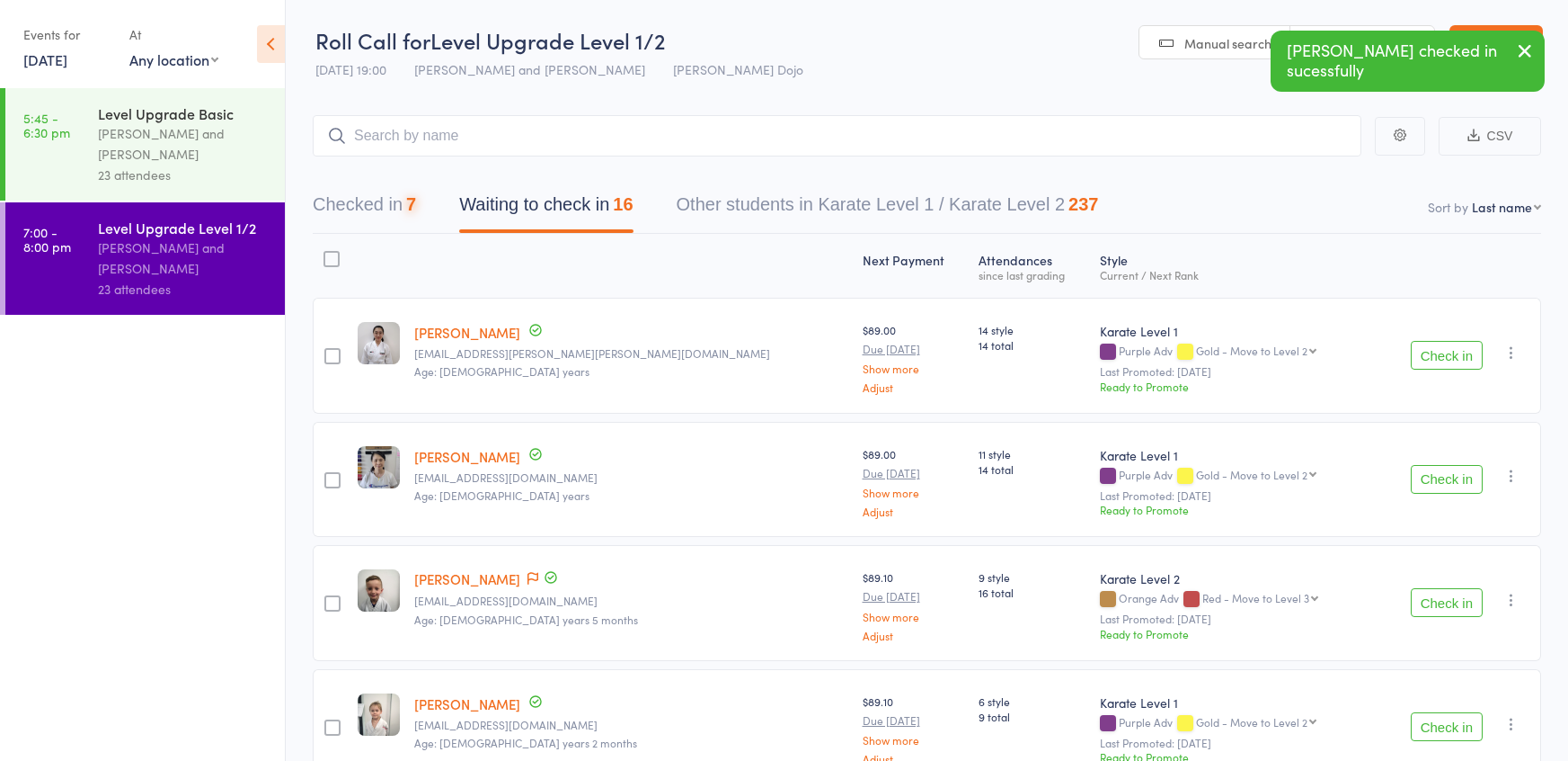
click at [1453, 355] on button "Check in" at bounding box center [1447, 355] width 72 height 29
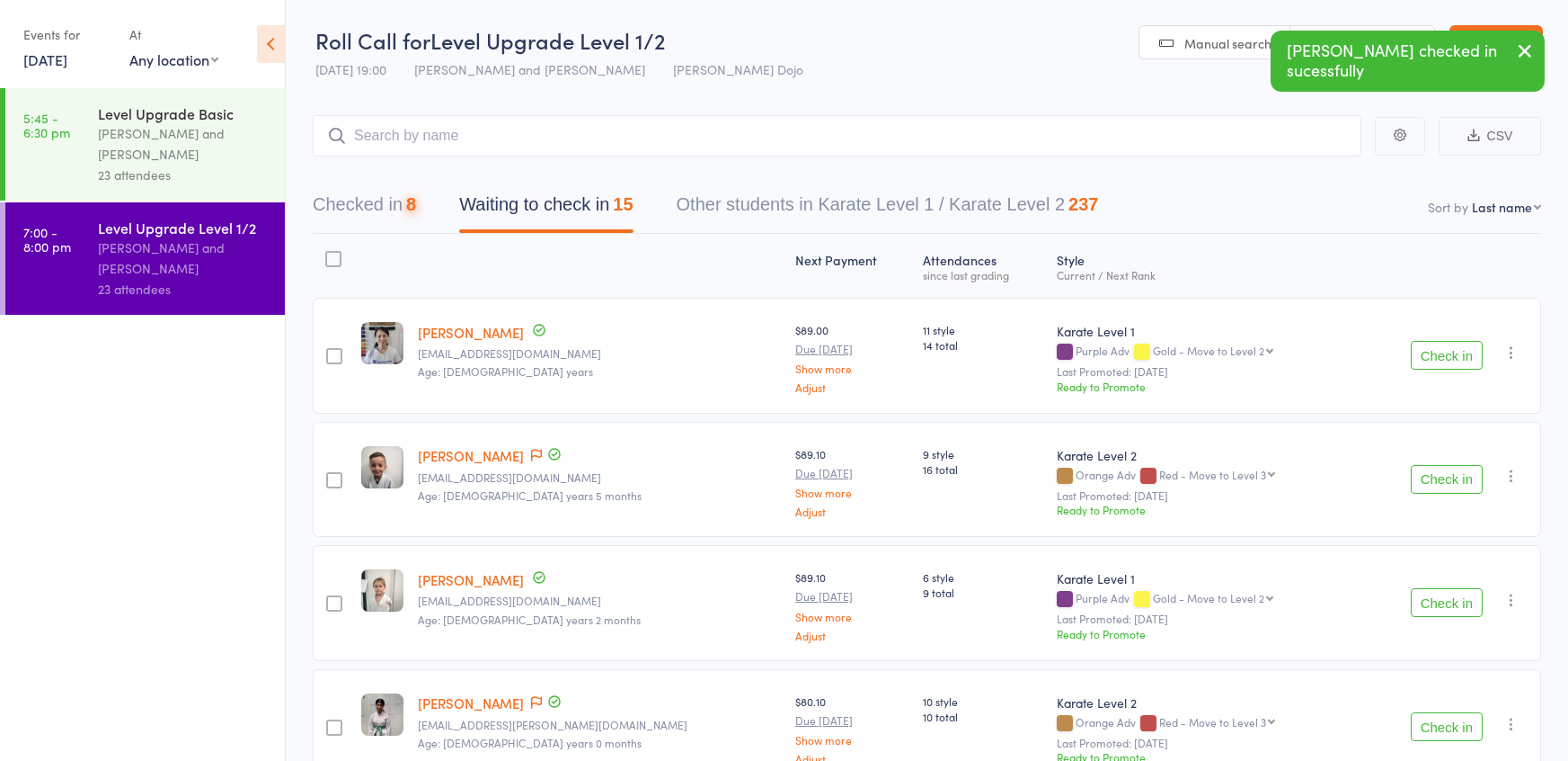
click at [1453, 355] on button "Check in" at bounding box center [1447, 355] width 72 height 29
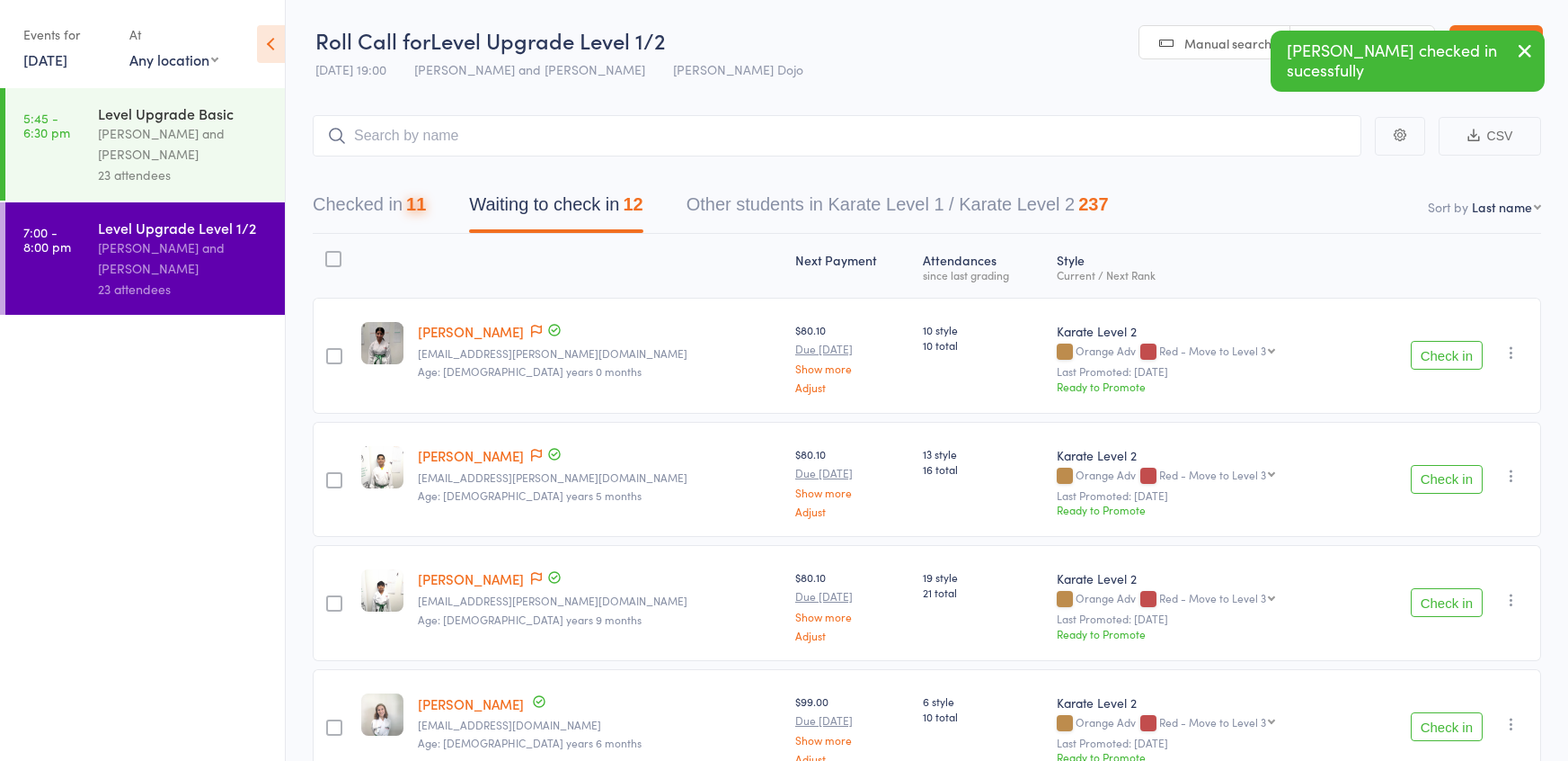
click at [1453, 355] on button "Check in" at bounding box center [1447, 355] width 72 height 29
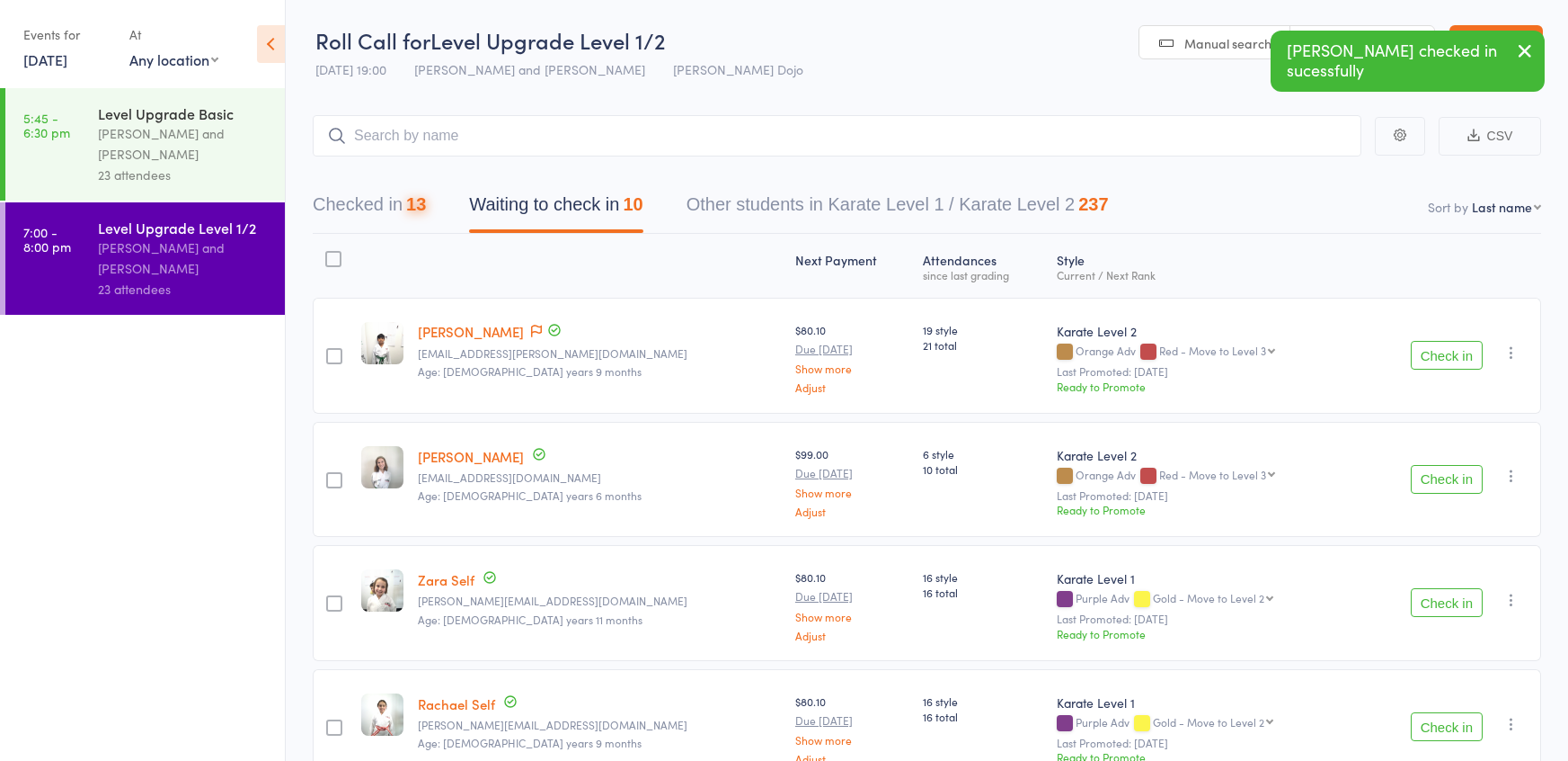
click at [1453, 355] on button "Check in" at bounding box center [1447, 355] width 72 height 29
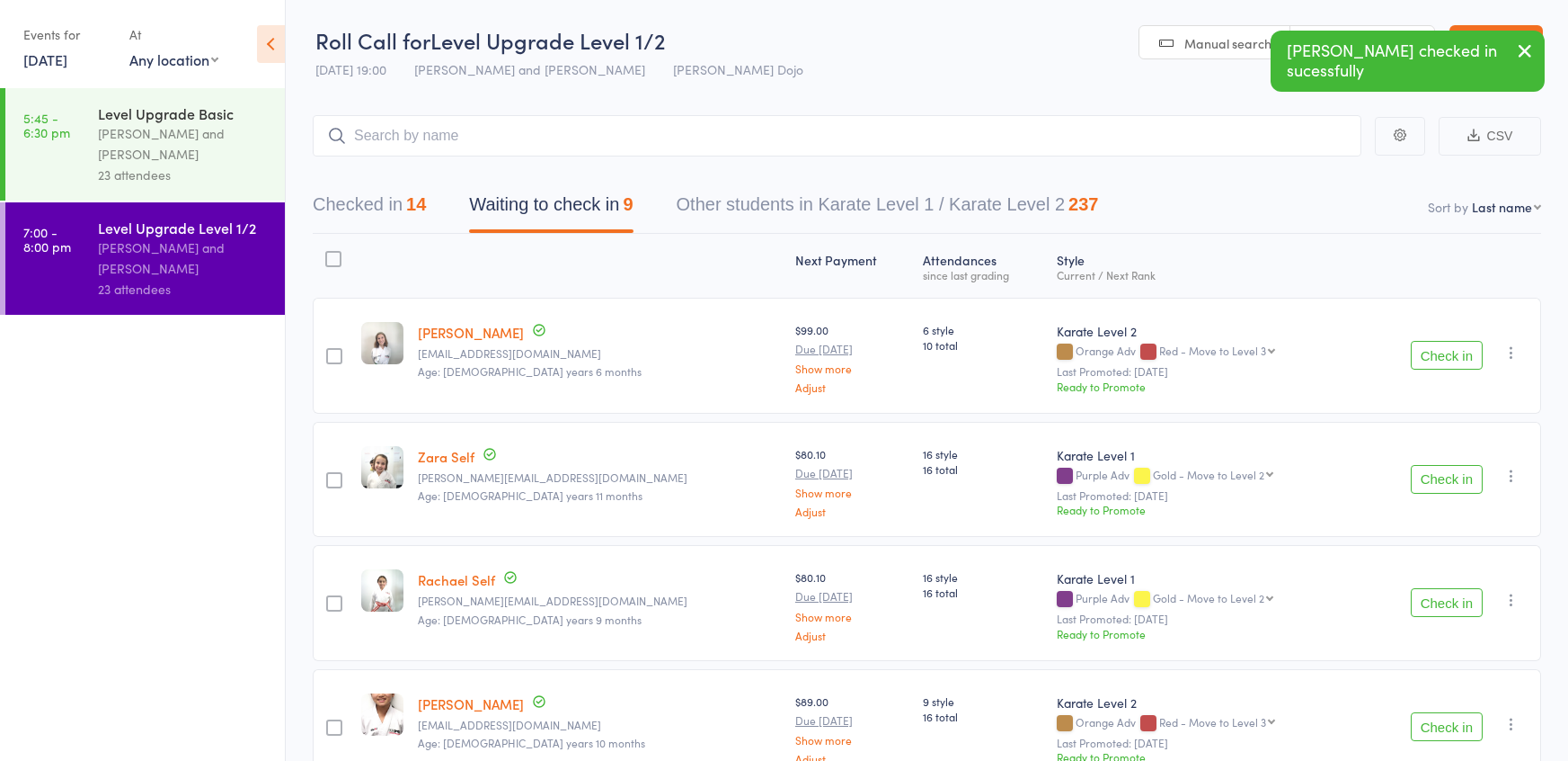
click at [1453, 355] on button "Check in" at bounding box center [1447, 355] width 72 height 29
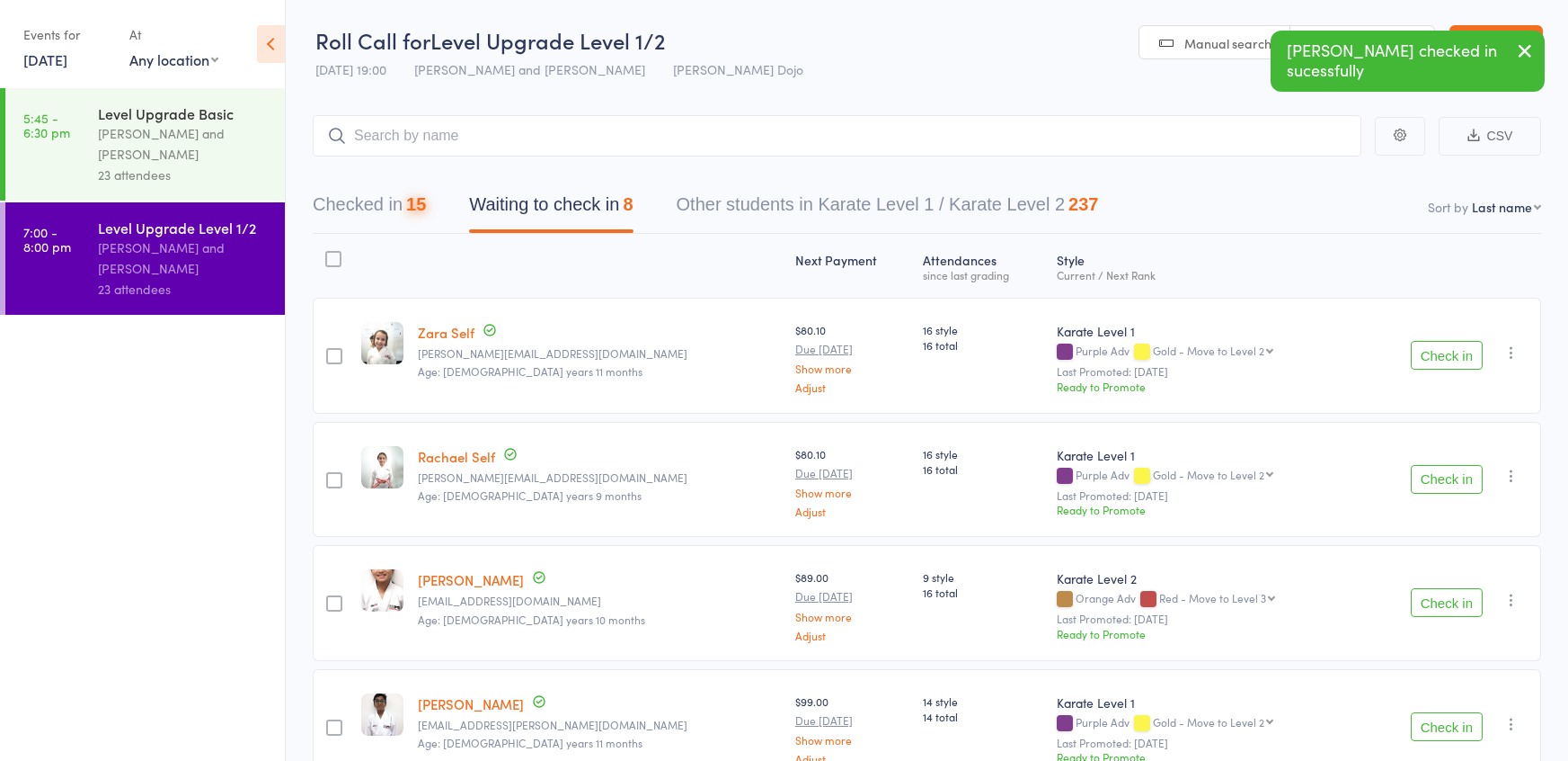
click at [1453, 355] on button "Check in" at bounding box center [1447, 355] width 72 height 29
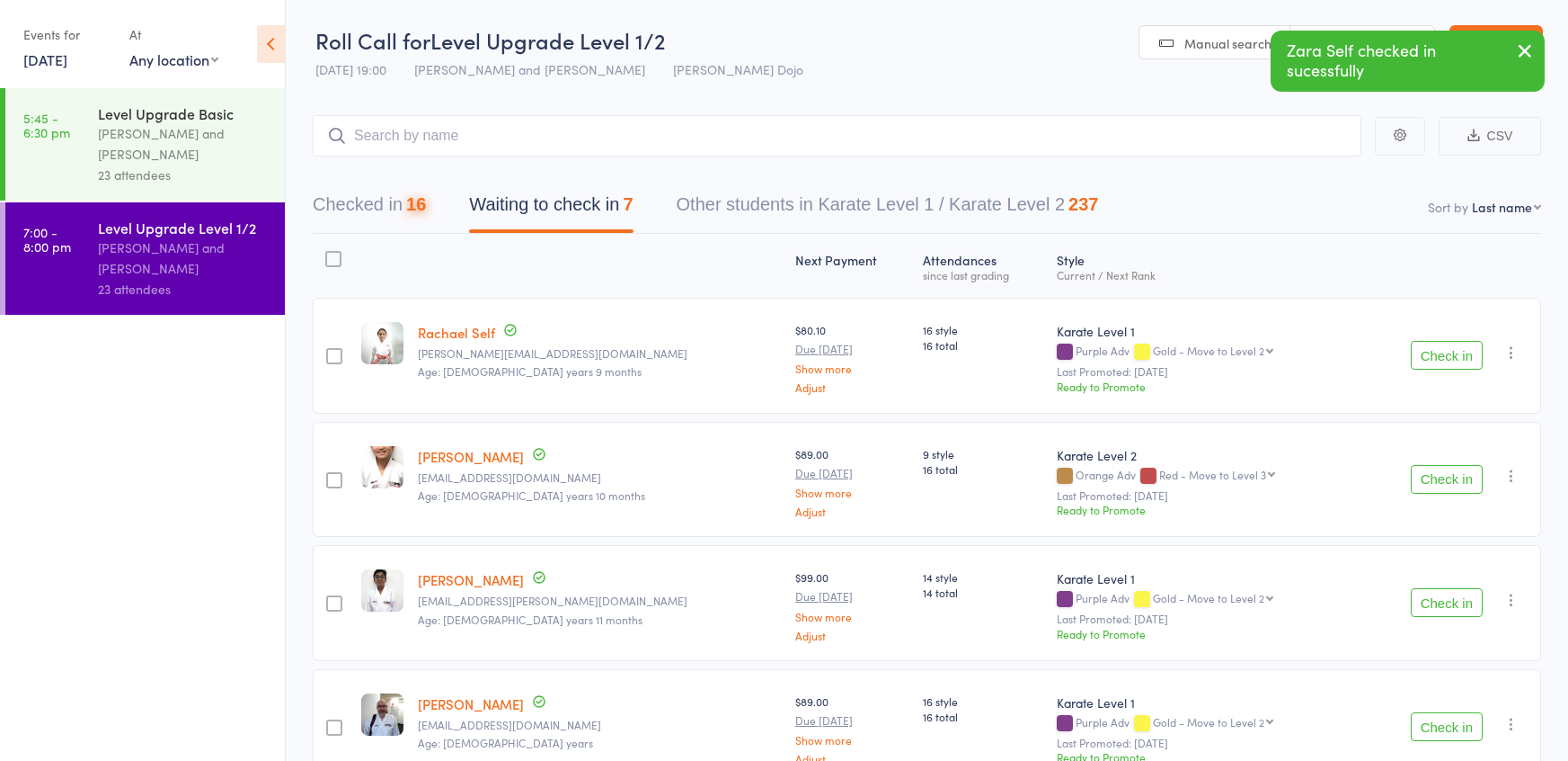
click at [1453, 355] on button "Check in" at bounding box center [1447, 355] width 72 height 29
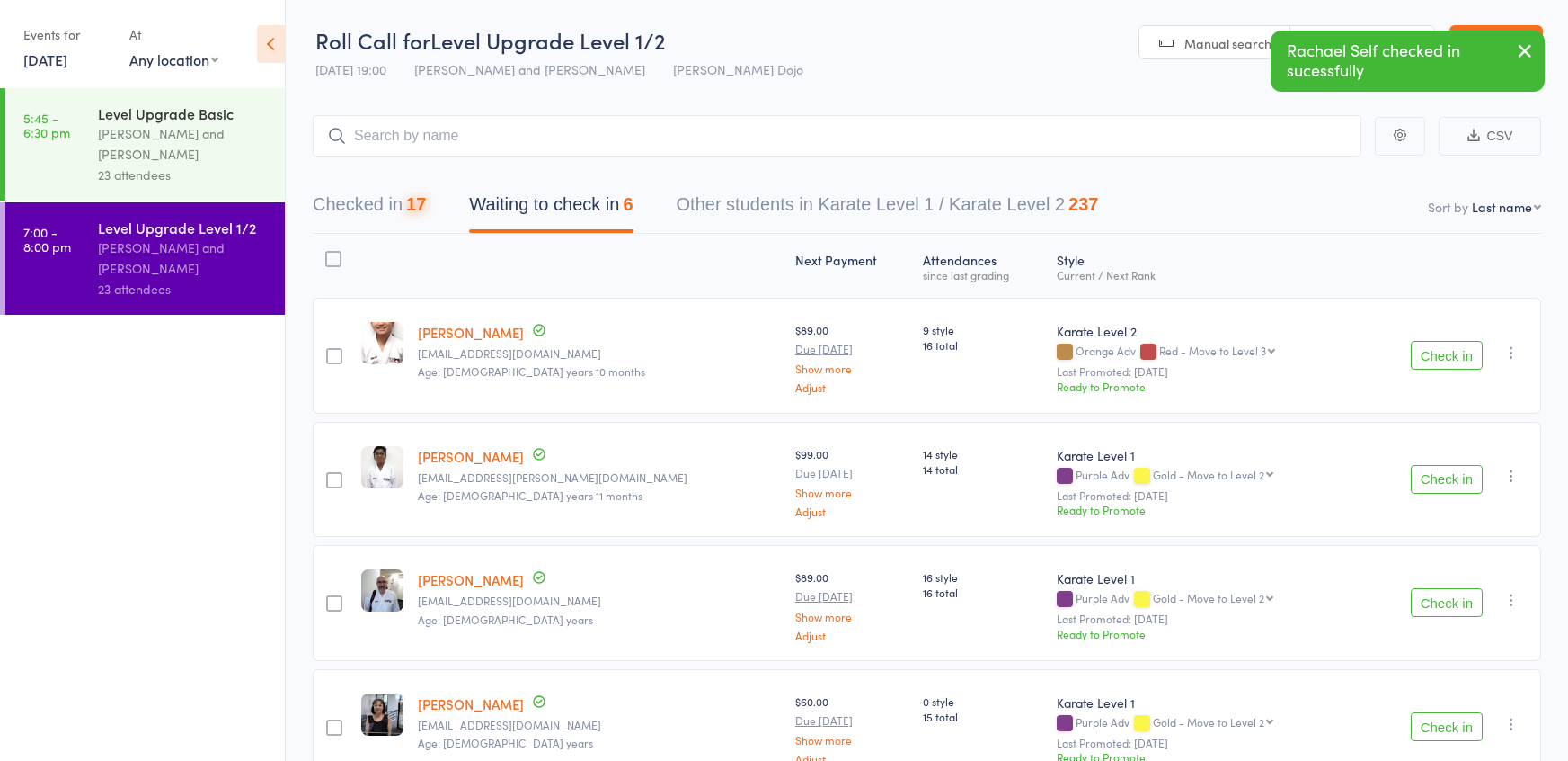
click at [1453, 355] on button "Check in" at bounding box center [1447, 355] width 72 height 29
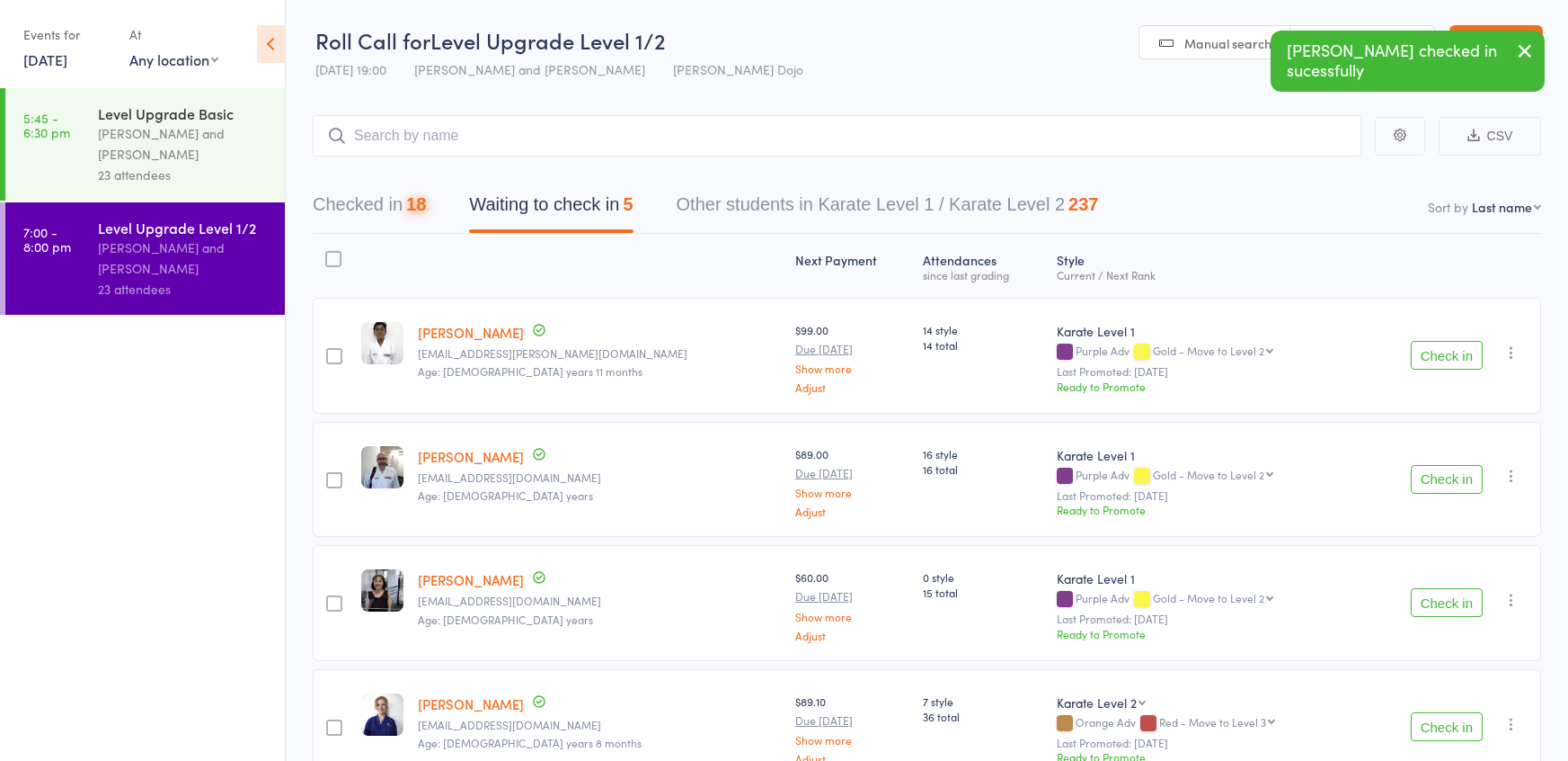
click at [1453, 355] on button "Check in" at bounding box center [1447, 355] width 72 height 29
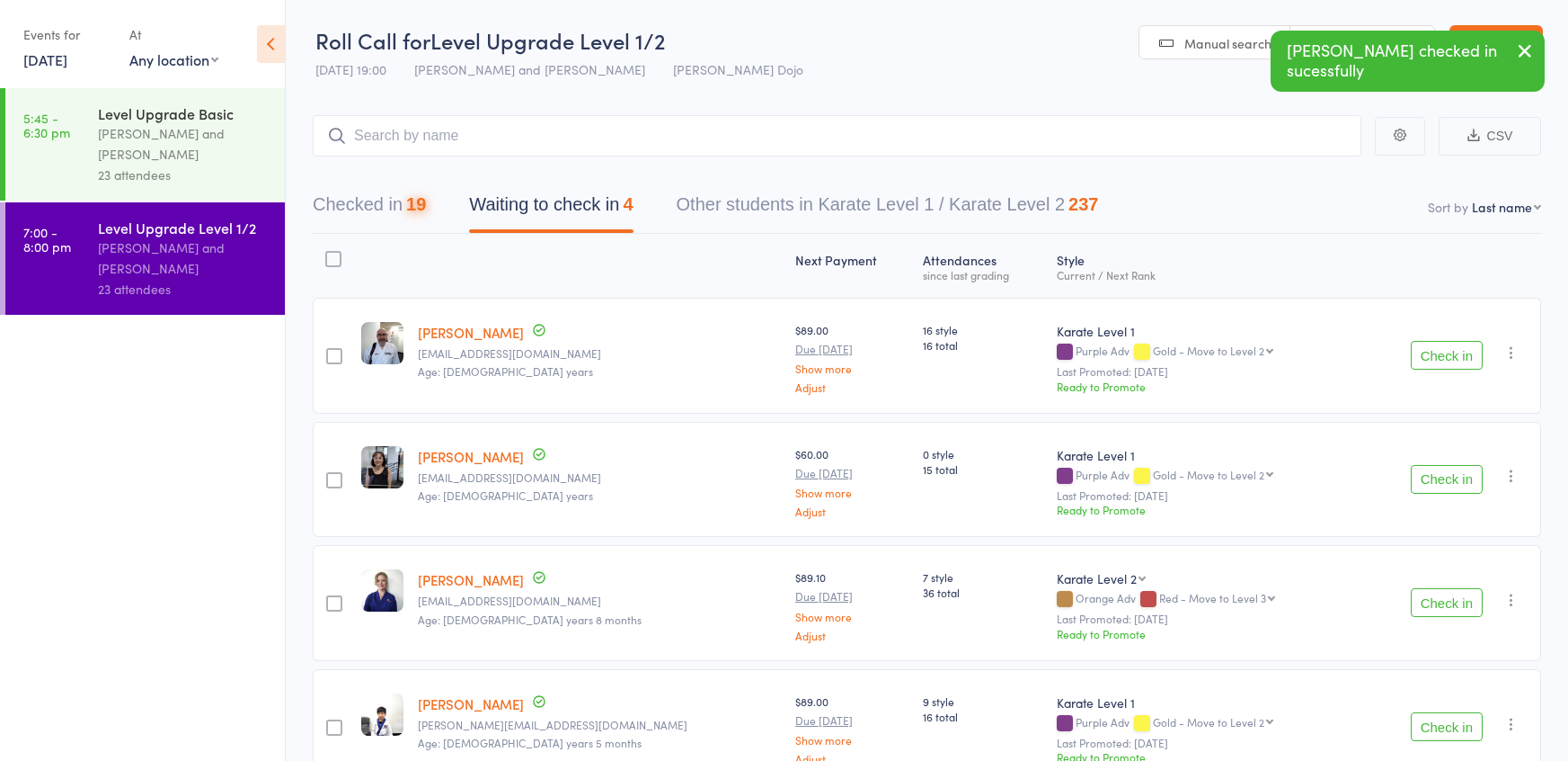
click at [1453, 355] on button "Check in" at bounding box center [1447, 355] width 72 height 29
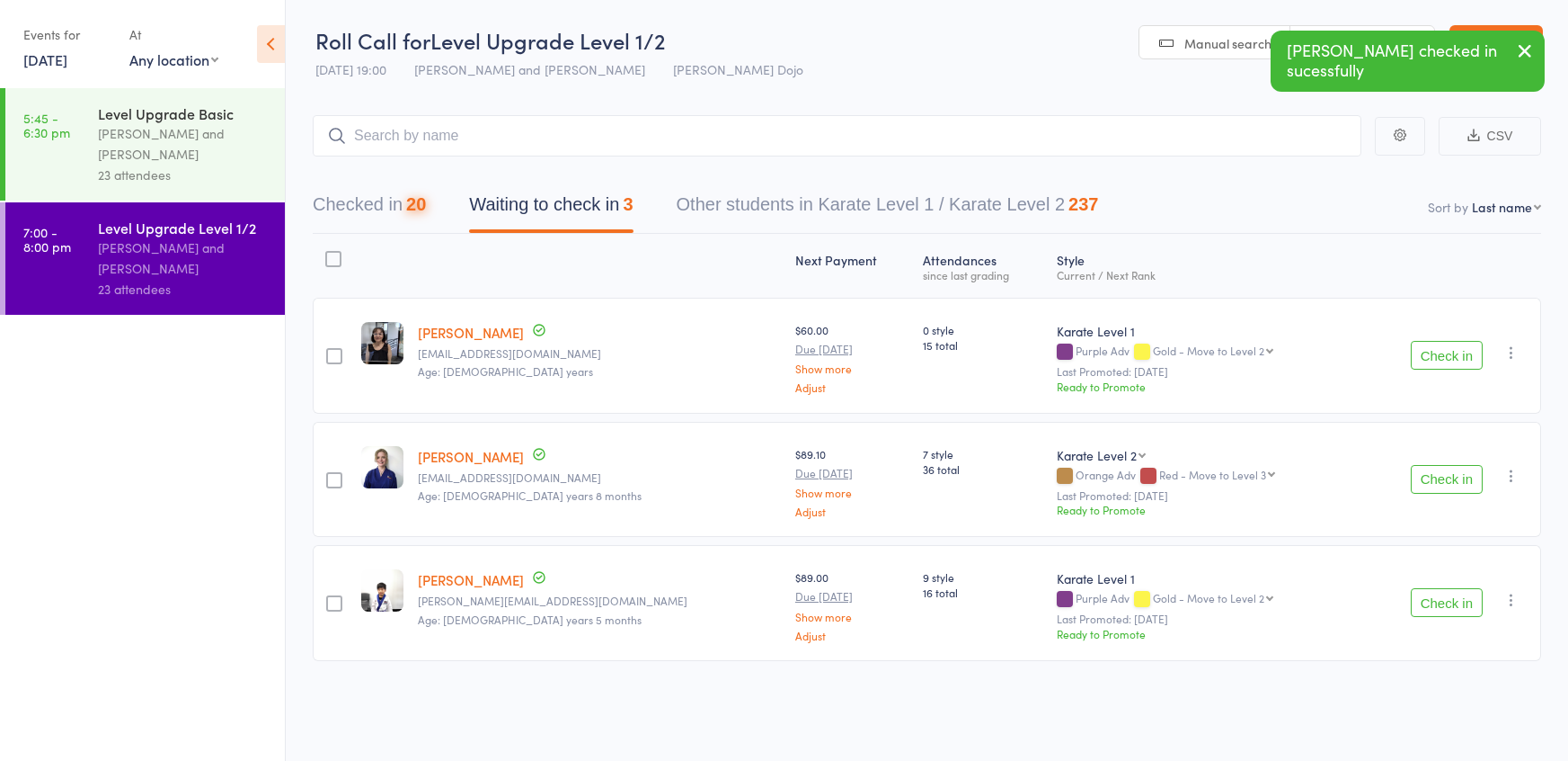
click at [1453, 355] on button "Check in" at bounding box center [1447, 355] width 72 height 29
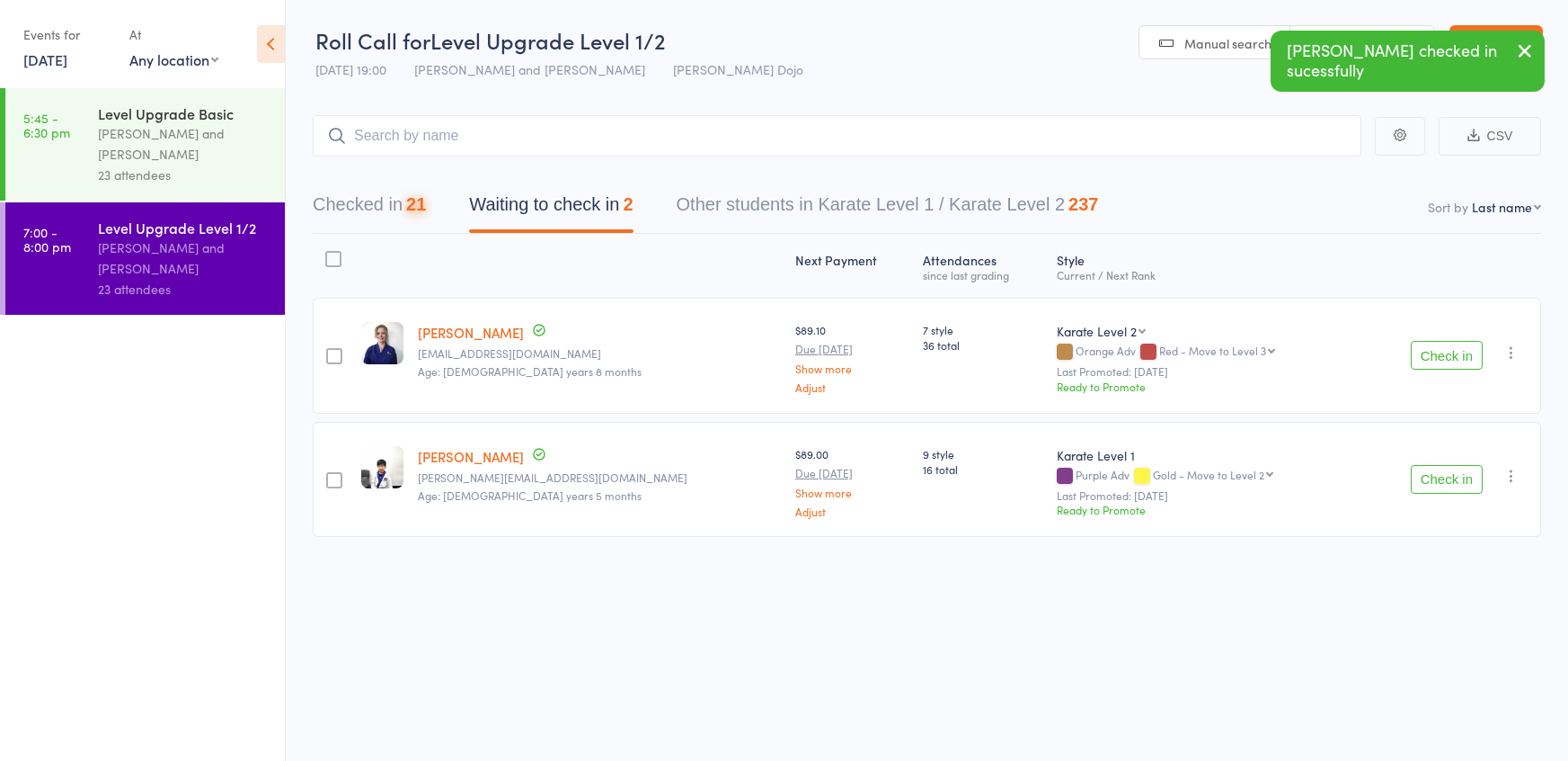
click at [1453, 355] on button "Check in" at bounding box center [1447, 355] width 72 height 29
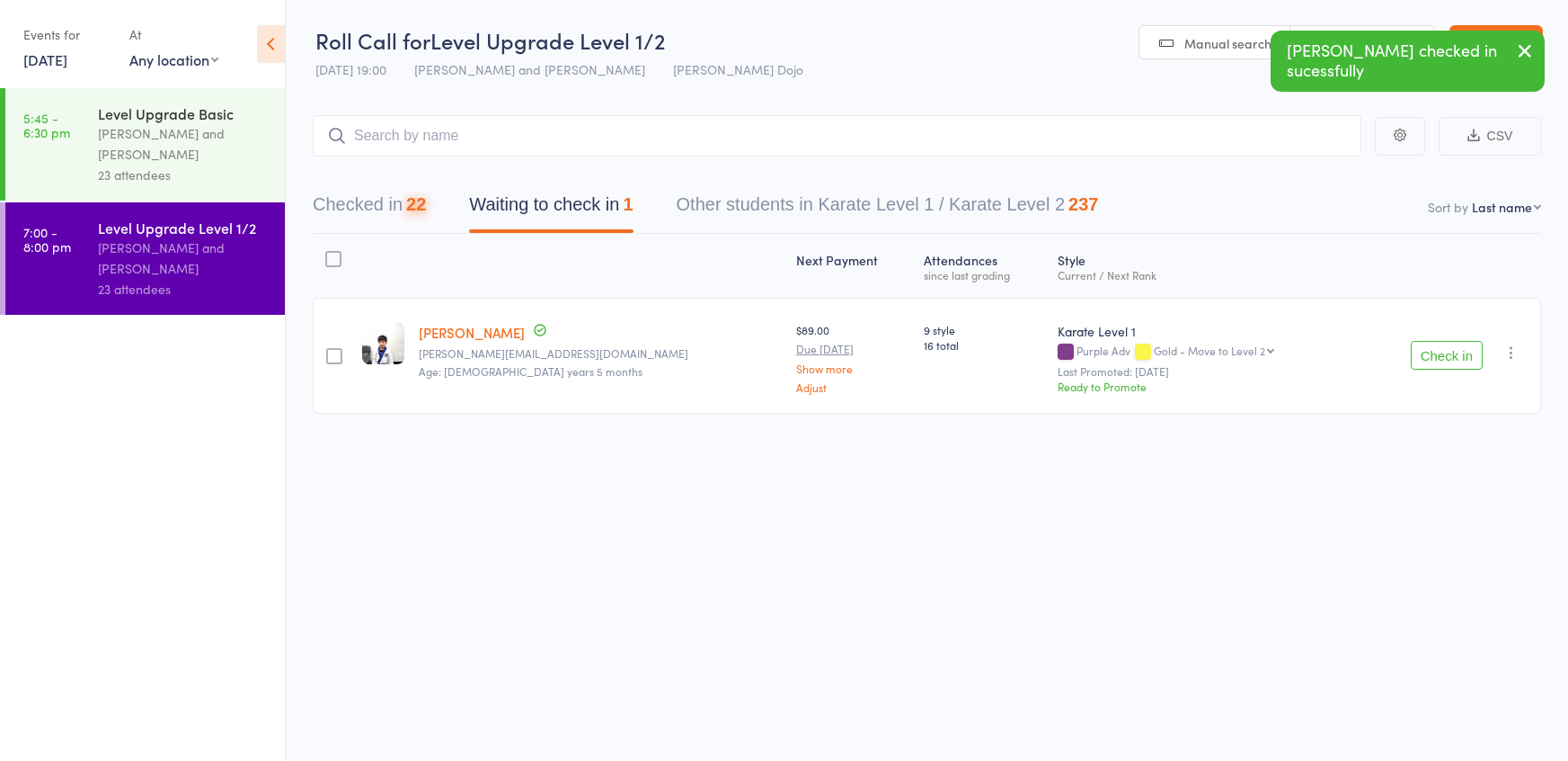
click at [1453, 355] on button "Check in" at bounding box center [1447, 355] width 72 height 29
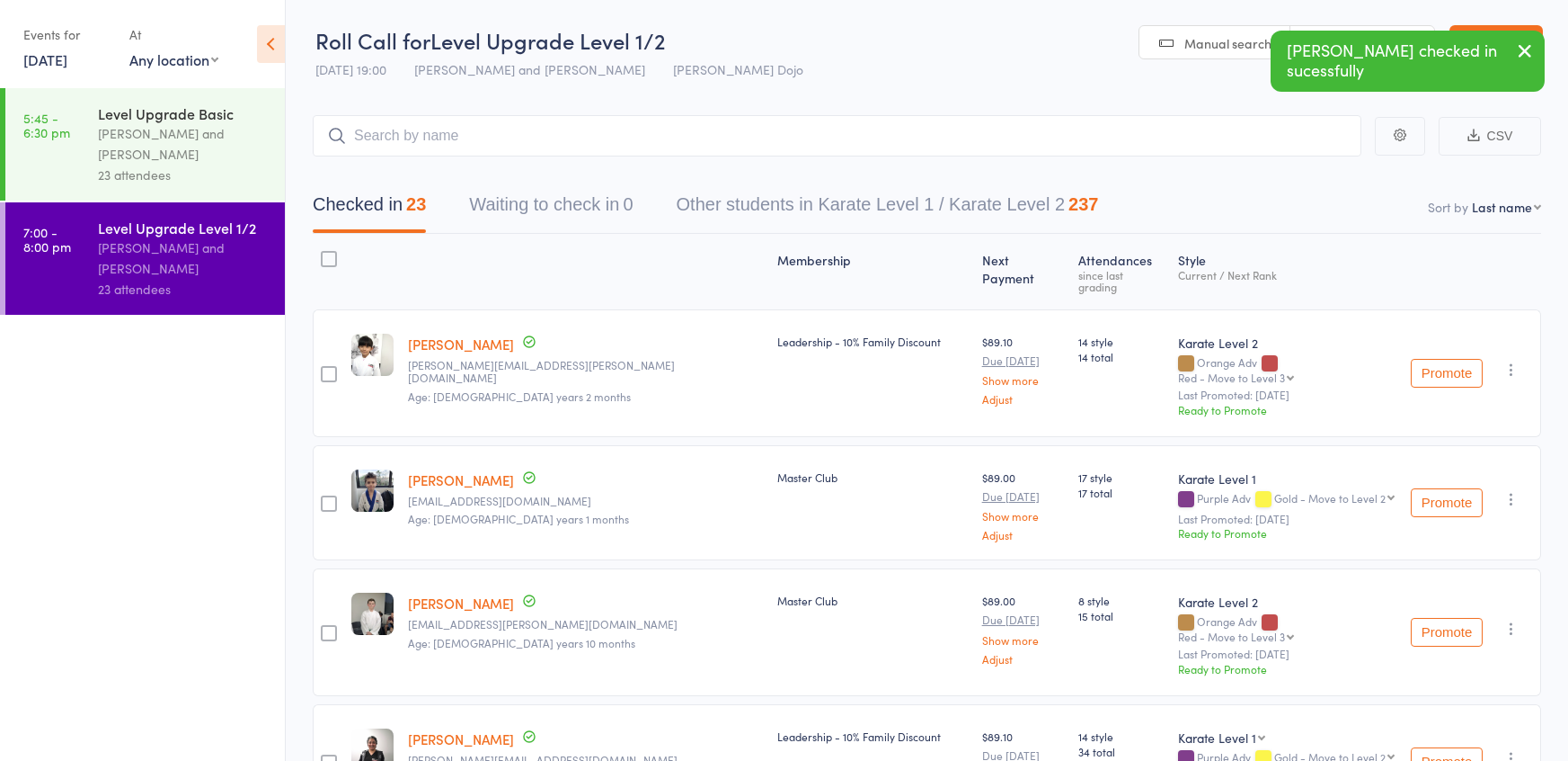
click at [225, 106] on div "Level Upgrade Basic" at bounding box center [184, 112] width 172 height 19
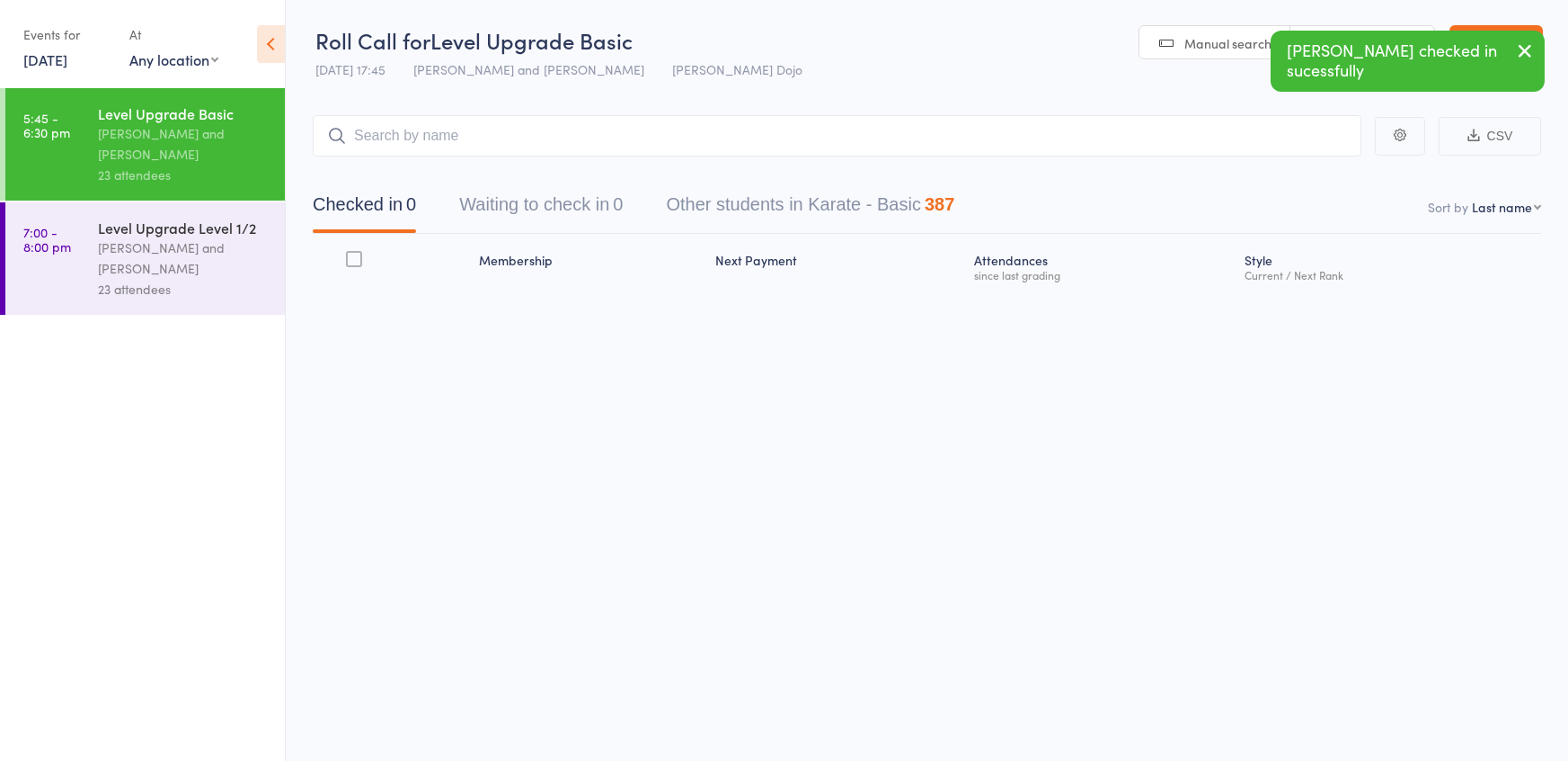
click at [577, 186] on button "Waiting to check in 0" at bounding box center [541, 209] width 163 height 47
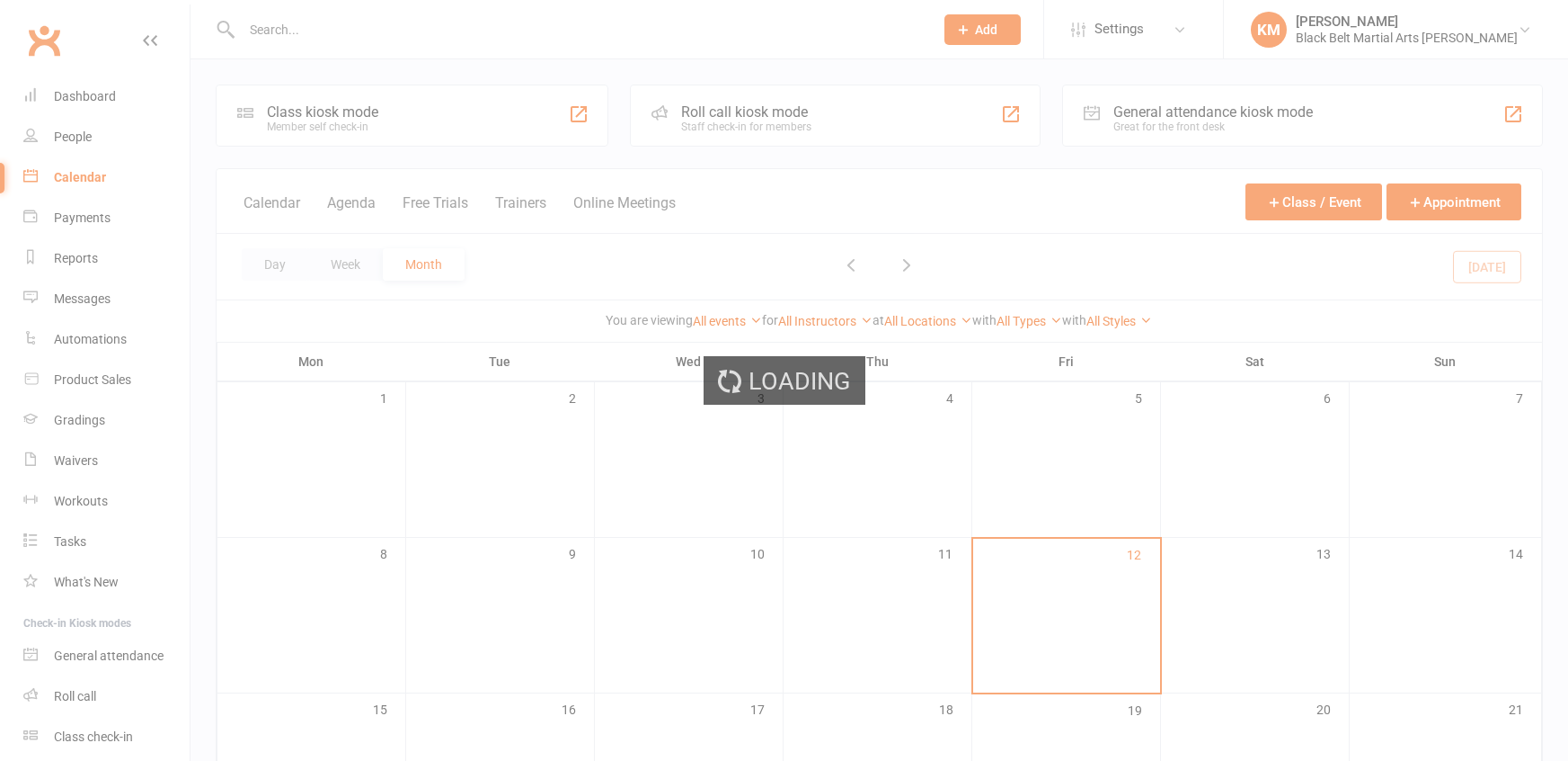
scroll to position [612, 0]
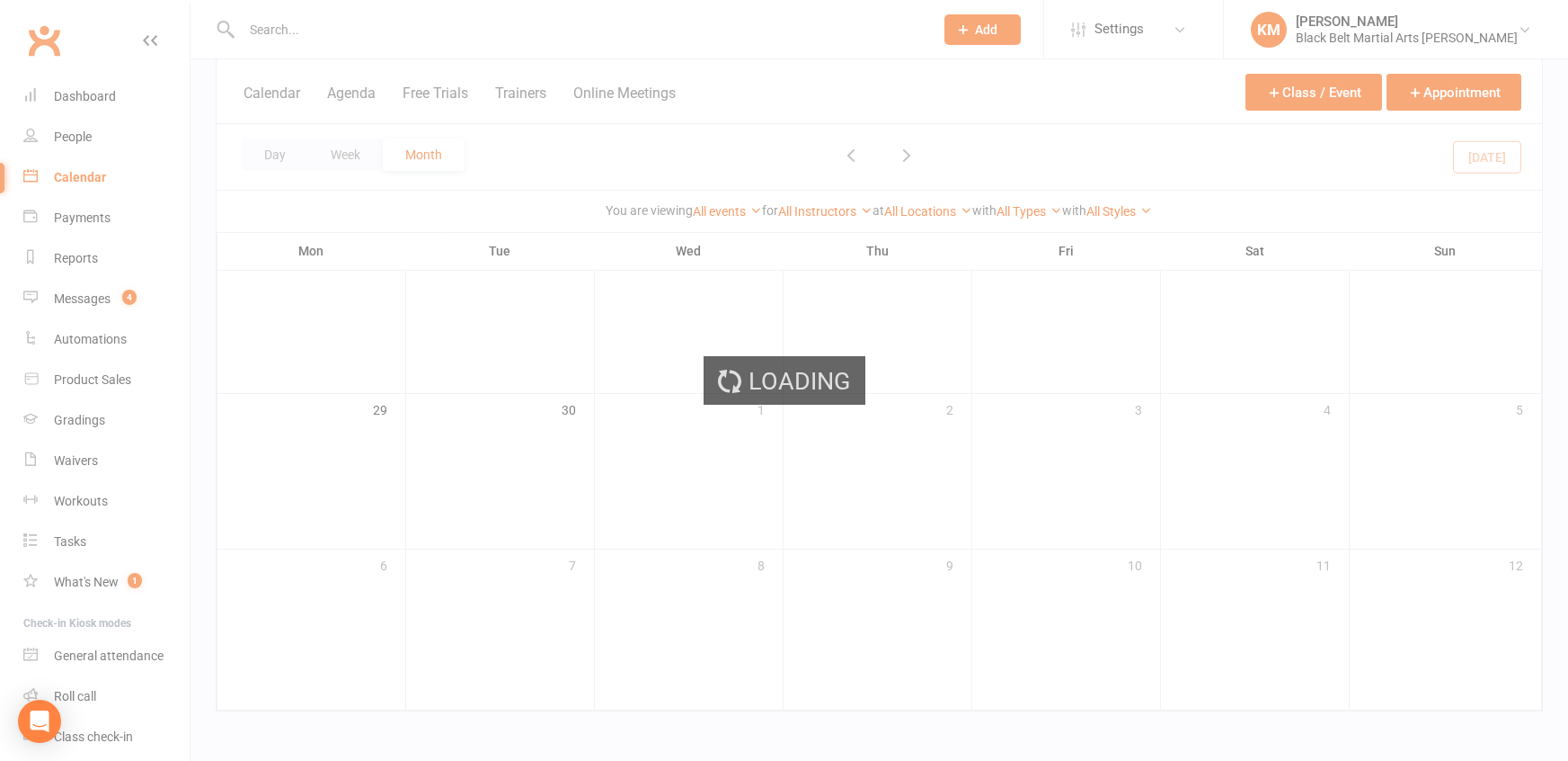
click at [105, 292] on div "Loading" at bounding box center [784, 380] width 1568 height 761
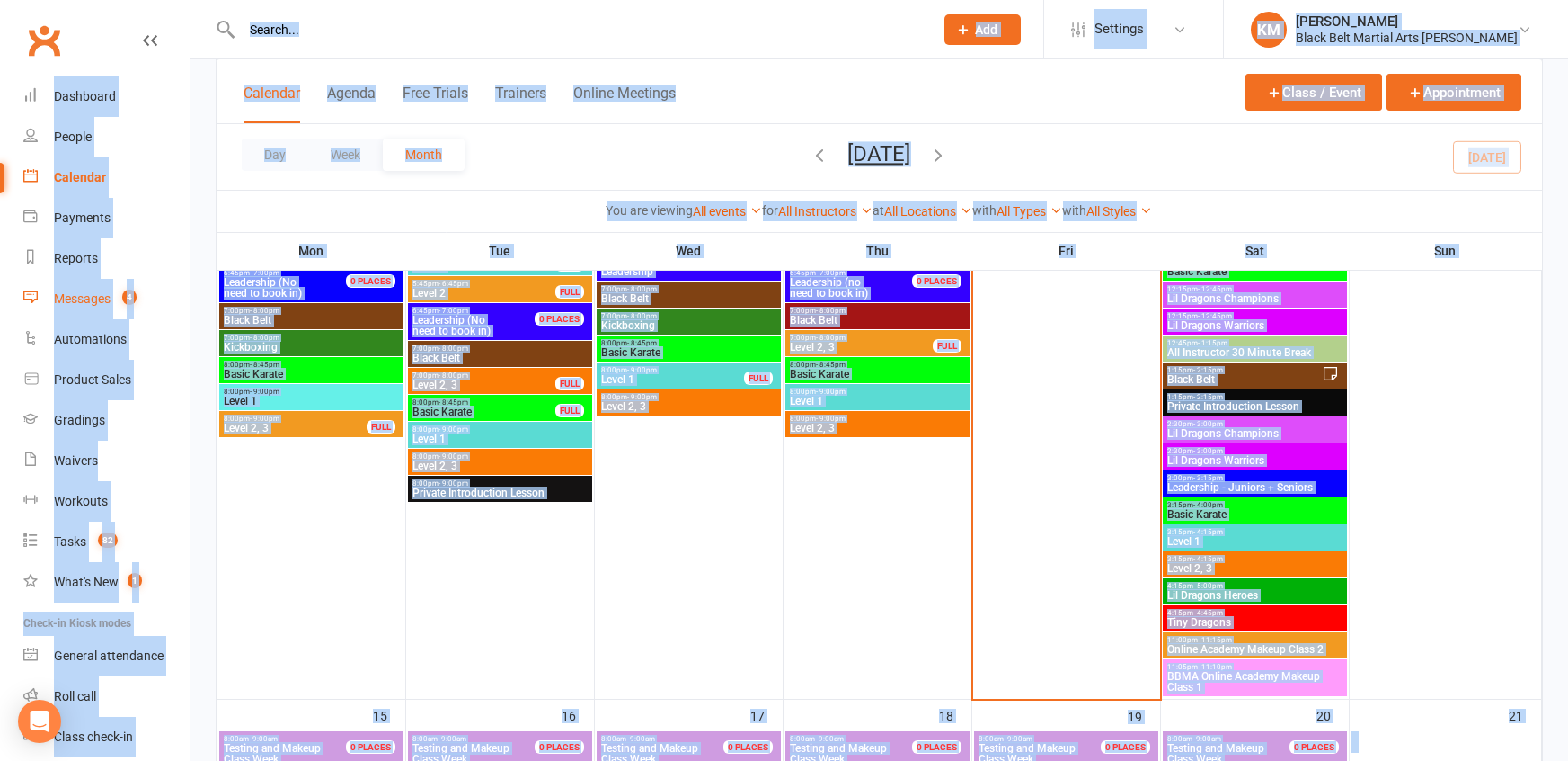
click at [105, 292] on div "Messages" at bounding box center [82, 299] width 57 height 15
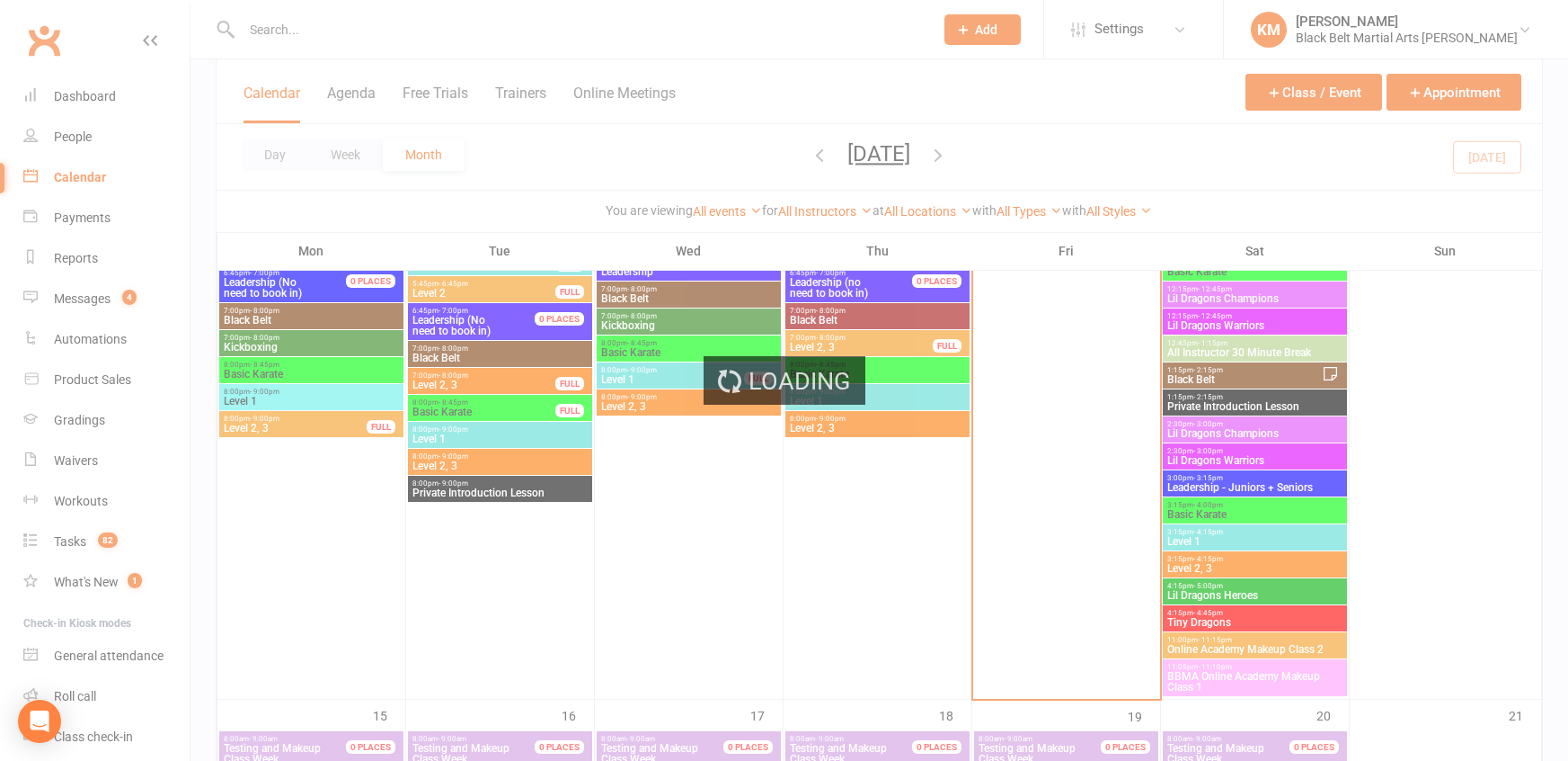
click at [105, 292] on div "Loading" at bounding box center [784, 380] width 1568 height 761
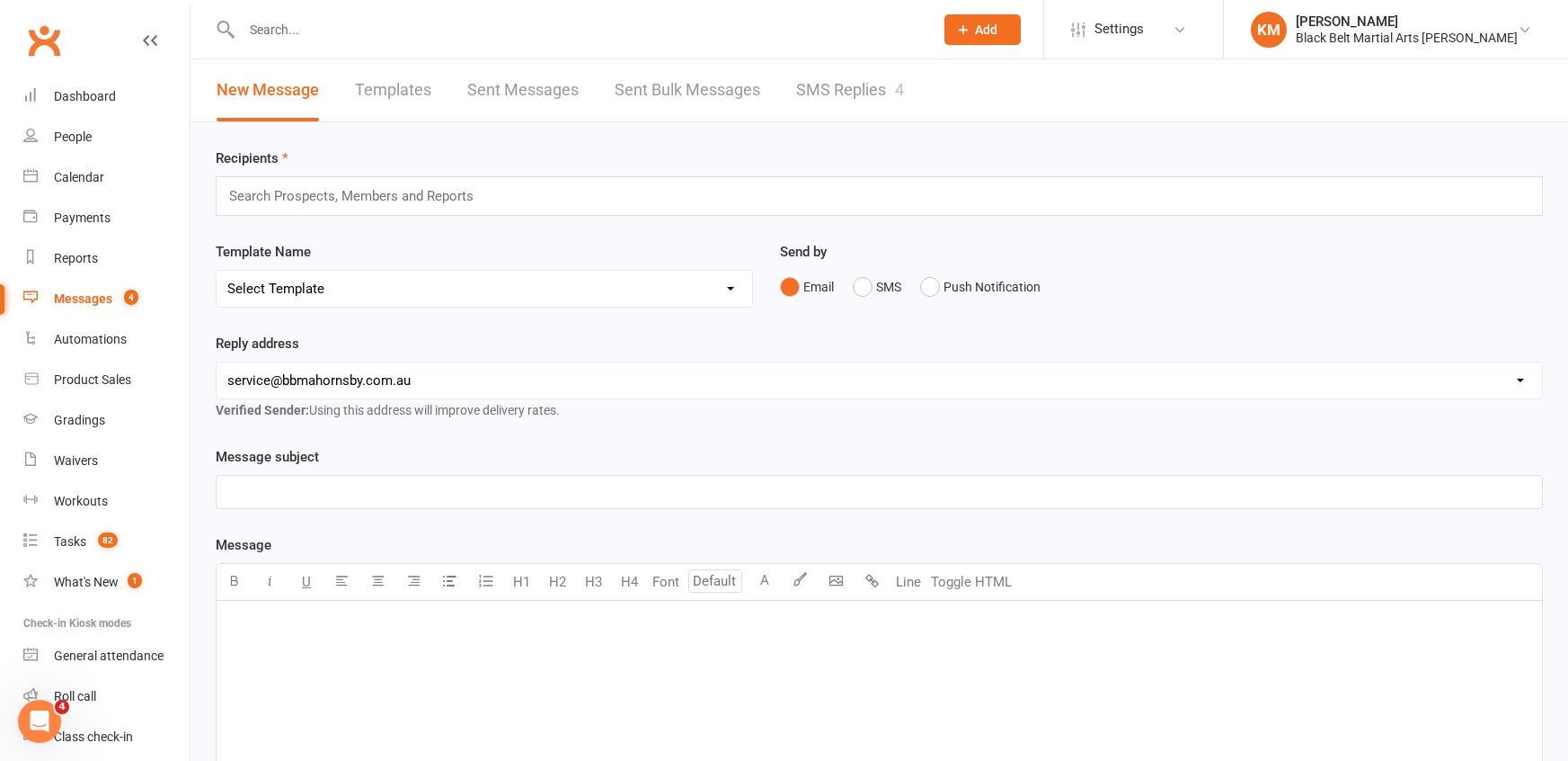
click at [872, 110] on link "SMS Replies 4" at bounding box center [850, 90] width 108 height 62
